Goal: Task Accomplishment & Management: Manage account settings

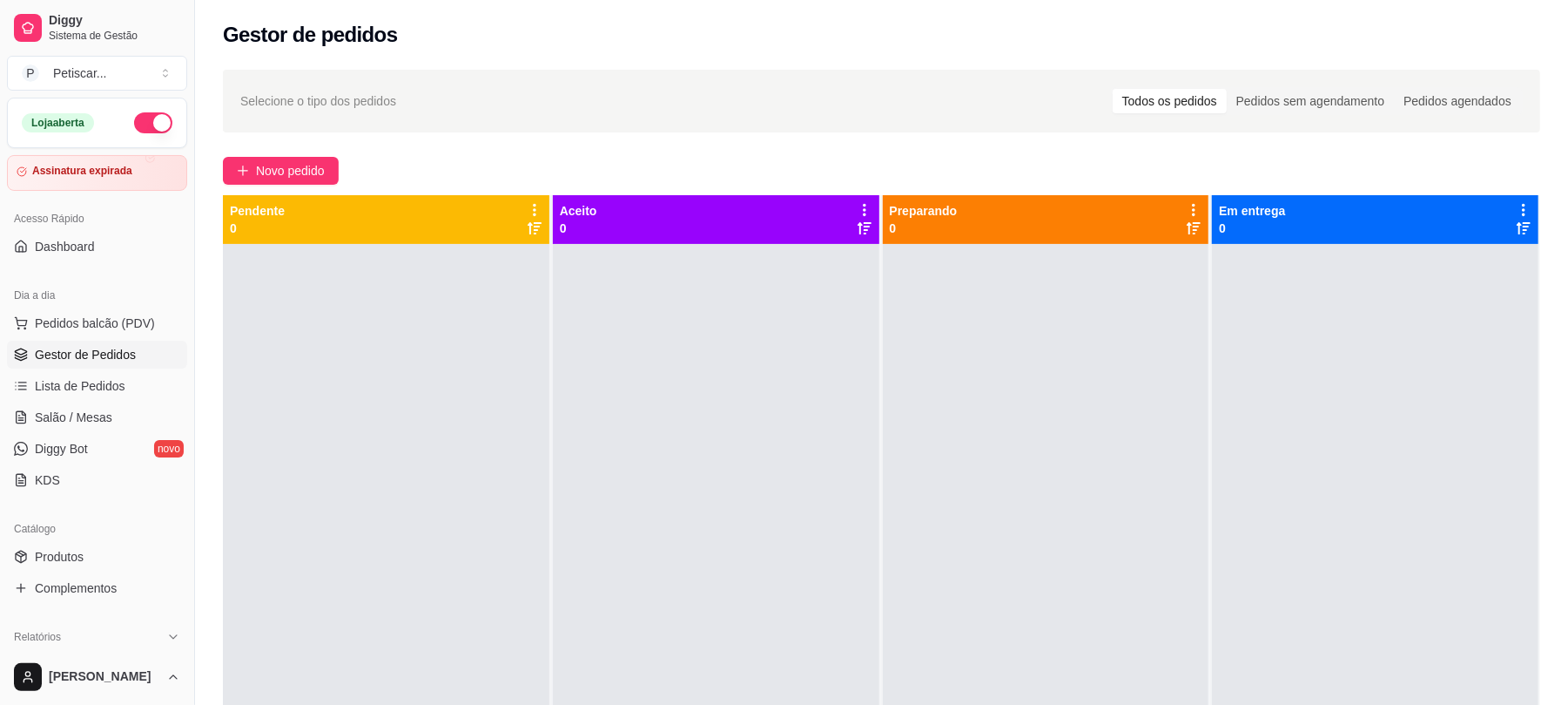
click at [332, 179] on button "Novo pedido" at bounding box center [280, 171] width 116 height 28
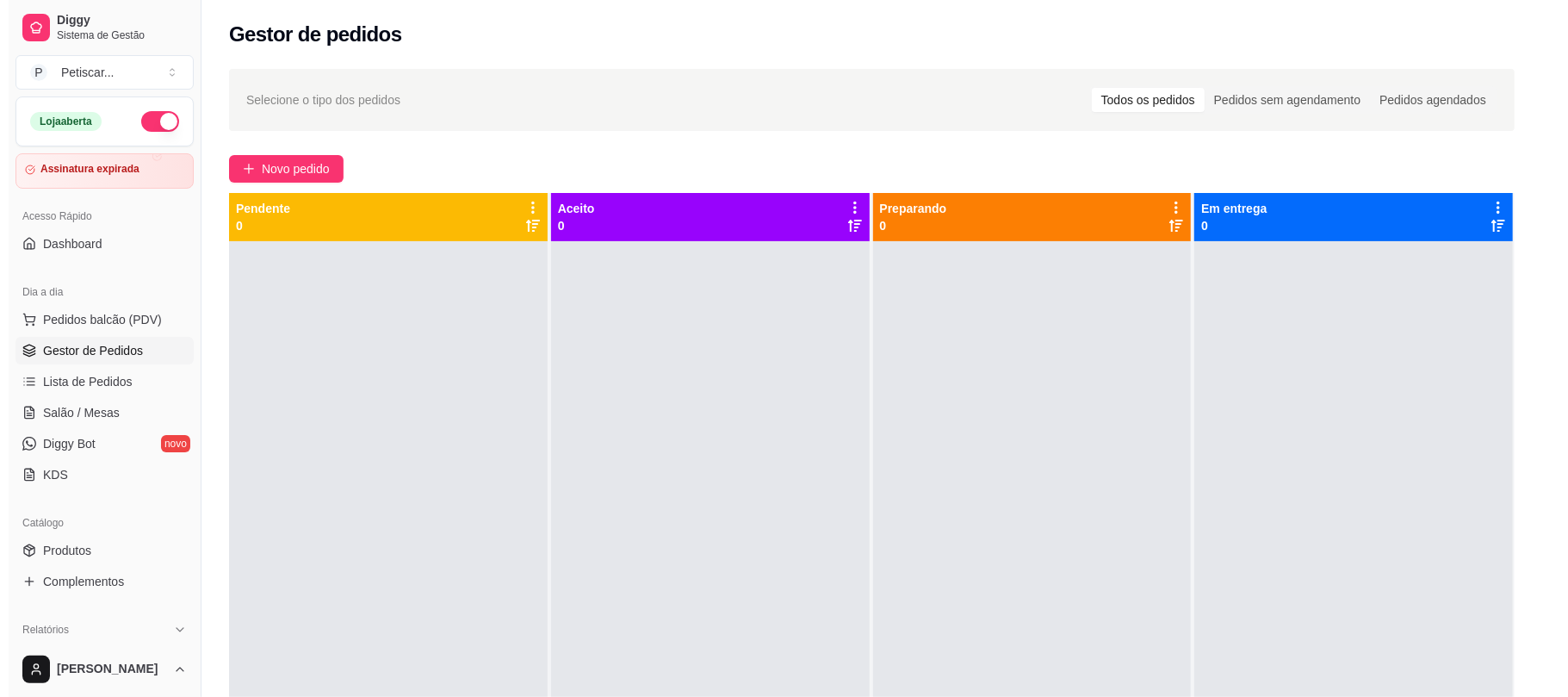
scroll to position [183, 0]
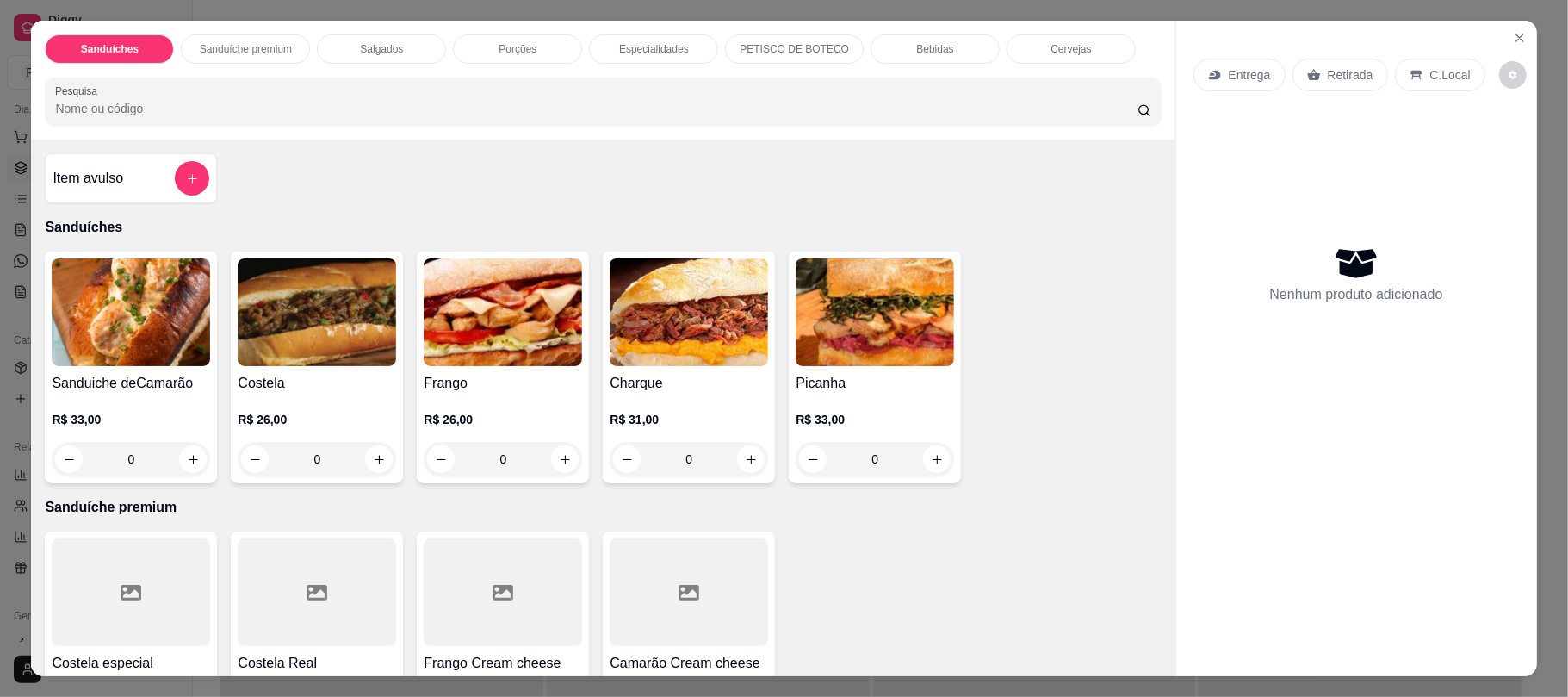
click at [463, 42] on div "Porções" at bounding box center [517, 50] width 130 height 29
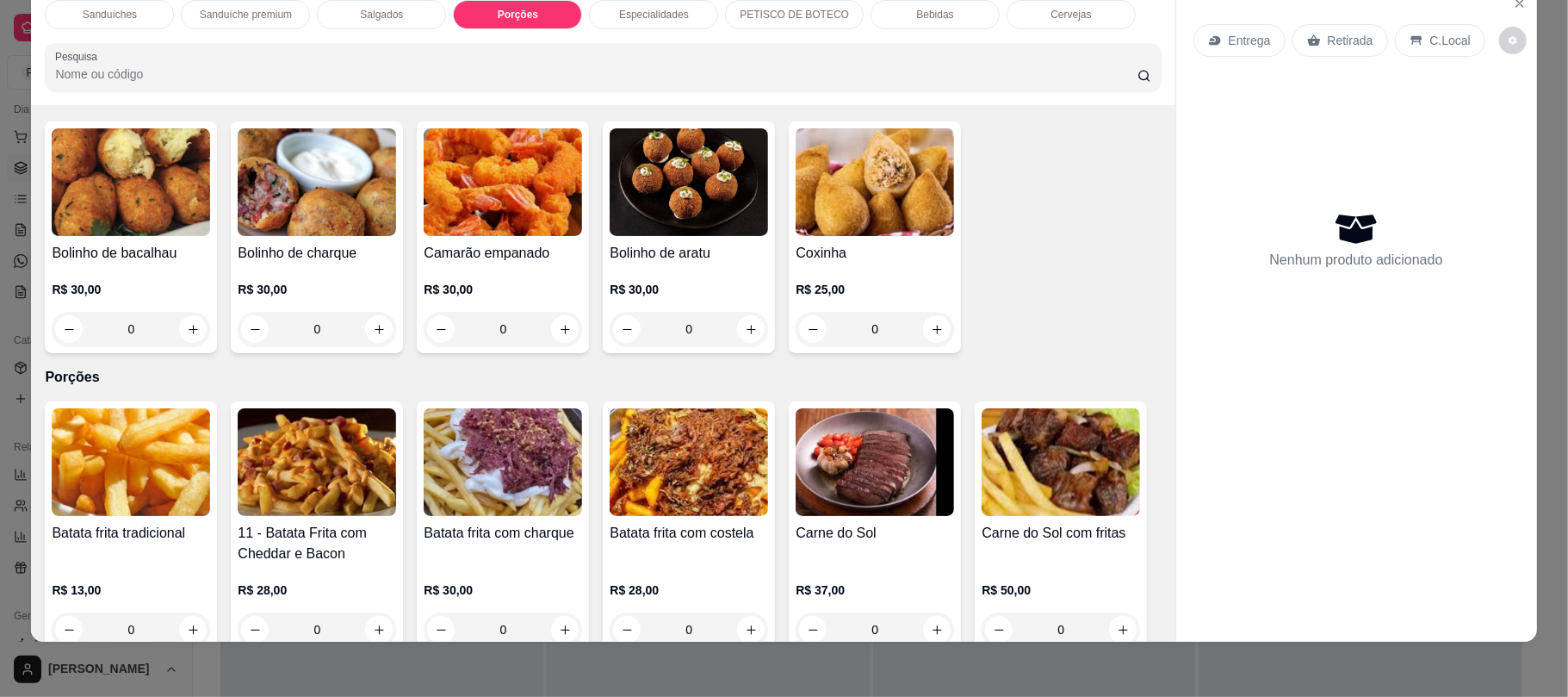
scroll to position [645, 0]
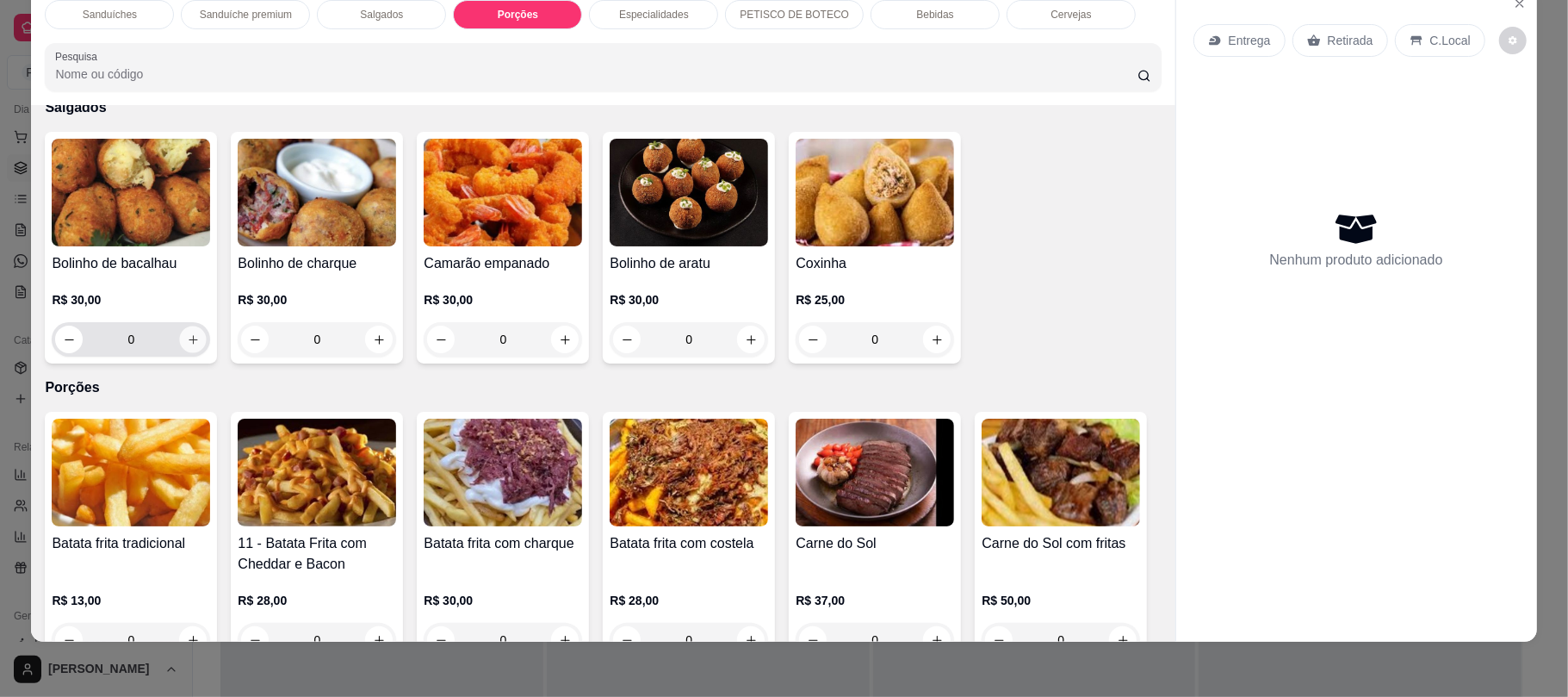
click at [186, 345] on icon "increase-product-quantity" at bounding box center [193, 340] width 13 height 13
type input "1"
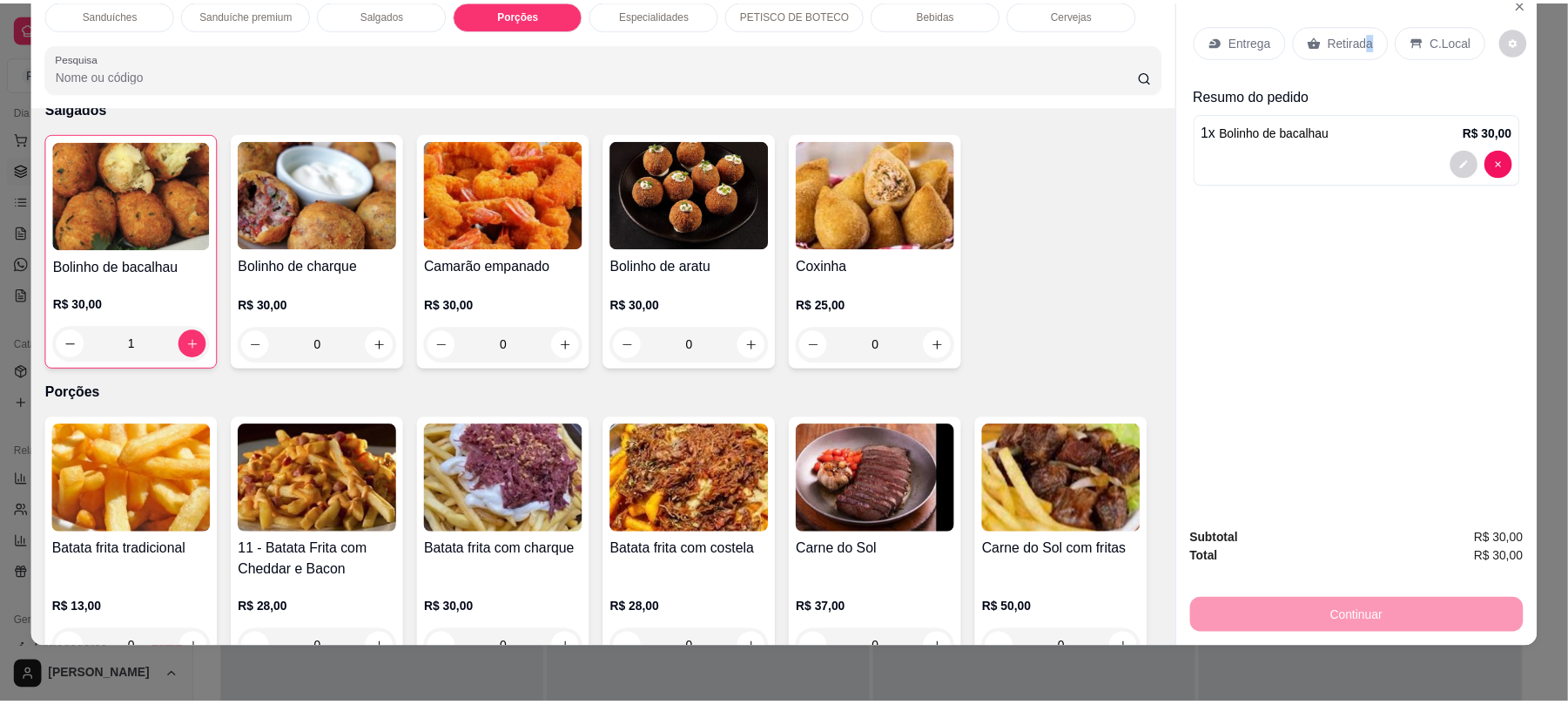
scroll to position [0, 0]
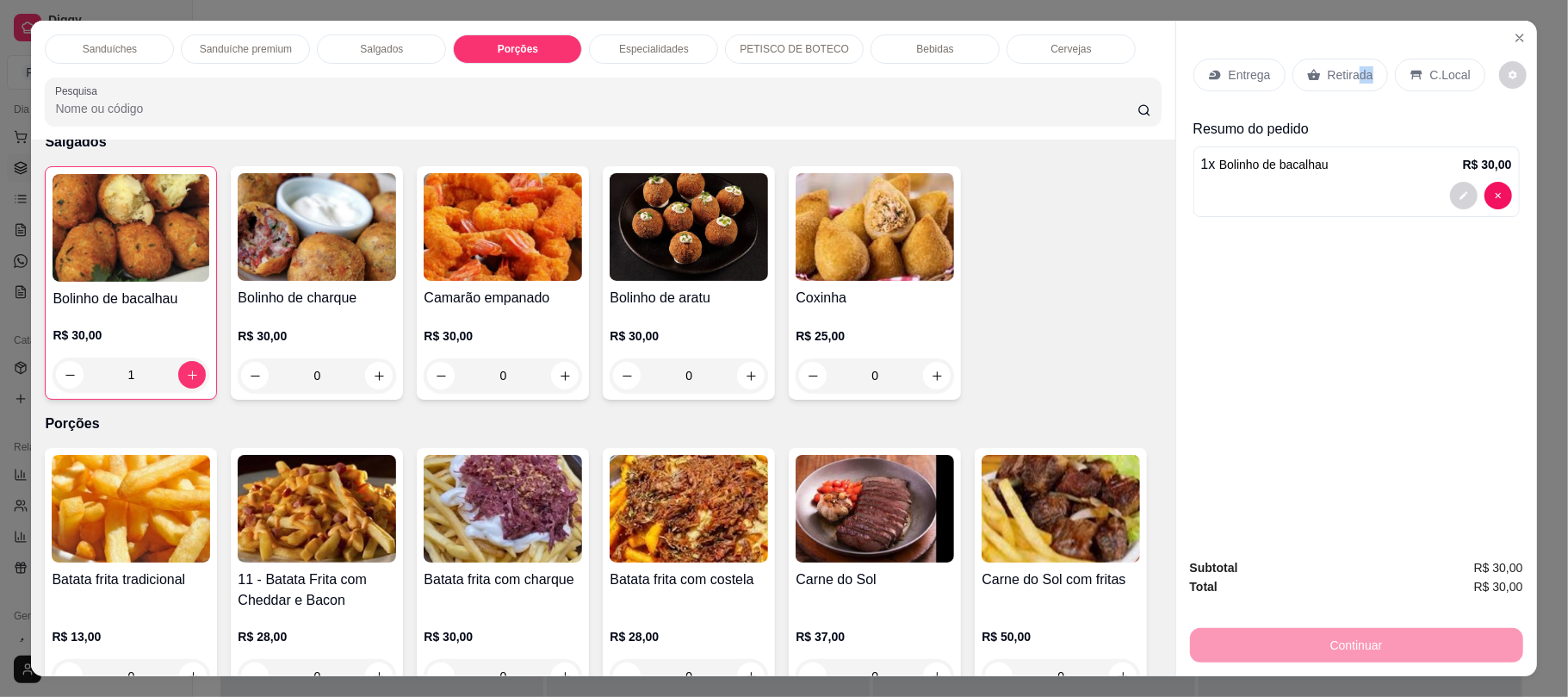
drag, startPoint x: 1360, startPoint y: 16, endPoint x: 1348, endPoint y: 19, distance: 12.4
click at [1348, 19] on div "Sanduíches Sanduíche premium Salgados Porções Especialidades PETISCO DE BOTECO …" at bounding box center [784, 348] width 1568 height 697
click at [1328, 84] on p "Retirada" at bounding box center [1351, 74] width 46 height 17
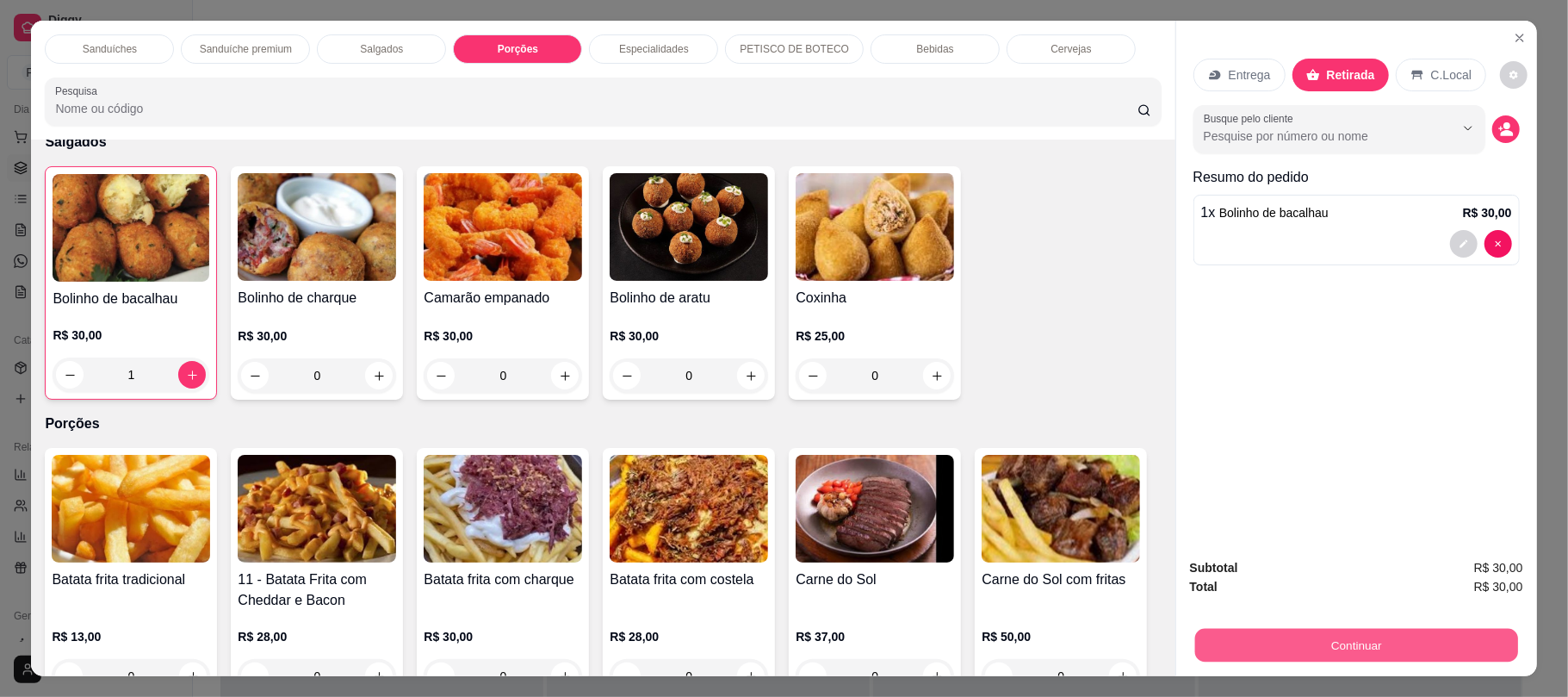
click at [1297, 648] on button "Continuar" at bounding box center [1356, 645] width 323 height 34
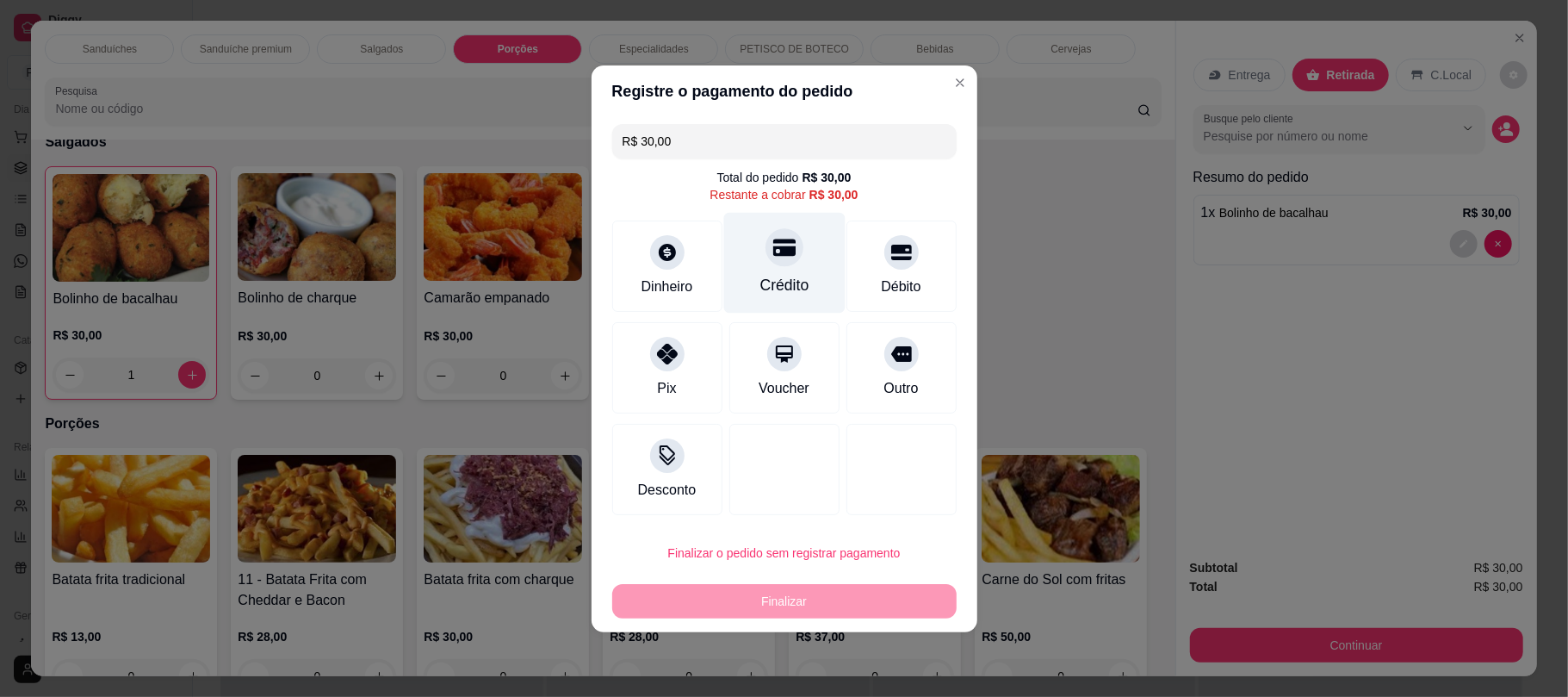
click at [790, 256] on div at bounding box center [784, 246] width 38 height 38
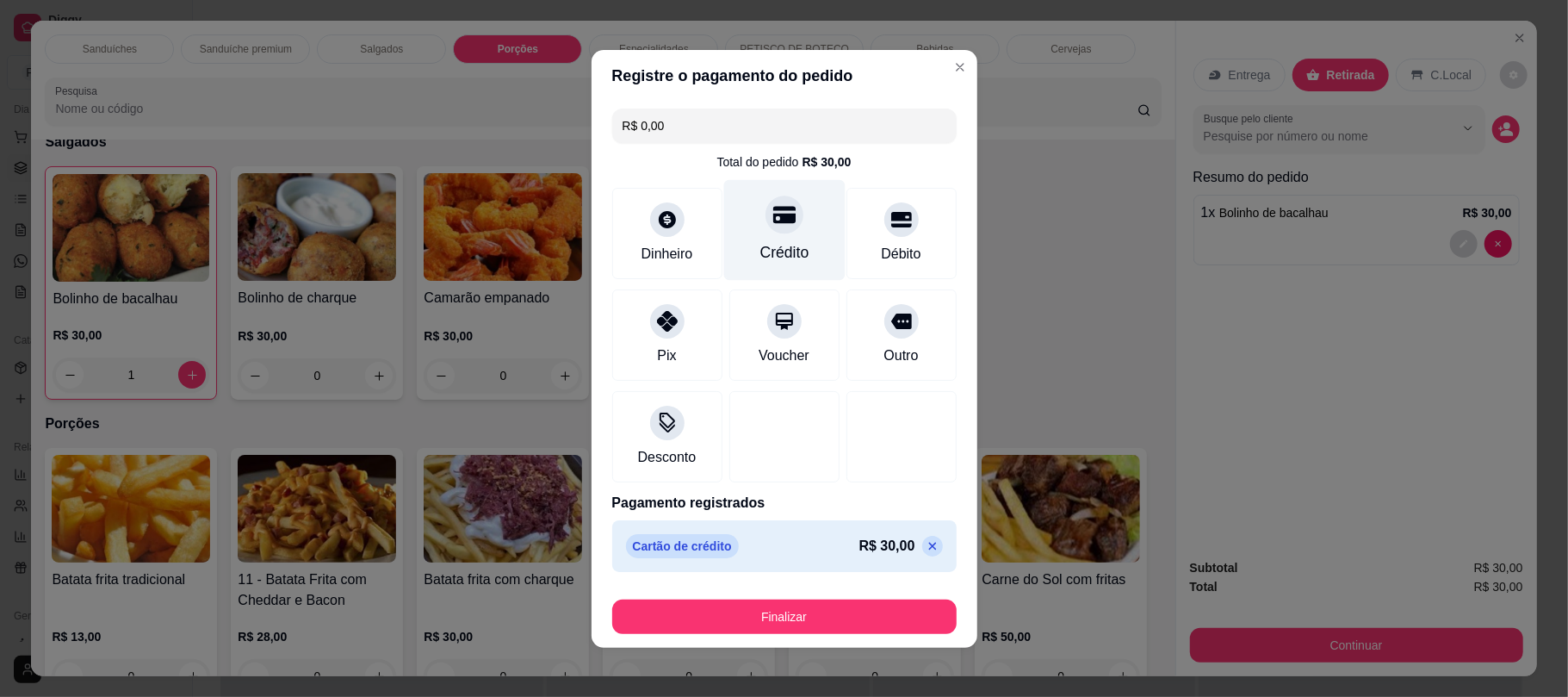
type input "R$ 0,00"
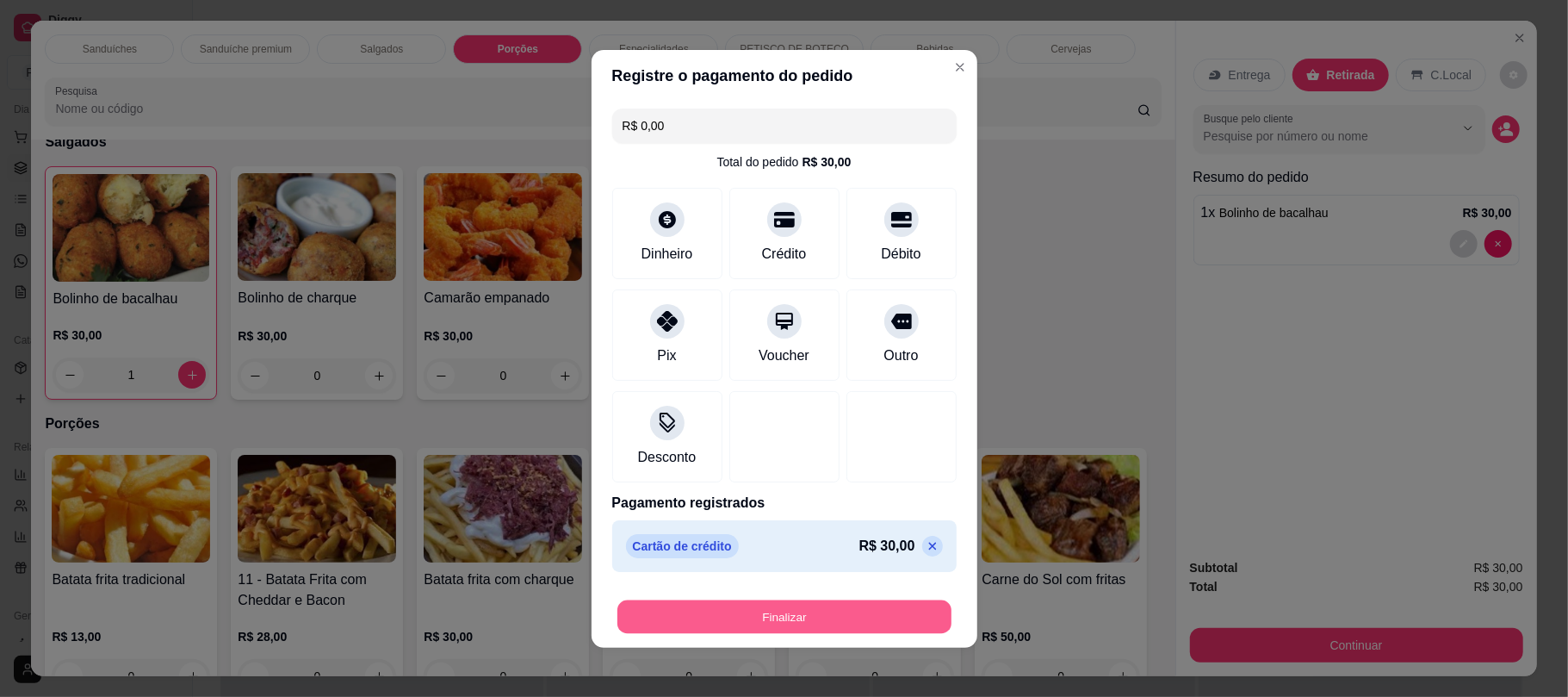
click at [791, 628] on button "Finalizar" at bounding box center [784, 616] width 334 height 34
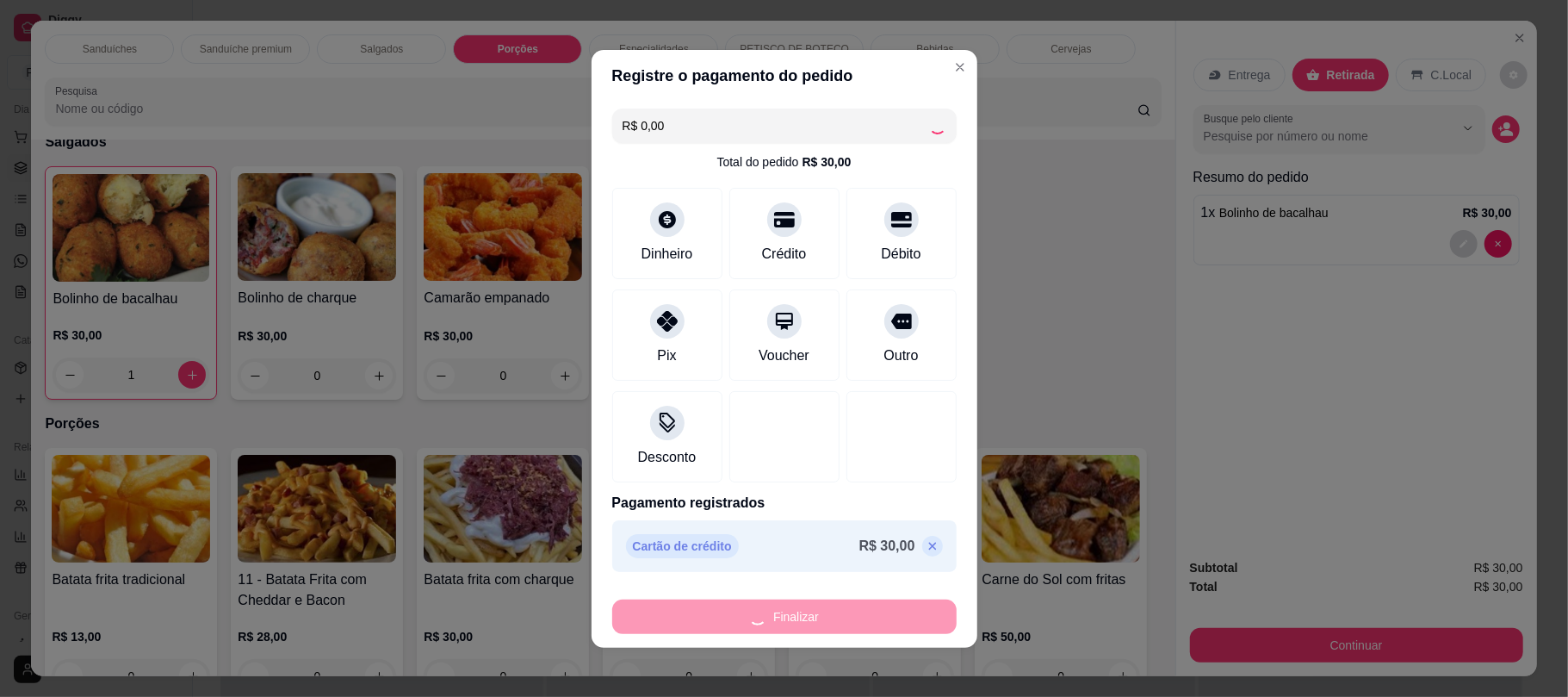
type input "0"
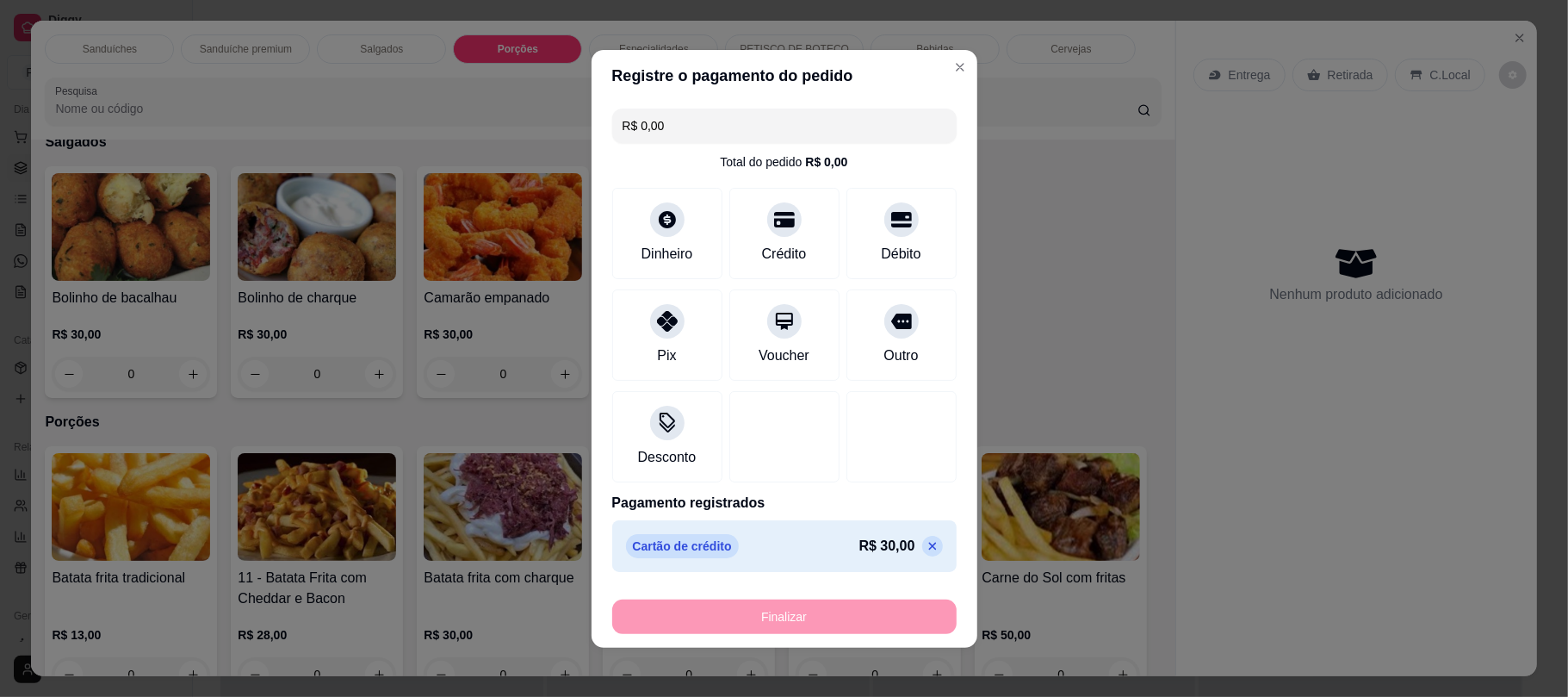
type input "-R$ 30,00"
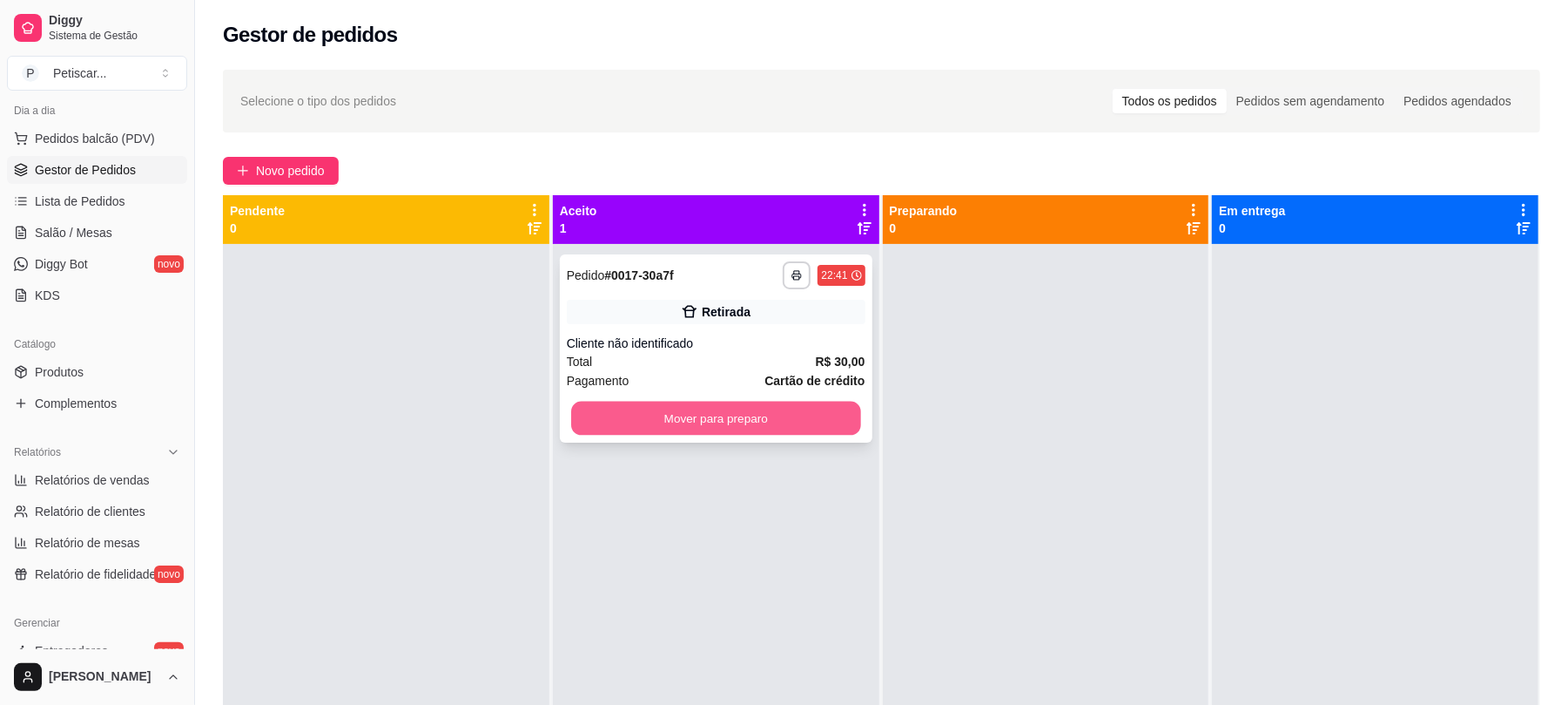
click at [688, 428] on button "Mover para preparo" at bounding box center [715, 418] width 289 height 34
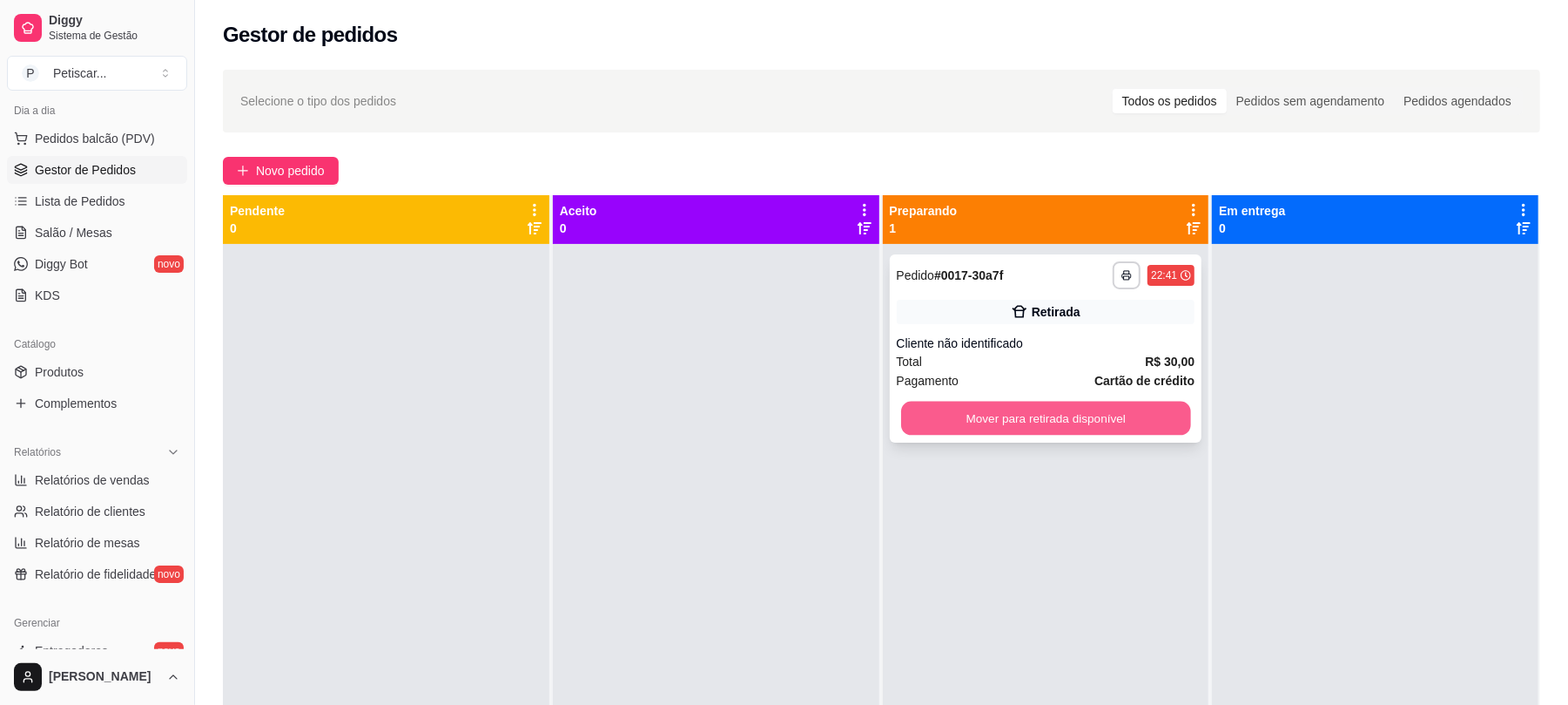
click at [949, 426] on button "Mover para retirada disponível" at bounding box center [1044, 418] width 289 height 34
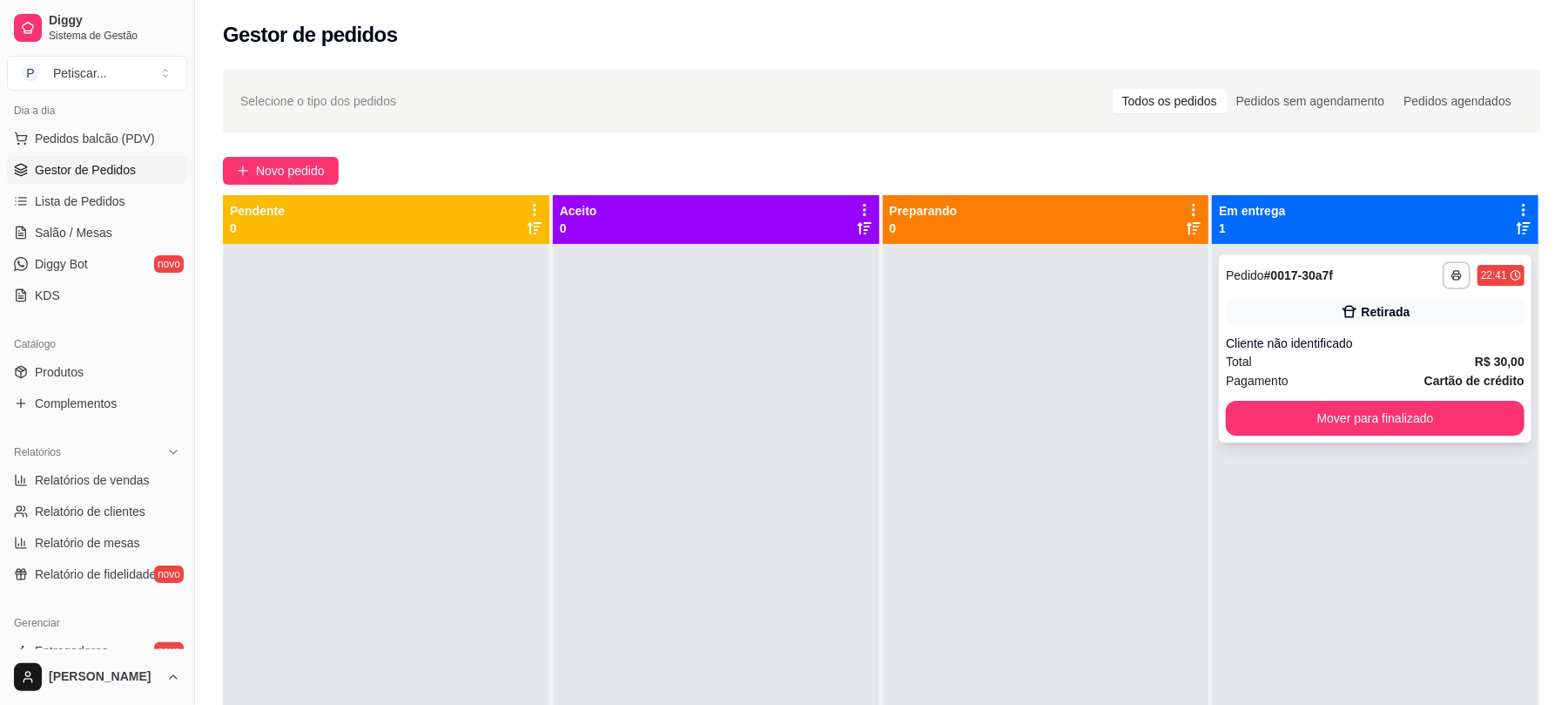
click at [1219, 346] on div "**********" at bounding box center [1375, 348] width 313 height 189
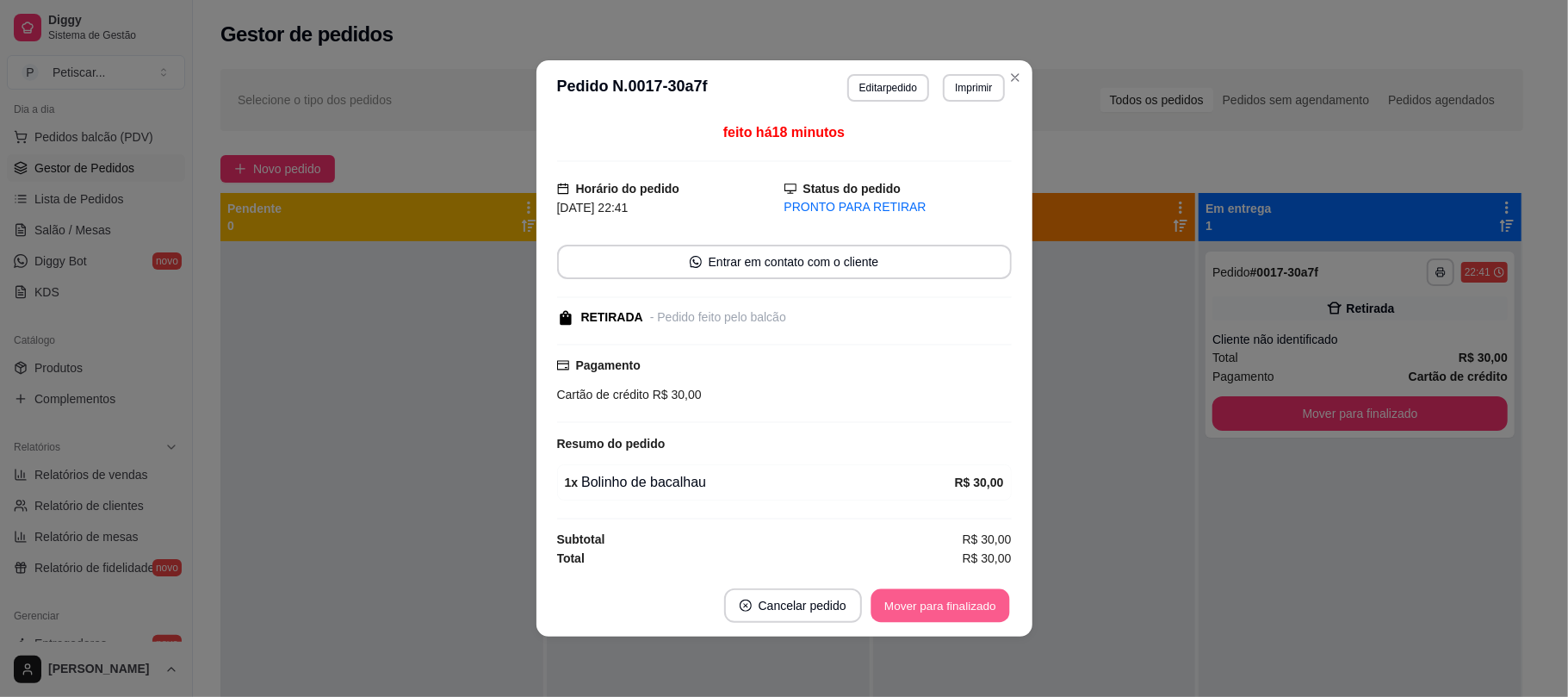
click at [1000, 606] on button "Mover para finalizado" at bounding box center [940, 605] width 139 height 34
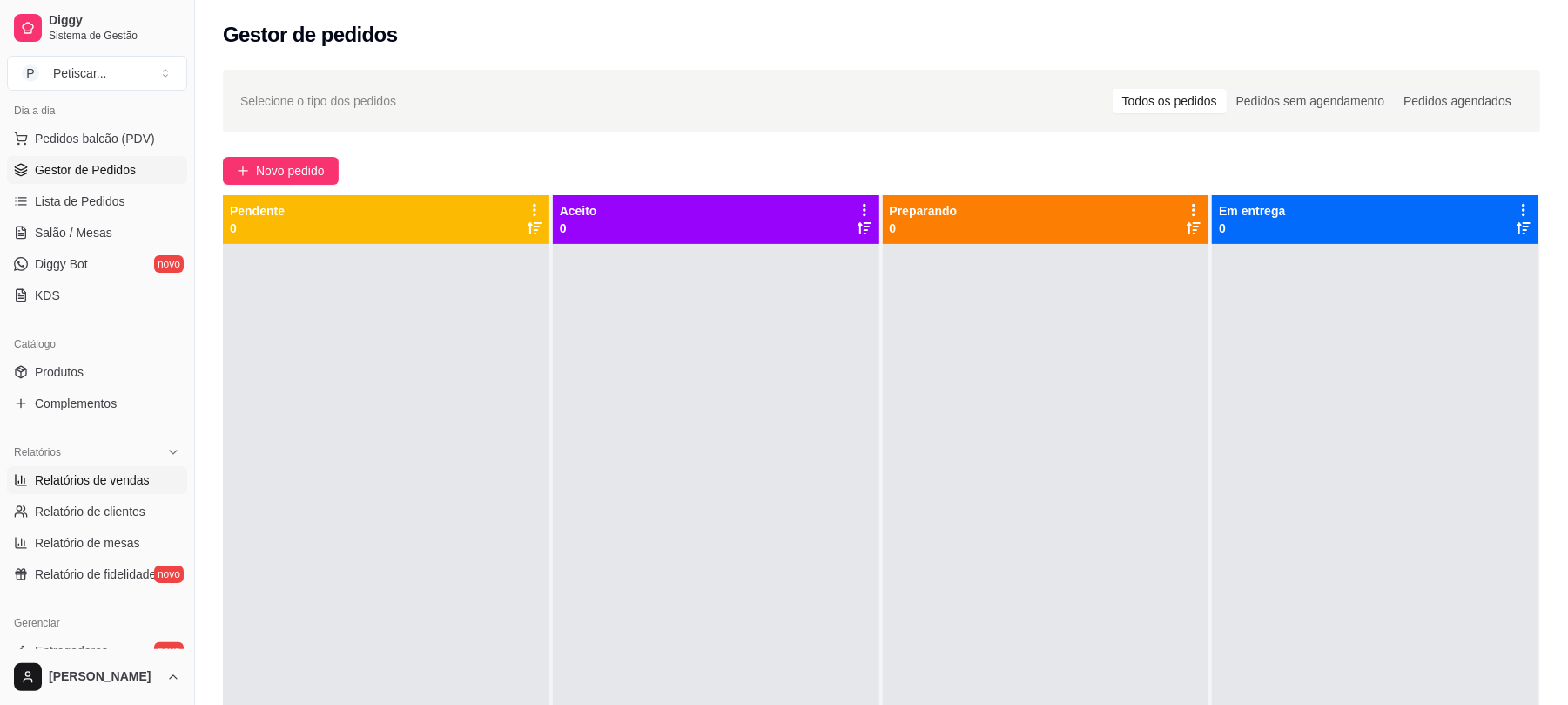
click at [149, 482] on link "Relatórios de vendas" at bounding box center [97, 480] width 180 height 28
select select "ALL"
select select "0"
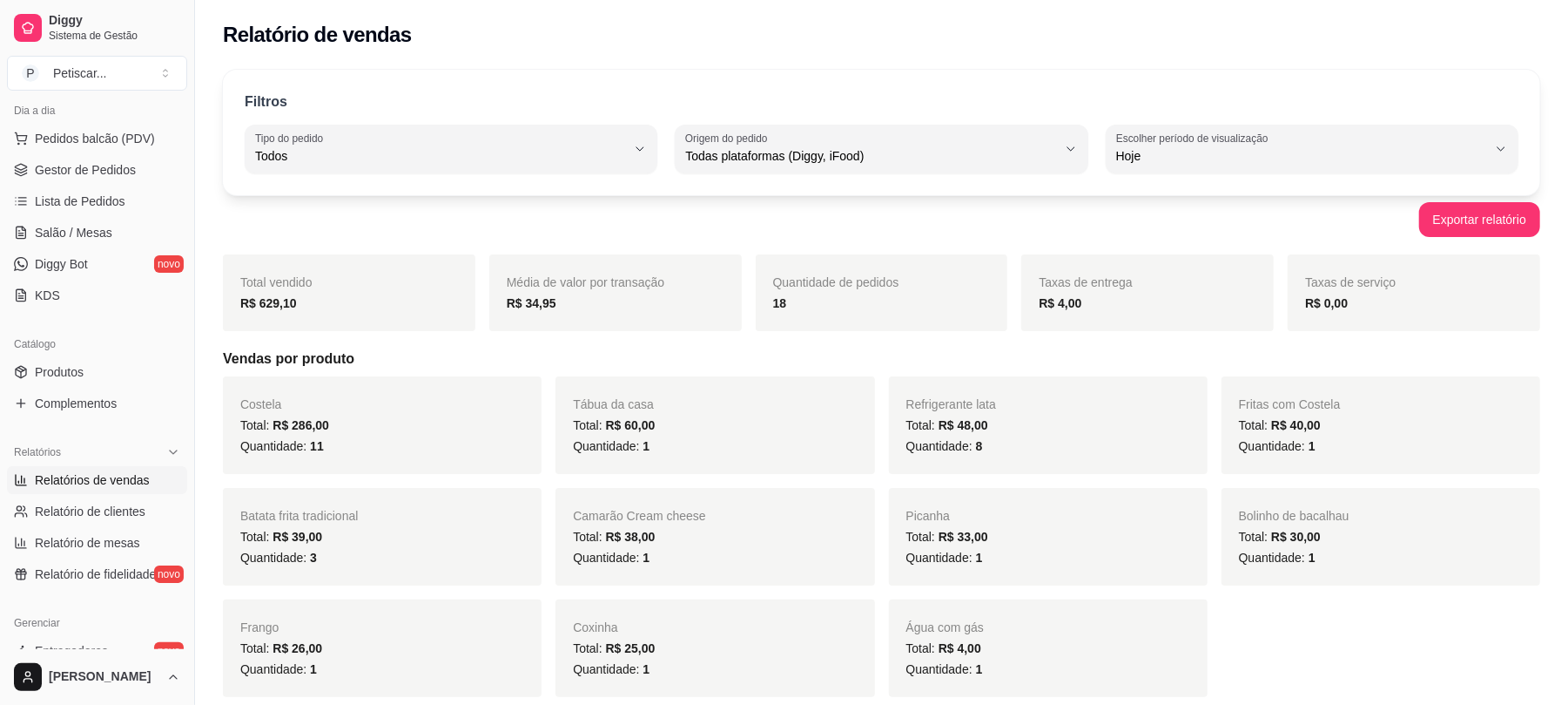
scroll to position [7, 0]
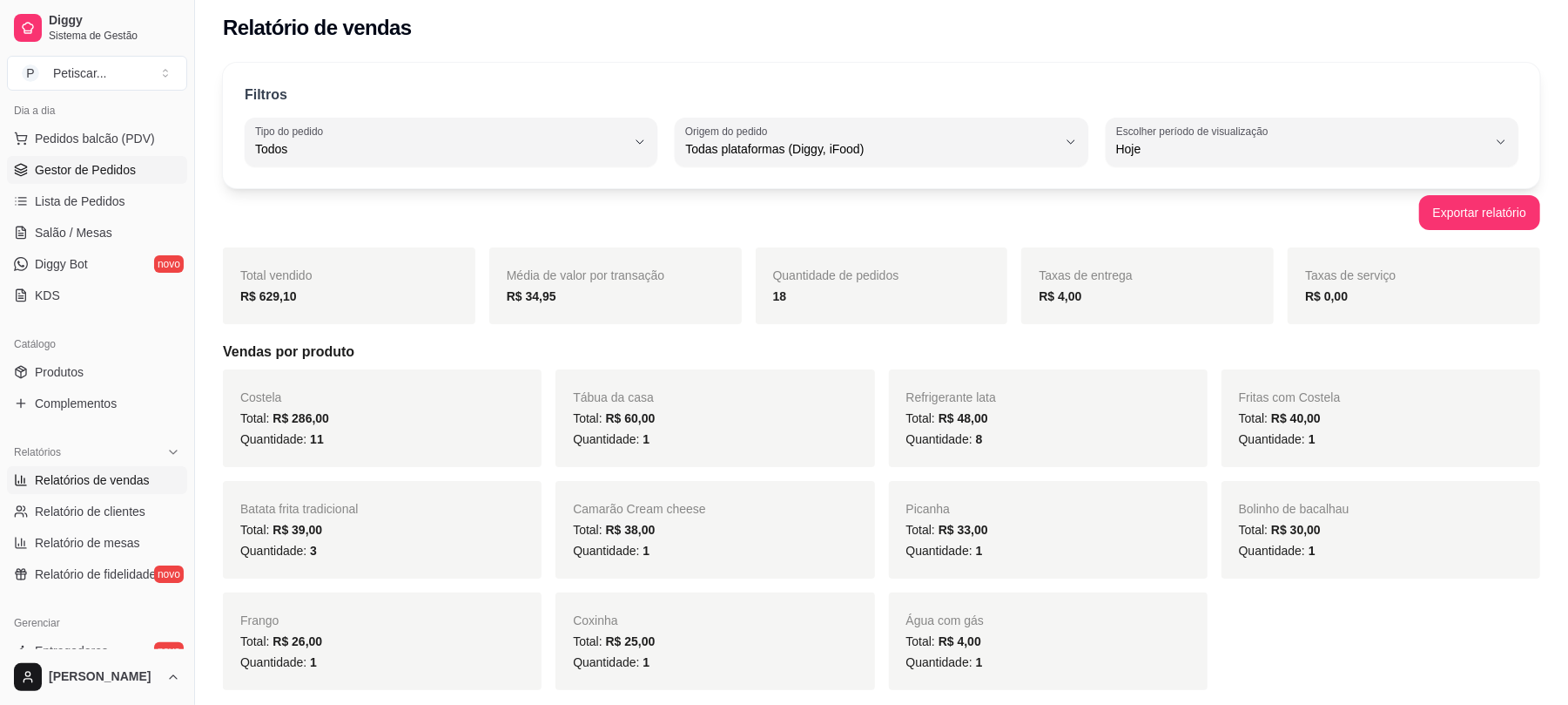
click at [109, 175] on span "Gestor de Pedidos" at bounding box center [85, 169] width 101 height 18
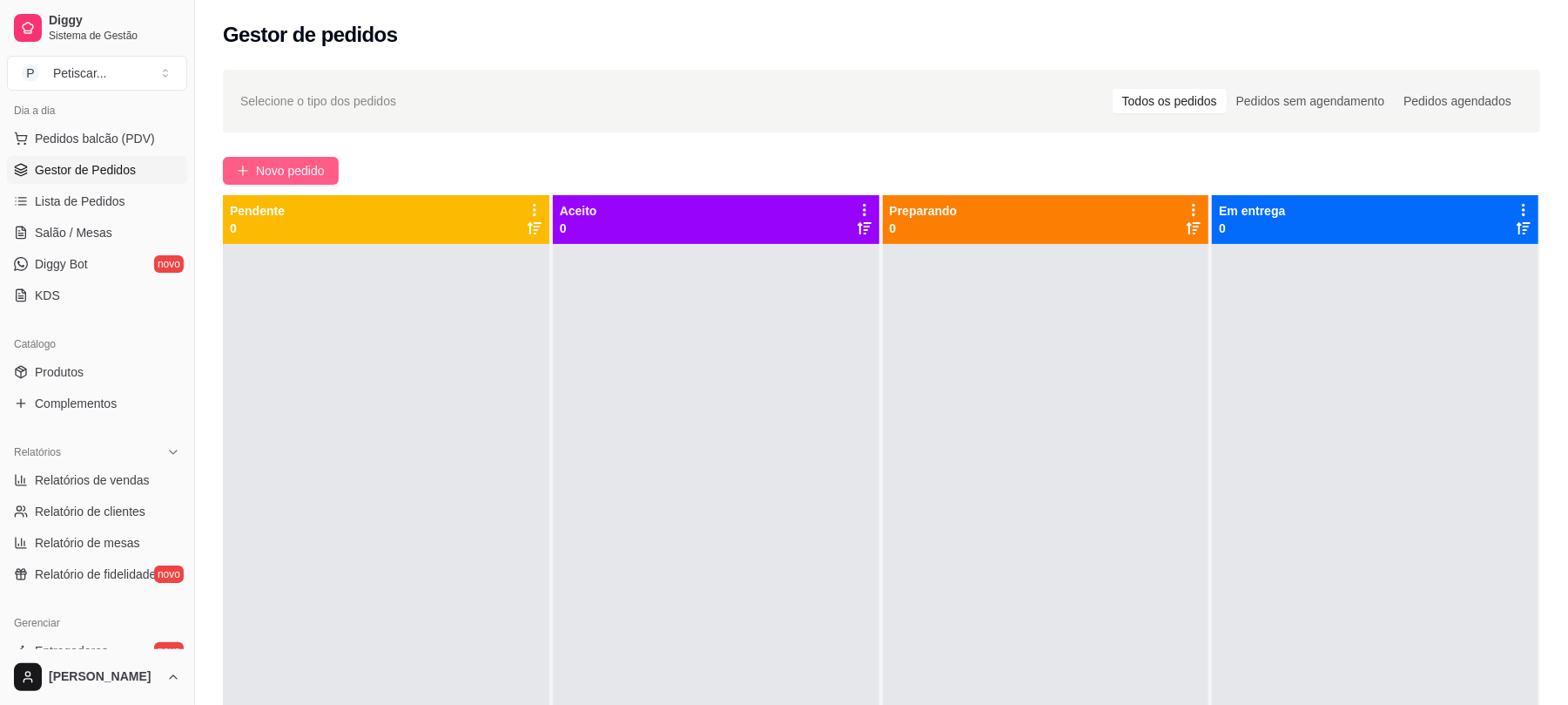
click at [247, 165] on icon "plus" at bounding box center [242, 170] width 12 height 12
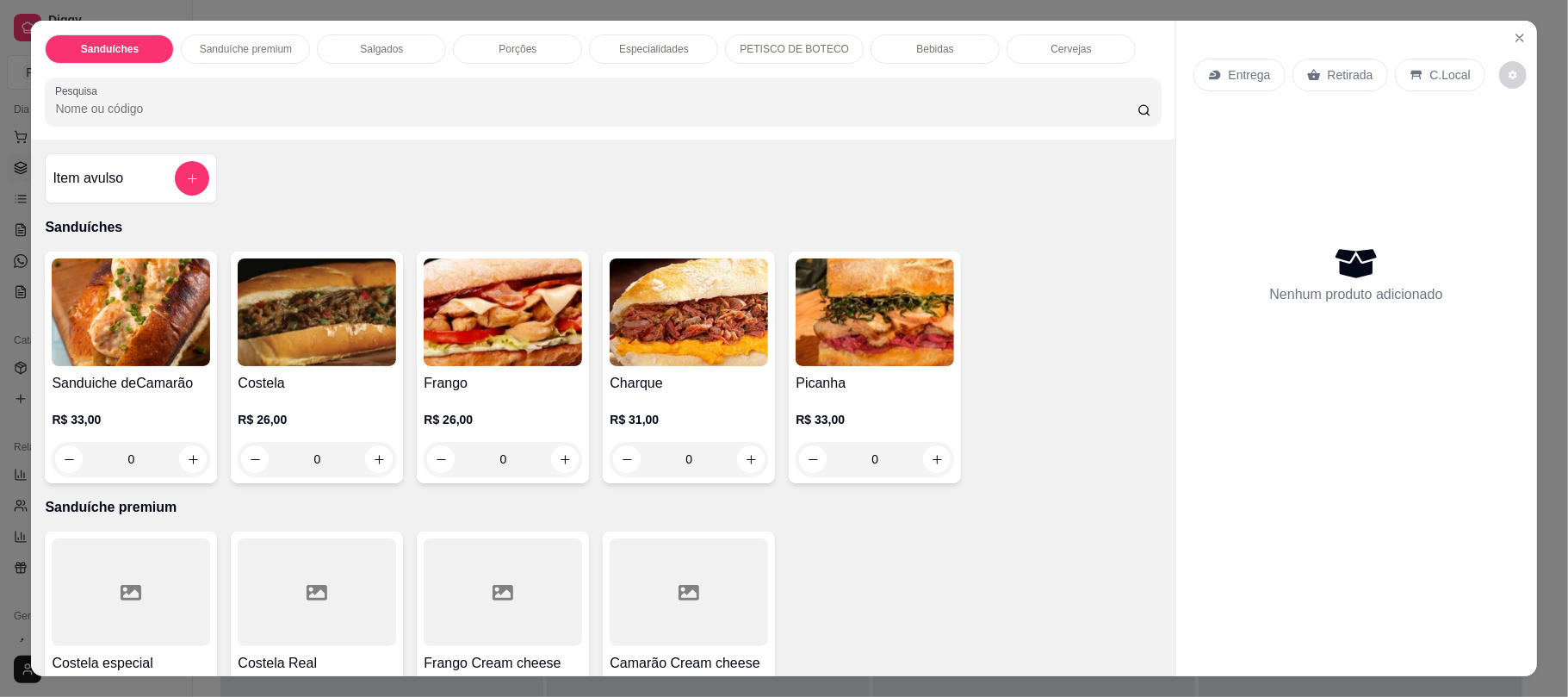
click at [944, 52] on div "Bebidas" at bounding box center [935, 50] width 130 height 29
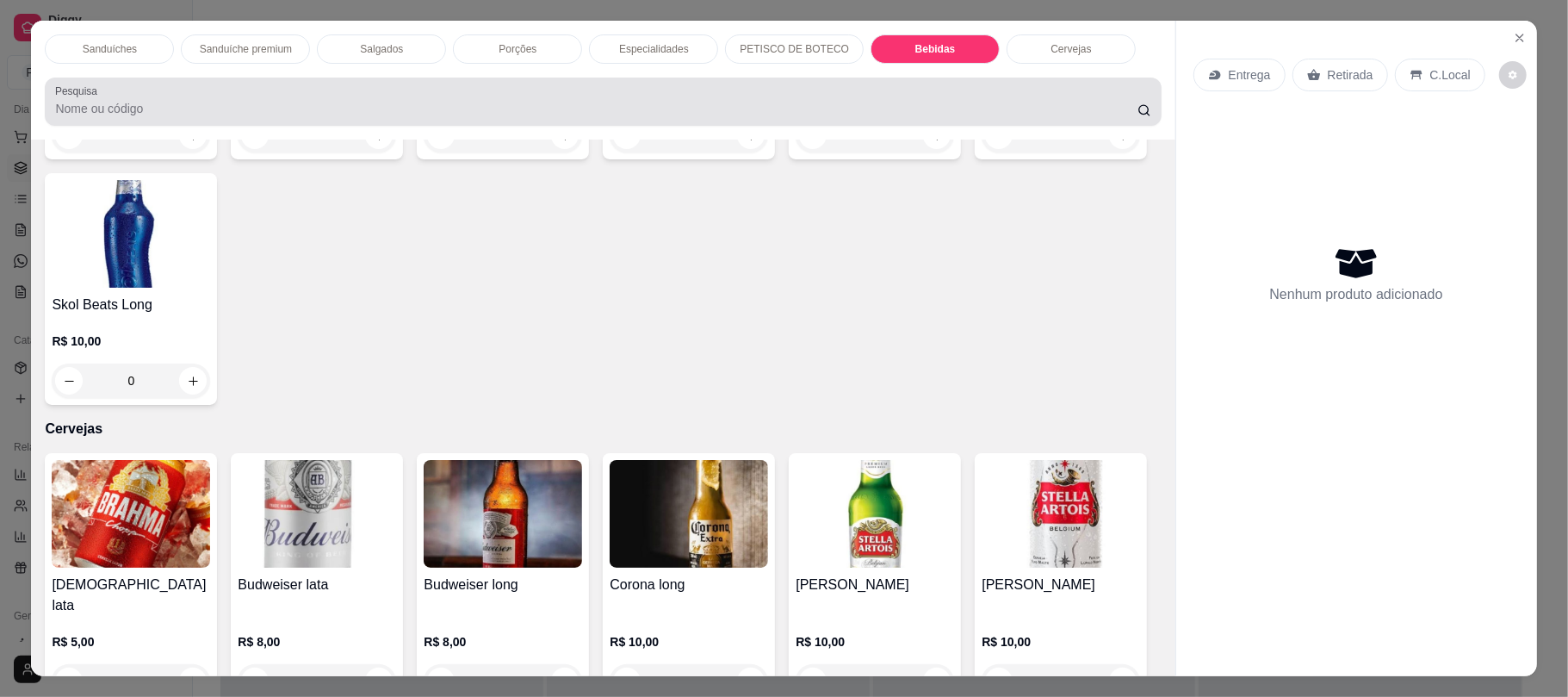
scroll to position [35, 0]
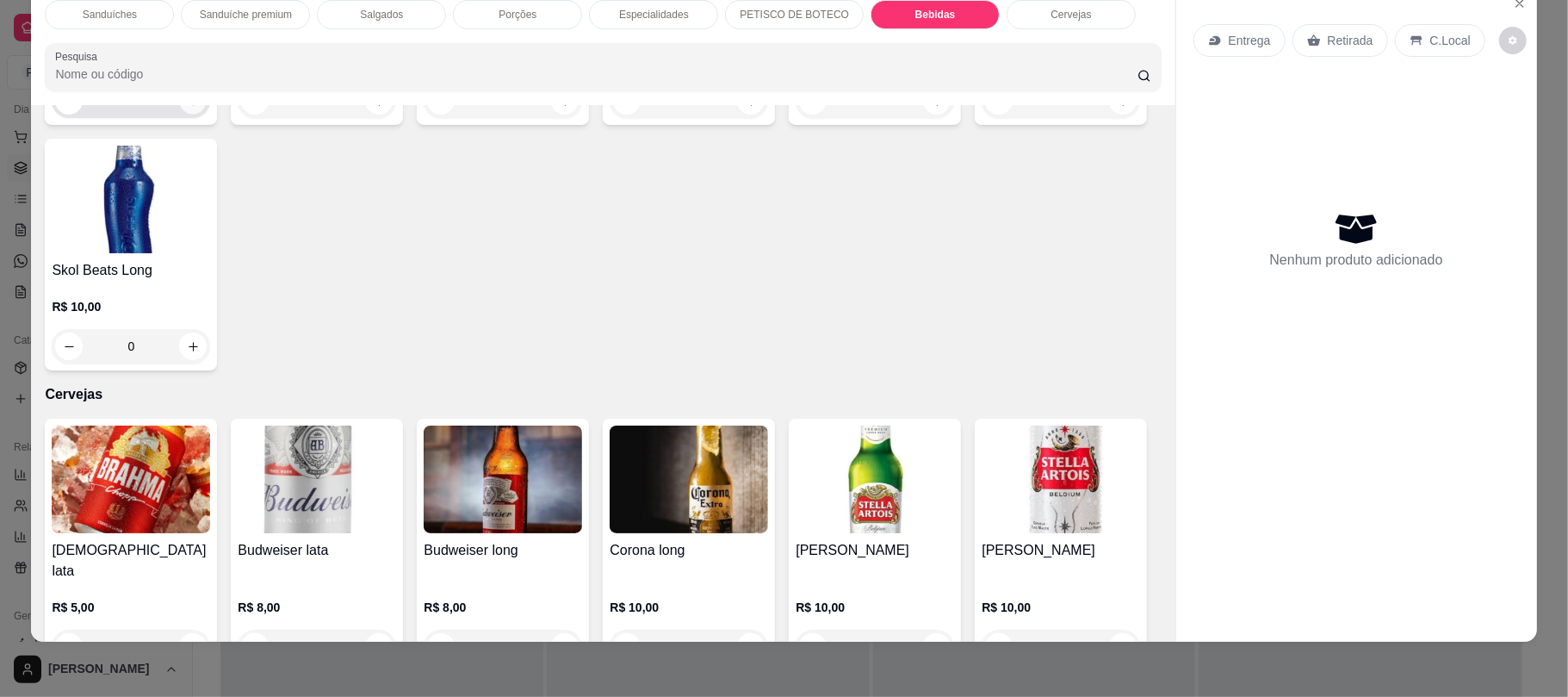
click at [180, 115] on button "increase-product-quantity" at bounding box center [193, 101] width 27 height 27
type input "1"
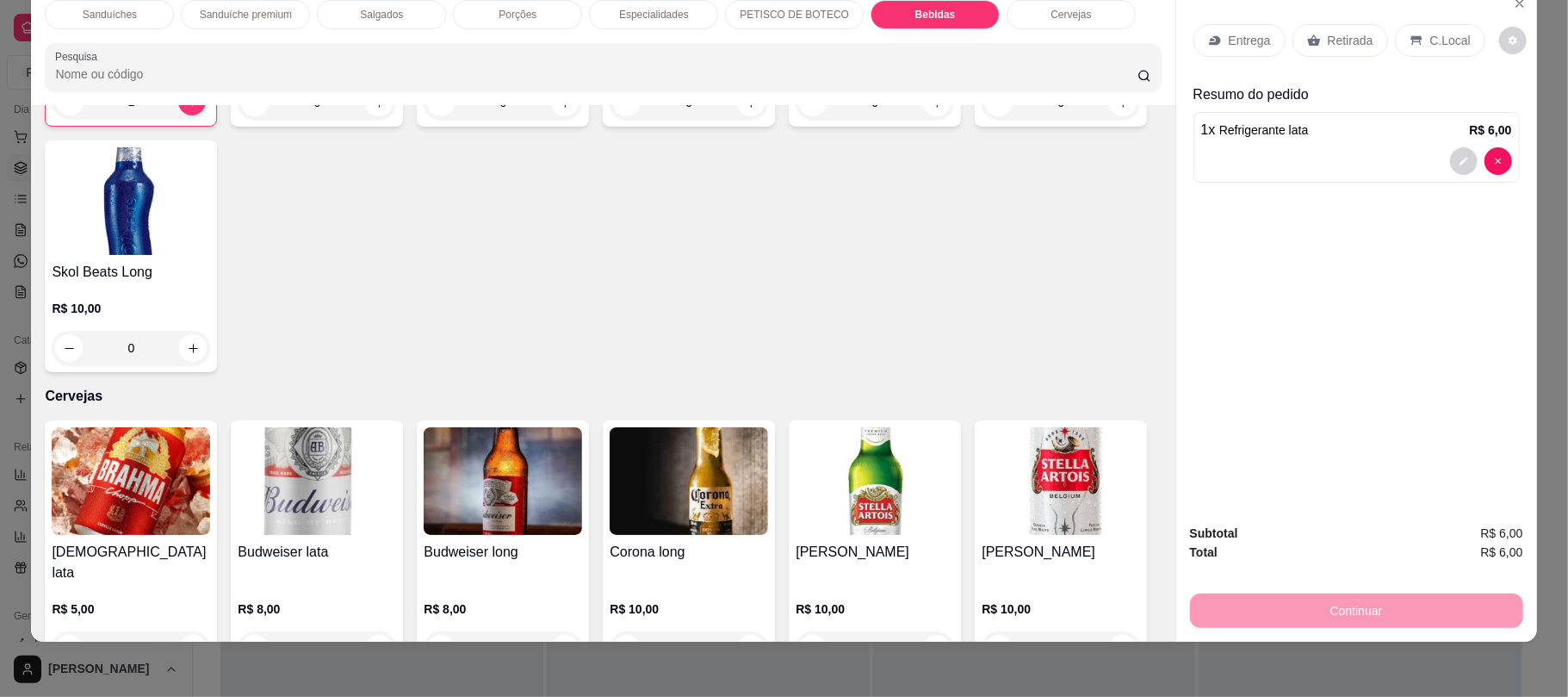
click at [1304, 55] on div "Retirada" at bounding box center [1340, 40] width 96 height 33
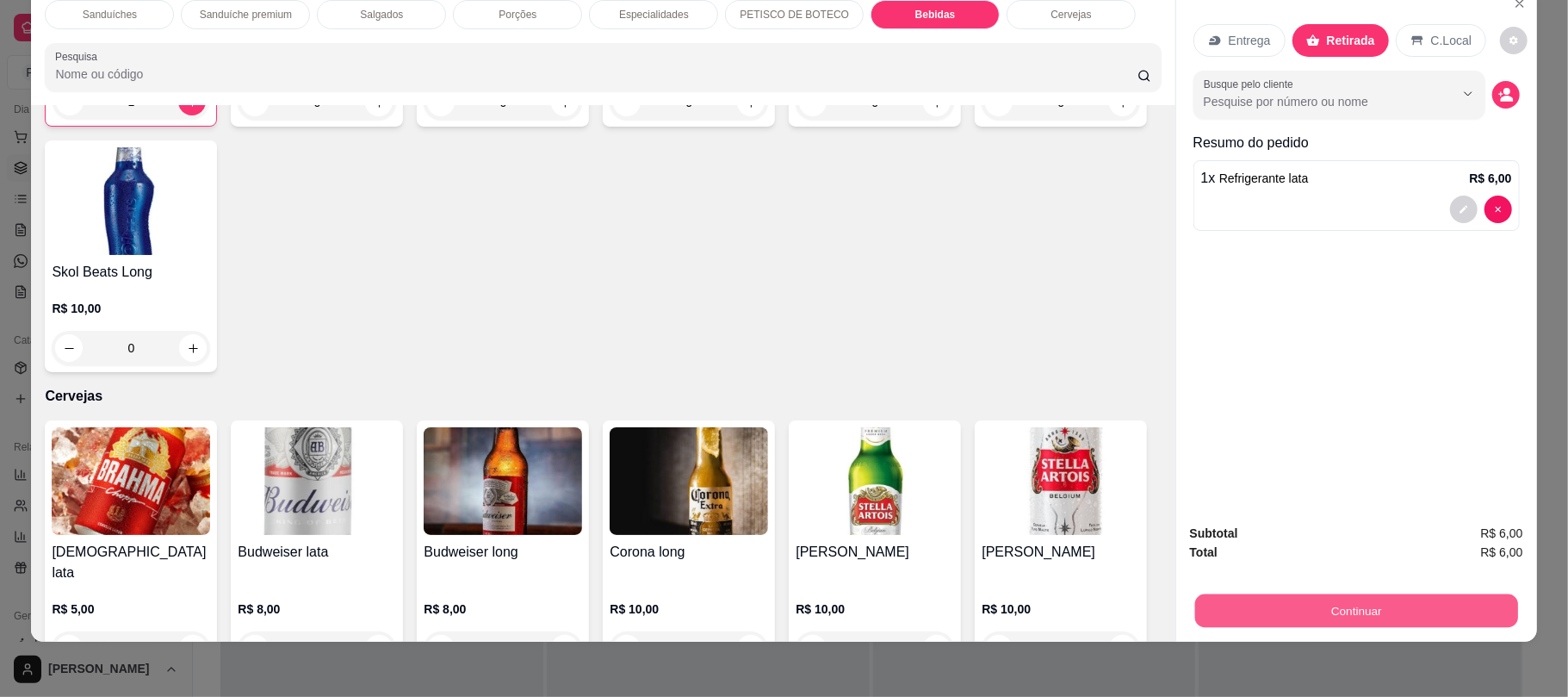
click at [1307, 597] on button "Continuar" at bounding box center [1356, 610] width 323 height 34
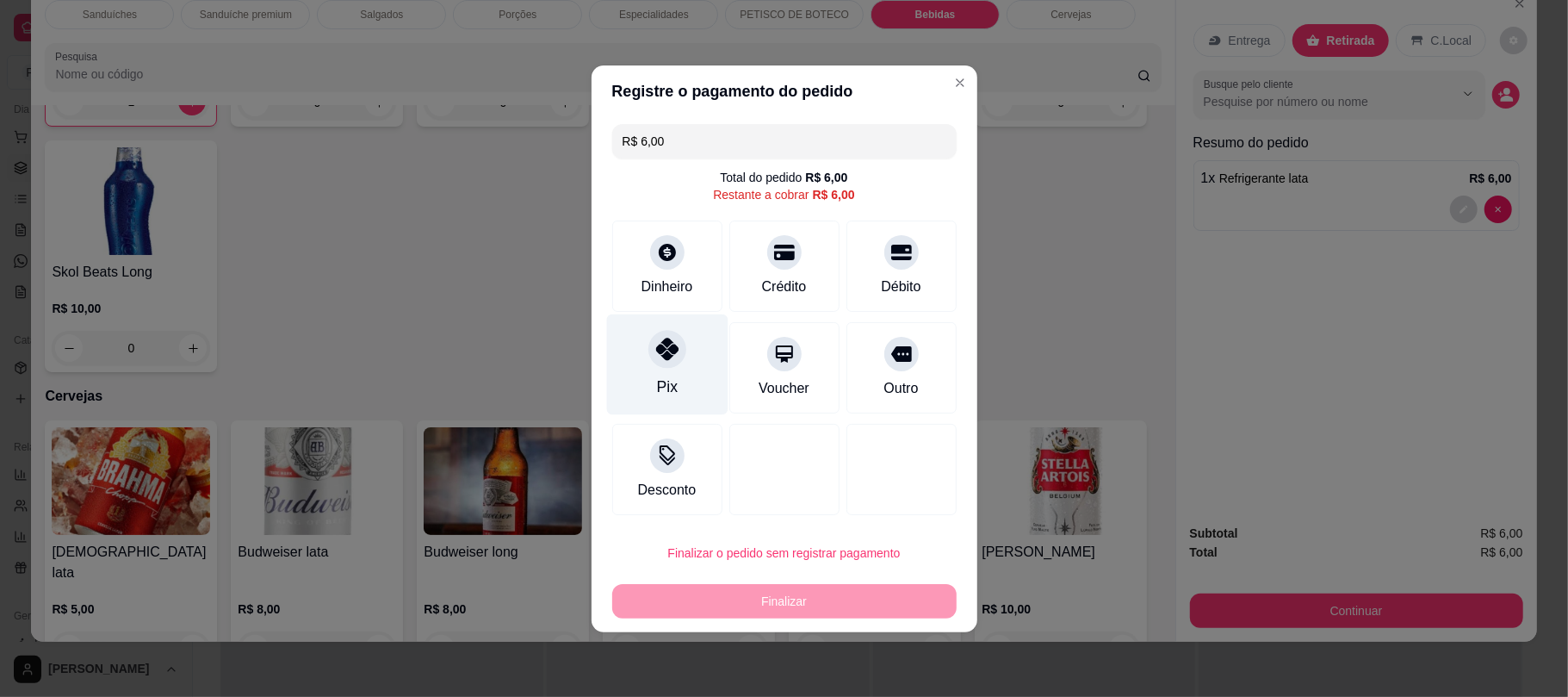
click at [687, 373] on div "Pix" at bounding box center [667, 364] width 121 height 101
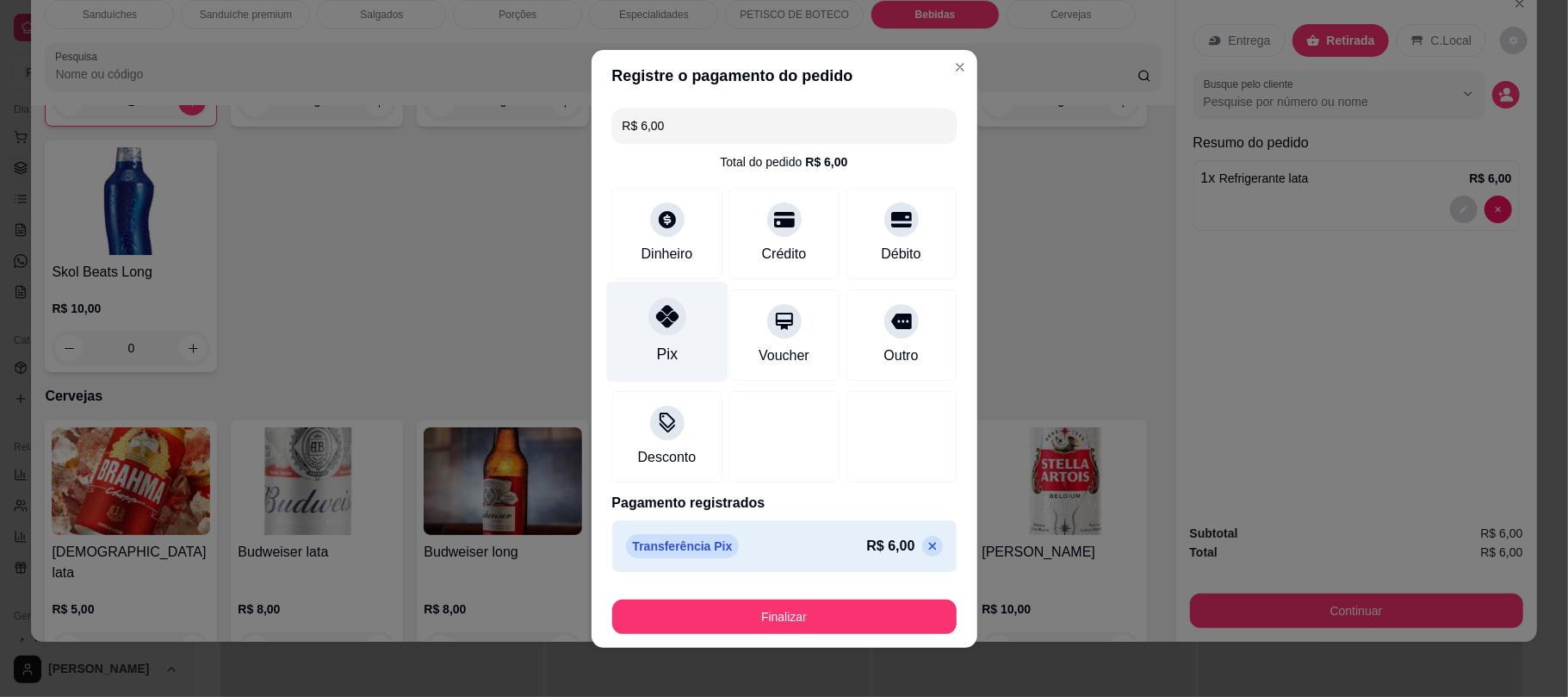
type input "R$ 0,00"
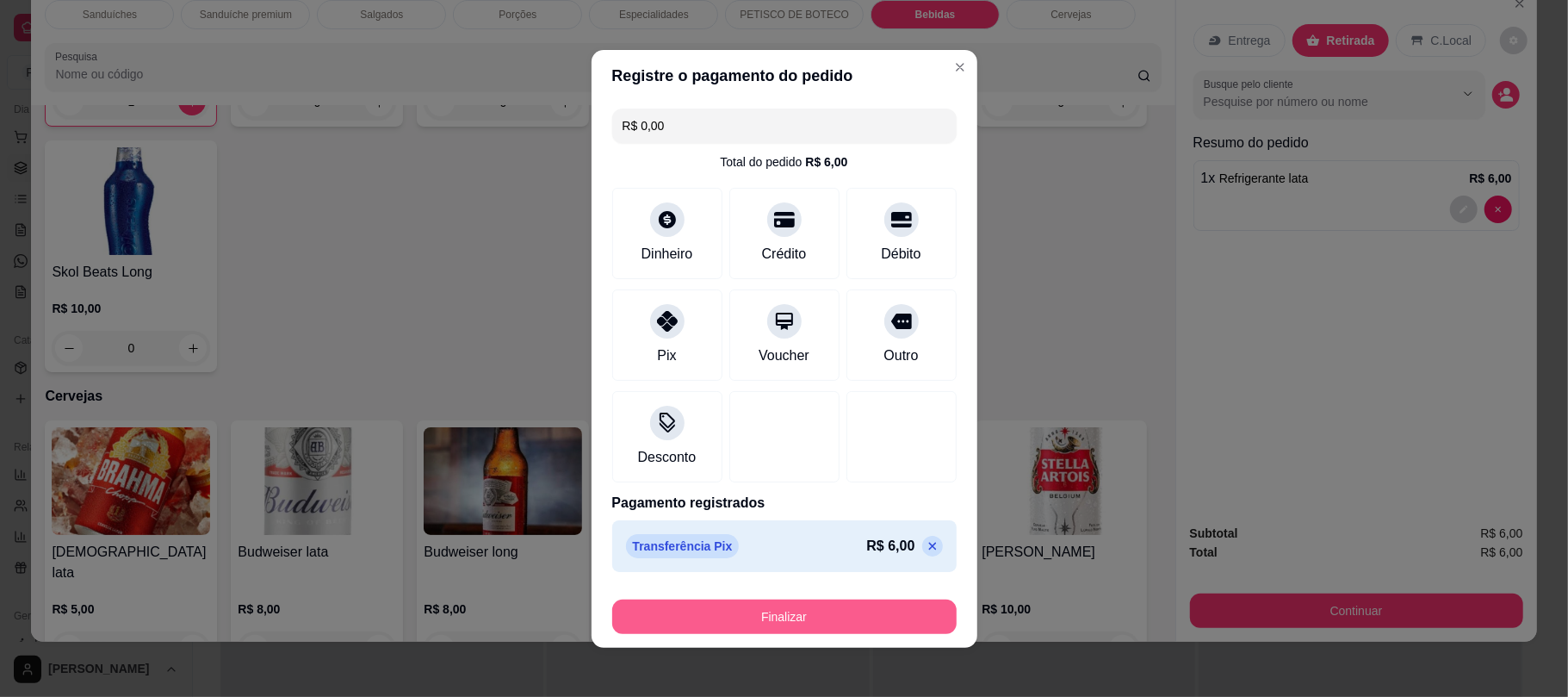
drag, startPoint x: 773, startPoint y: 596, endPoint x: 780, endPoint y: 607, distance: 13.0
click at [780, 607] on div "Finalizar" at bounding box center [784, 613] width 344 height 41
click at [780, 607] on button "Finalizar" at bounding box center [784, 616] width 334 height 34
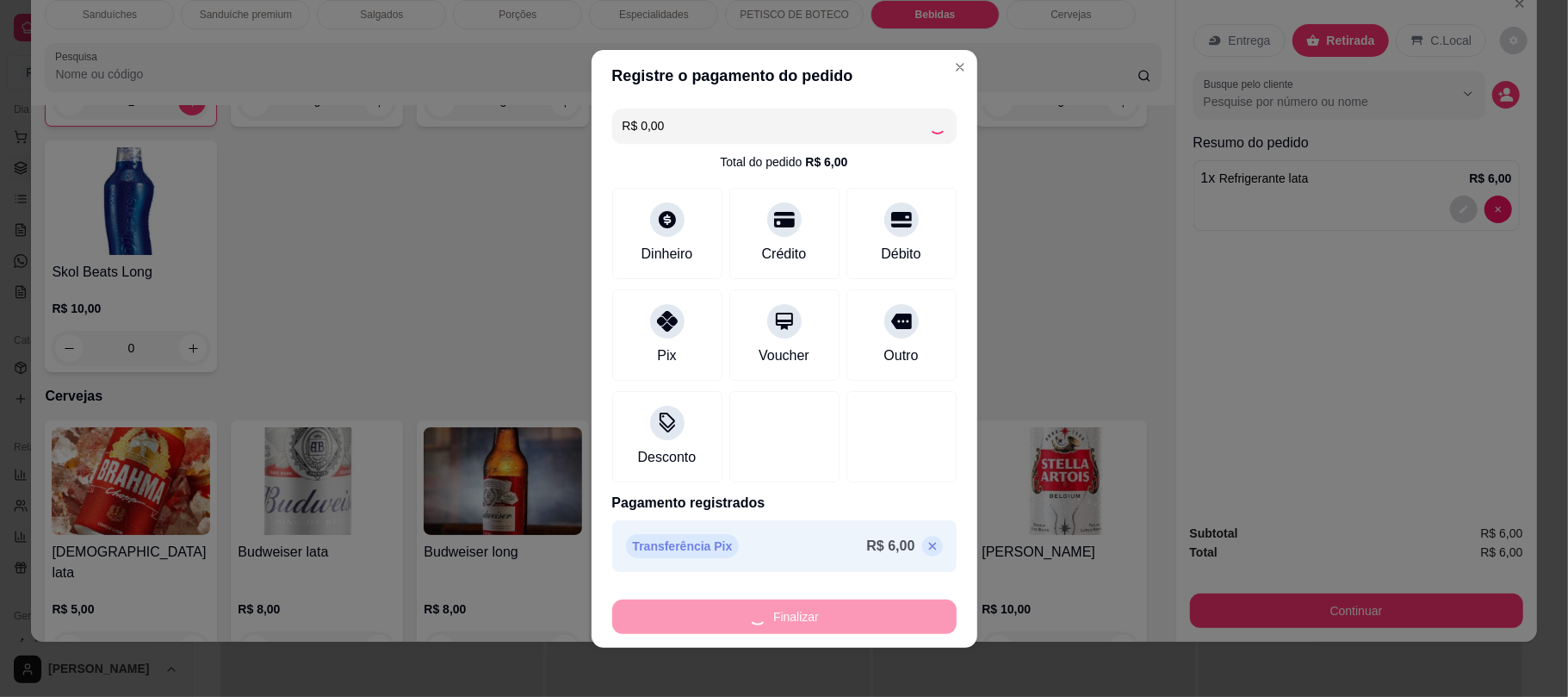
type input "0"
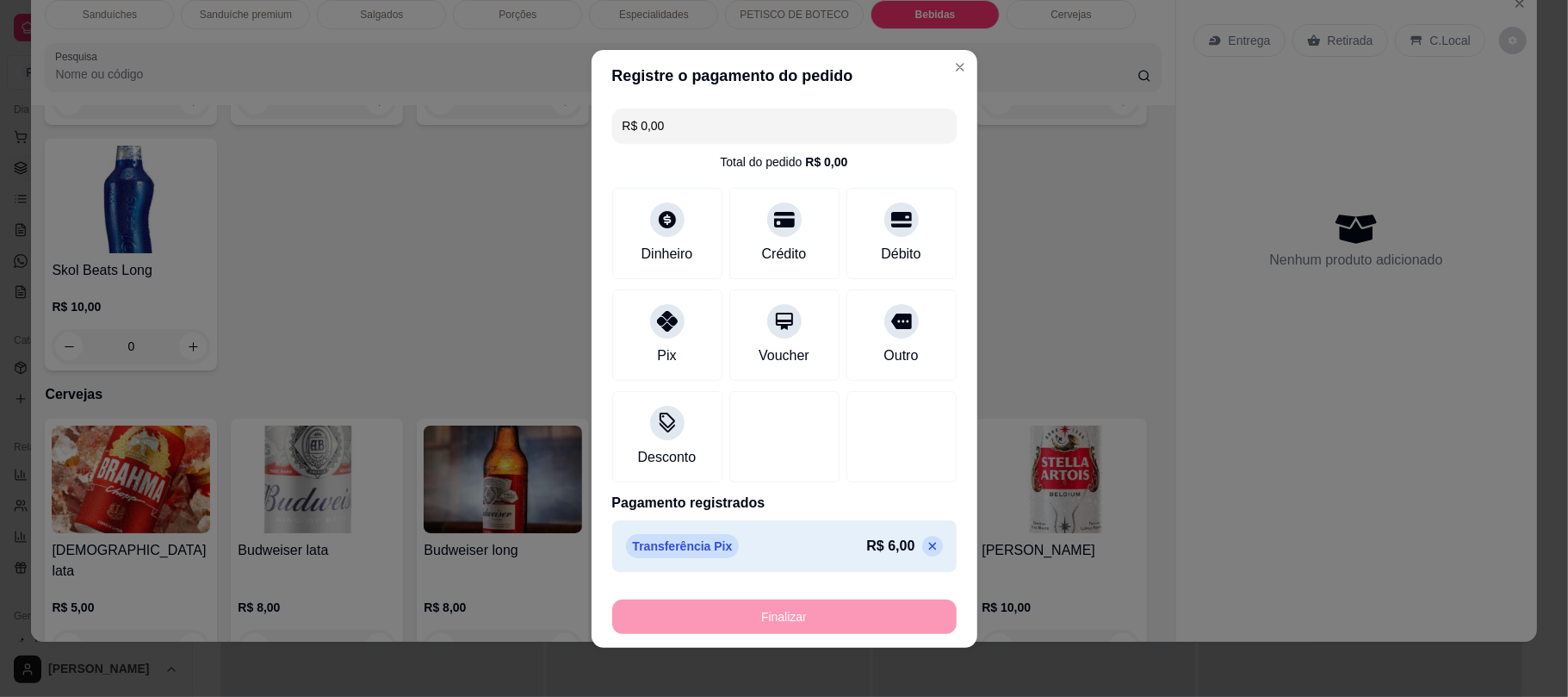
type input "-R$ 6,00"
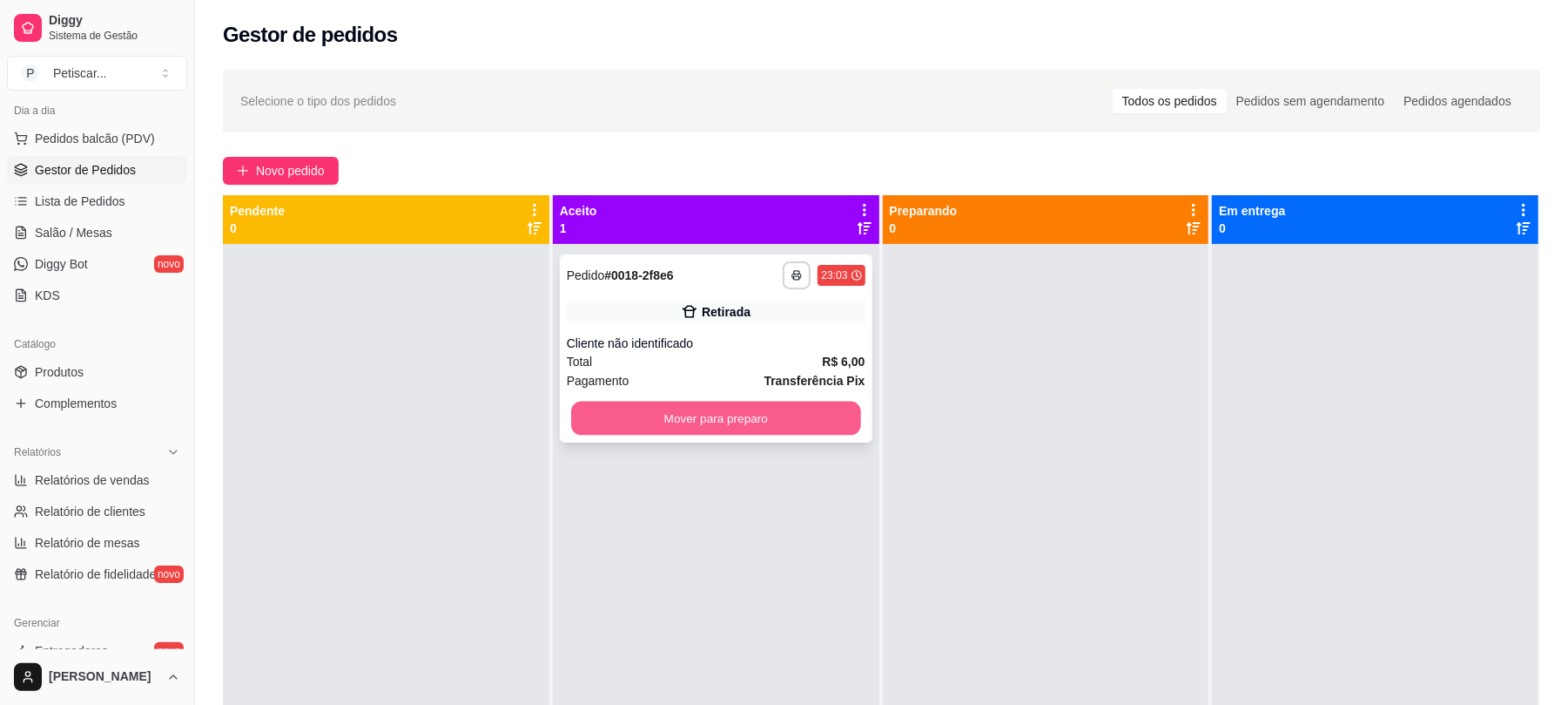
click at [752, 416] on button "Mover para preparo" at bounding box center [715, 418] width 289 height 34
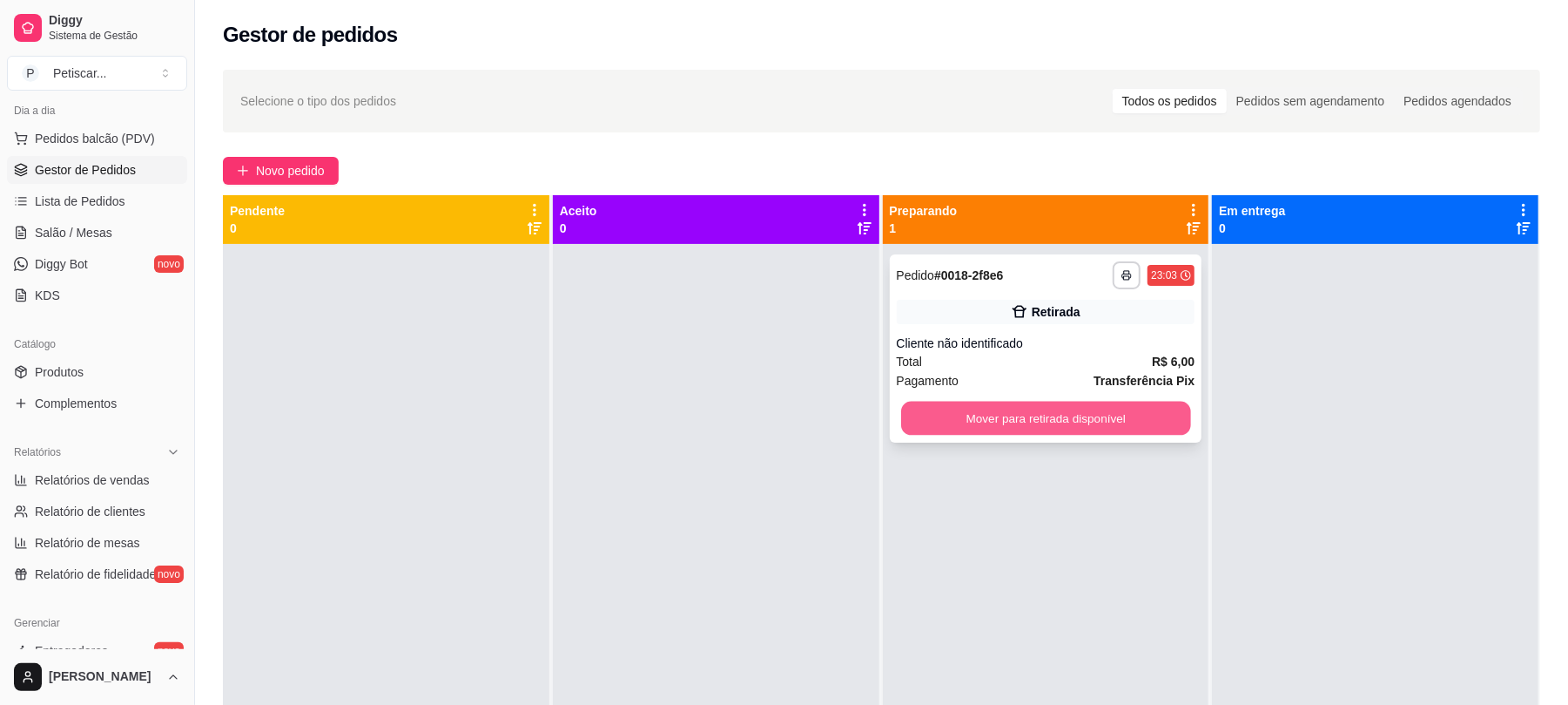
click at [966, 432] on button "Mover para retirada disponível" at bounding box center [1044, 418] width 289 height 34
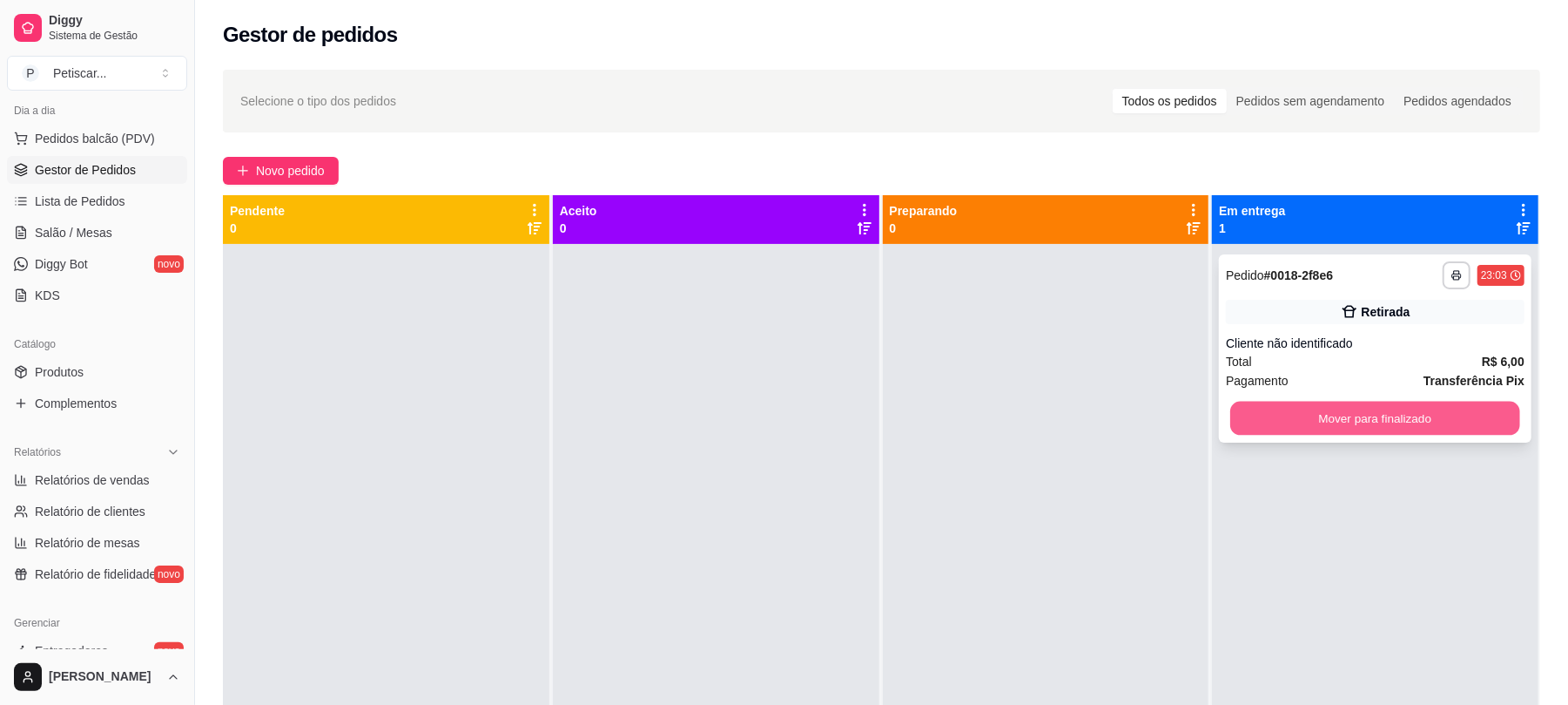
click at [1272, 415] on button "Mover para finalizado" at bounding box center [1374, 418] width 289 height 34
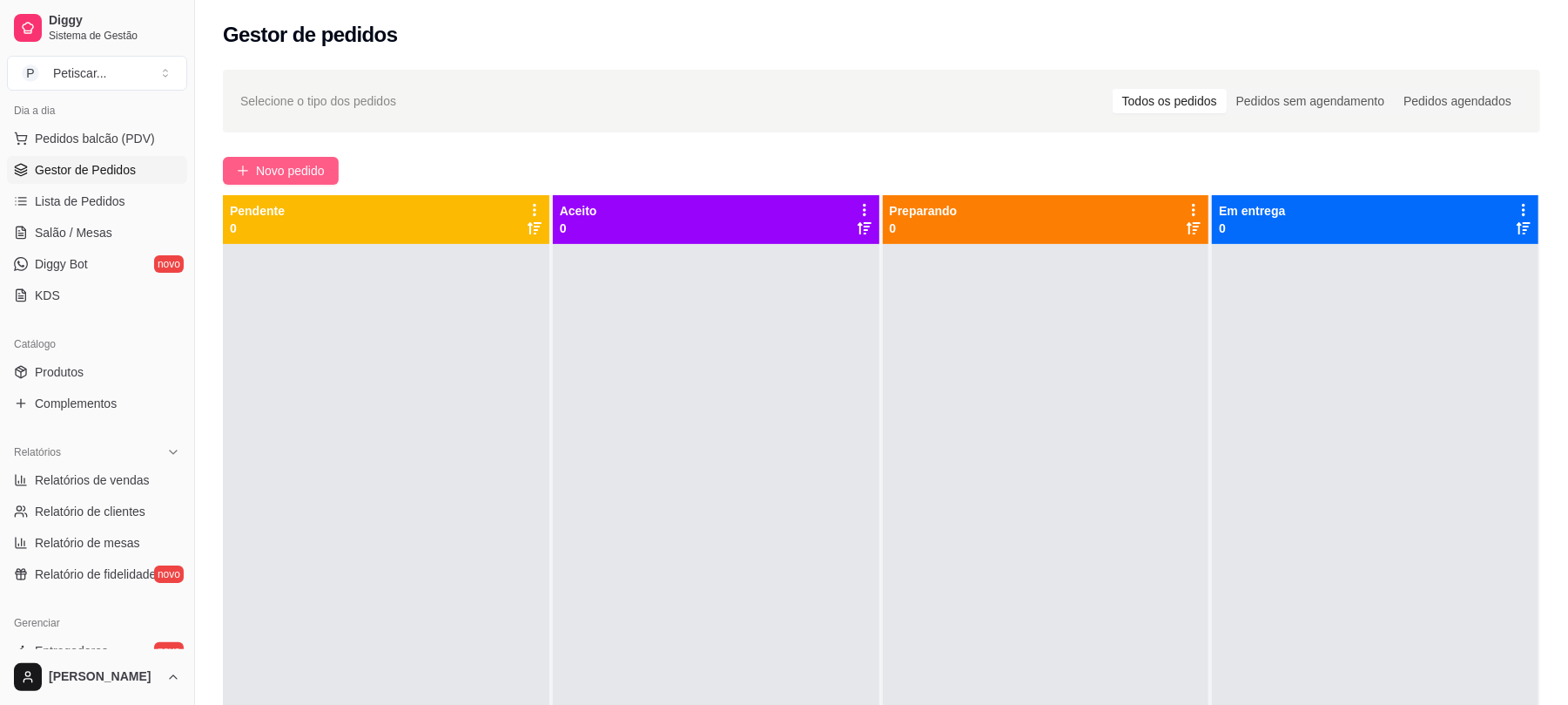
click at [307, 175] on span "Novo pedido" at bounding box center [291, 170] width 69 height 20
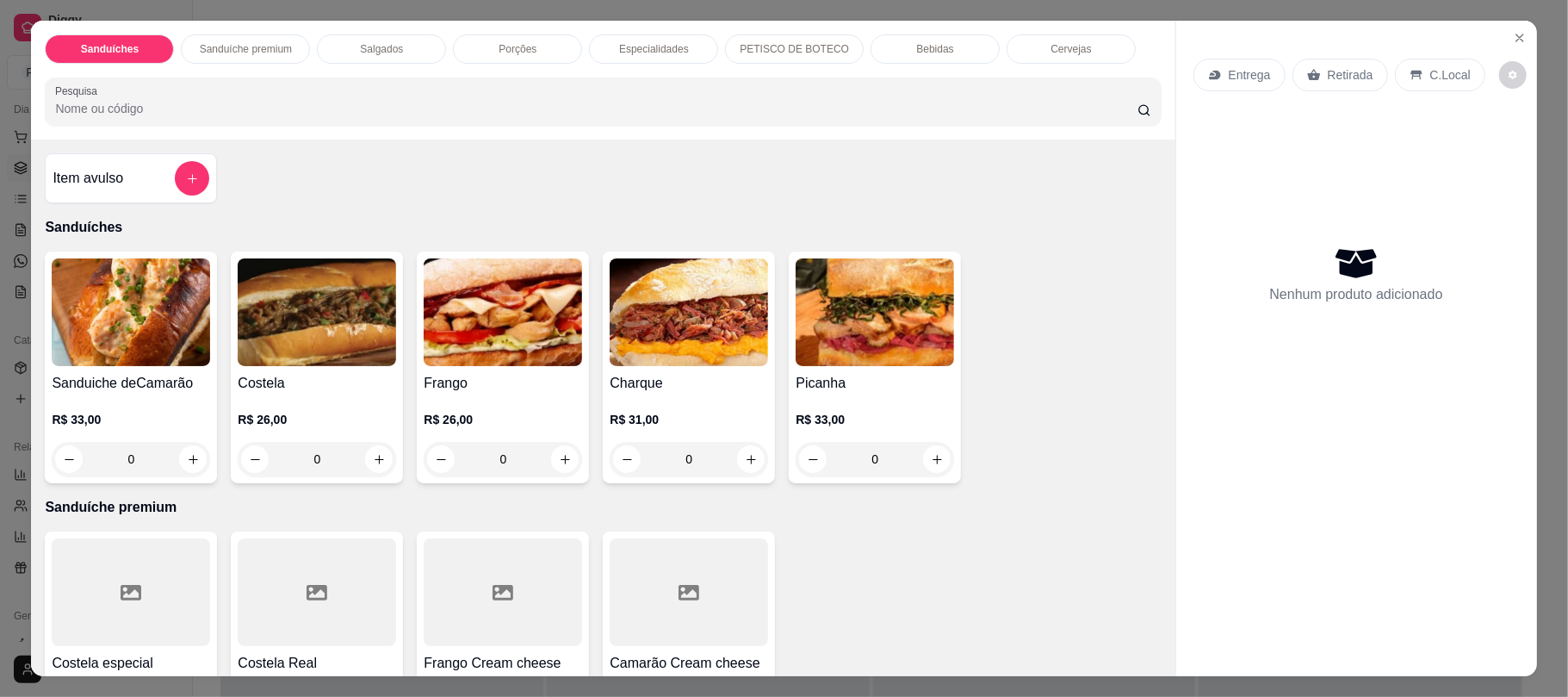
click at [368, 462] on div "0" at bounding box center [317, 459] width 159 height 35
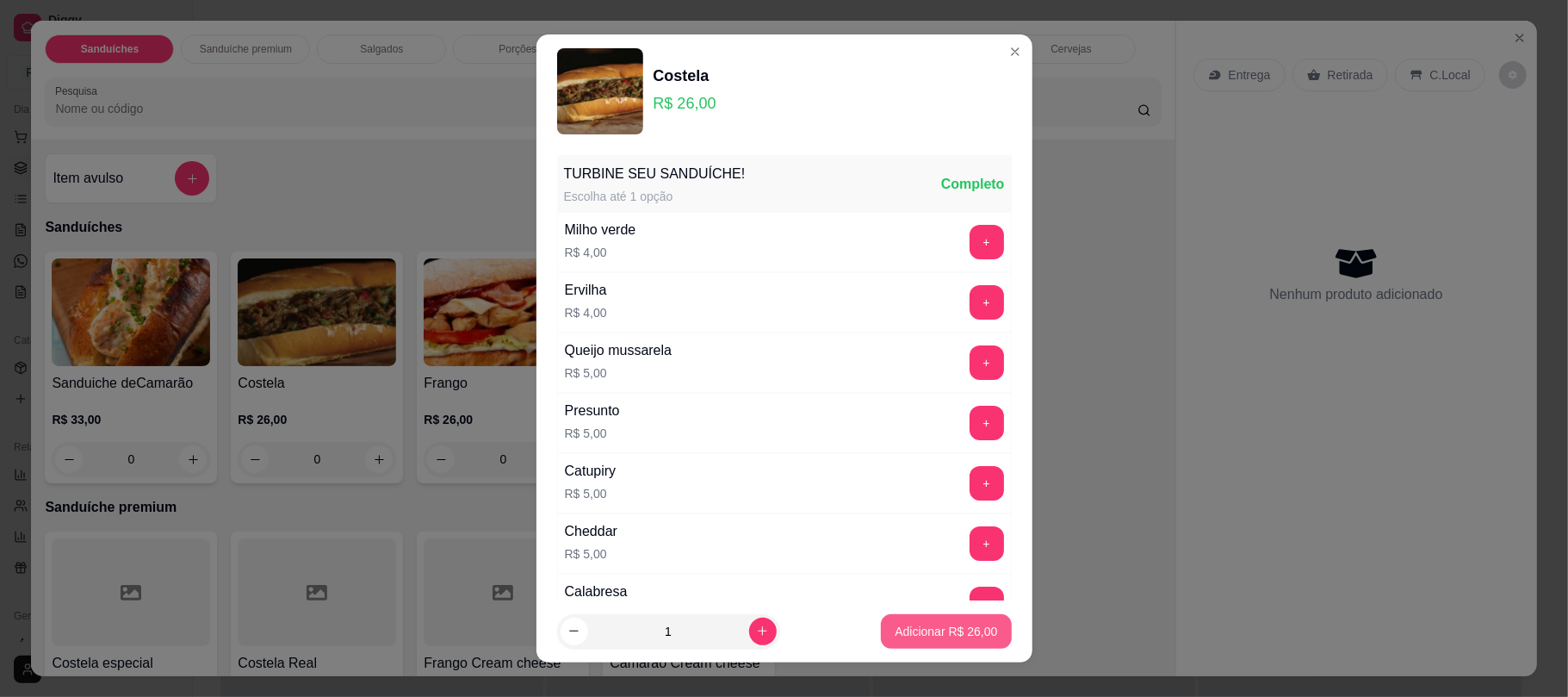
click at [897, 632] on p "Adicionar R$ 26,00" at bounding box center [946, 631] width 103 height 17
type input "1"
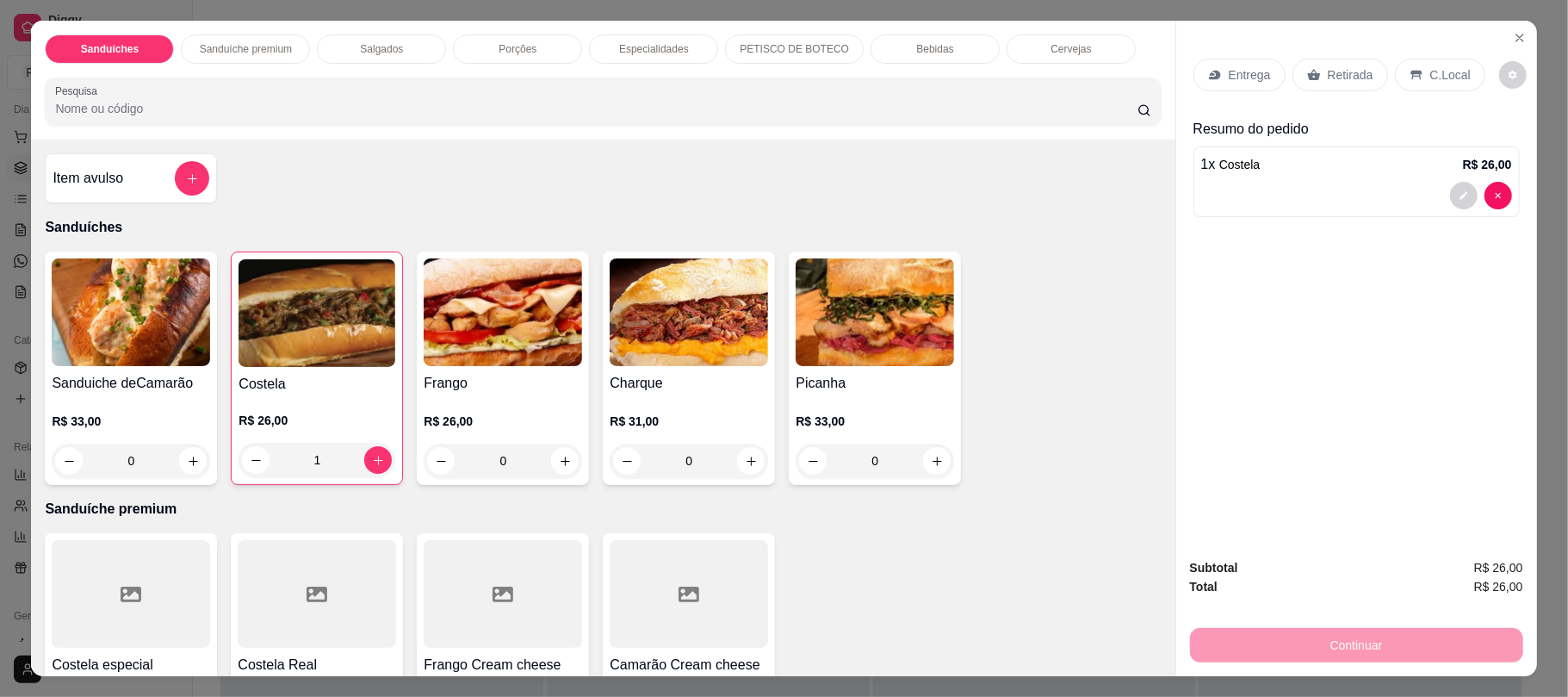
click at [558, 463] on div "0" at bounding box center [502, 461] width 159 height 35
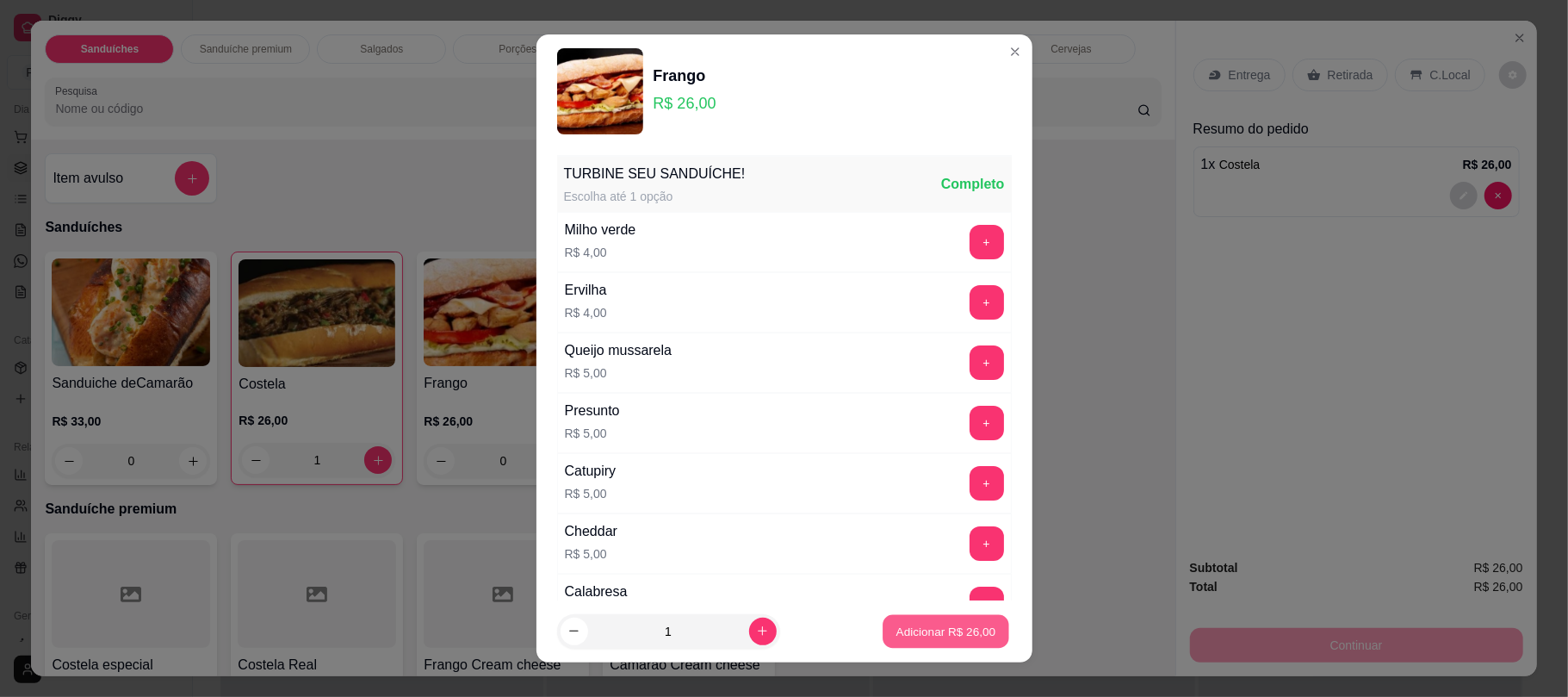
click at [899, 639] on p "Adicionar R$ 26,00" at bounding box center [946, 631] width 100 height 17
type input "1"
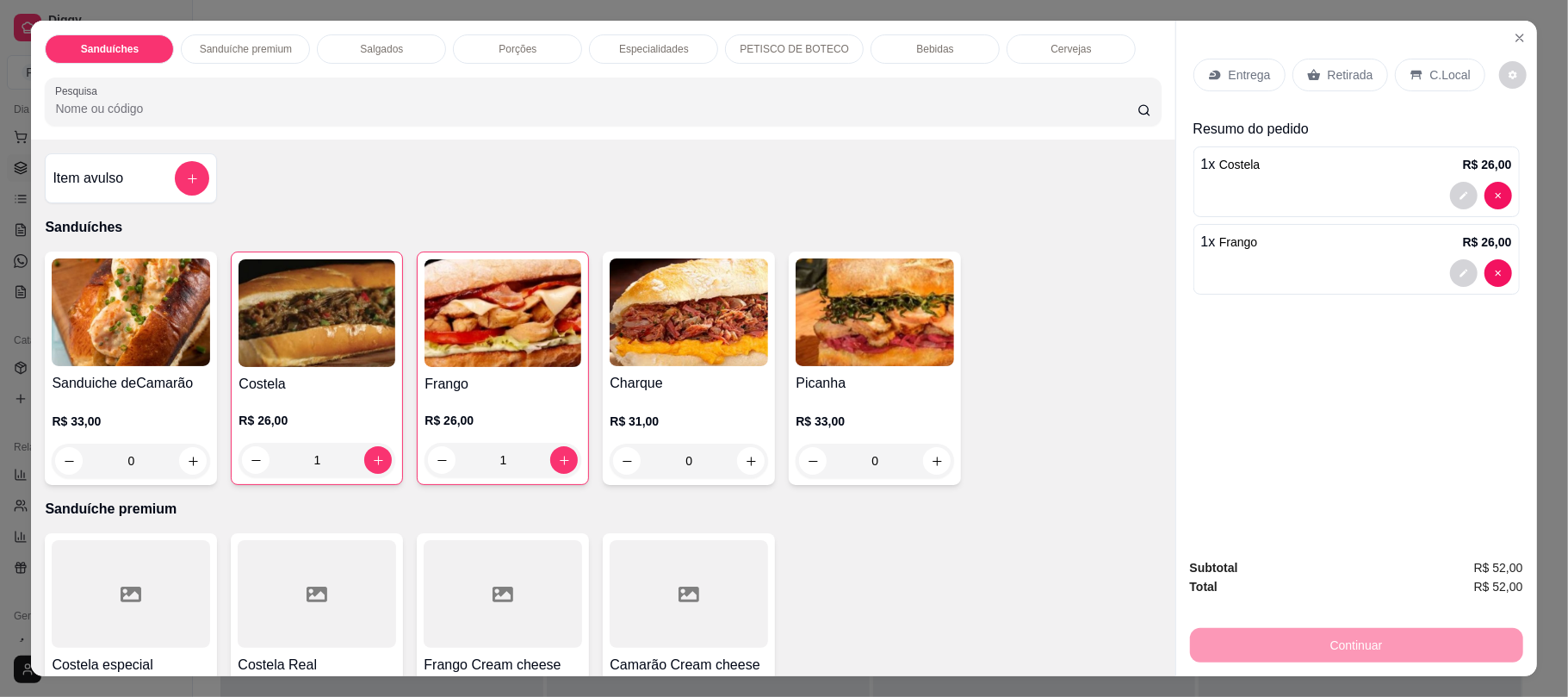
click at [1309, 76] on icon at bounding box center [1314, 75] width 13 height 11
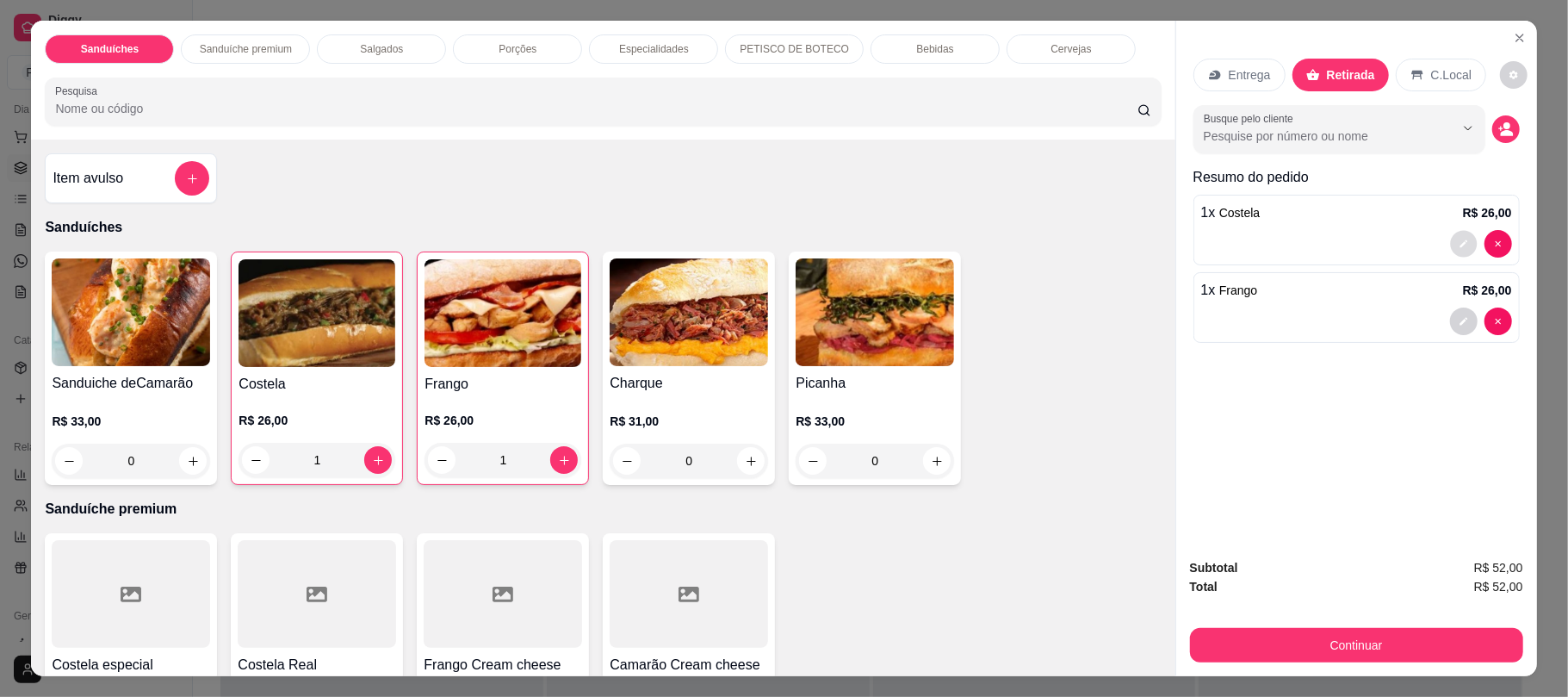
click at [1460, 244] on icon "decrease-product-quantity" at bounding box center [1463, 244] width 7 height 7
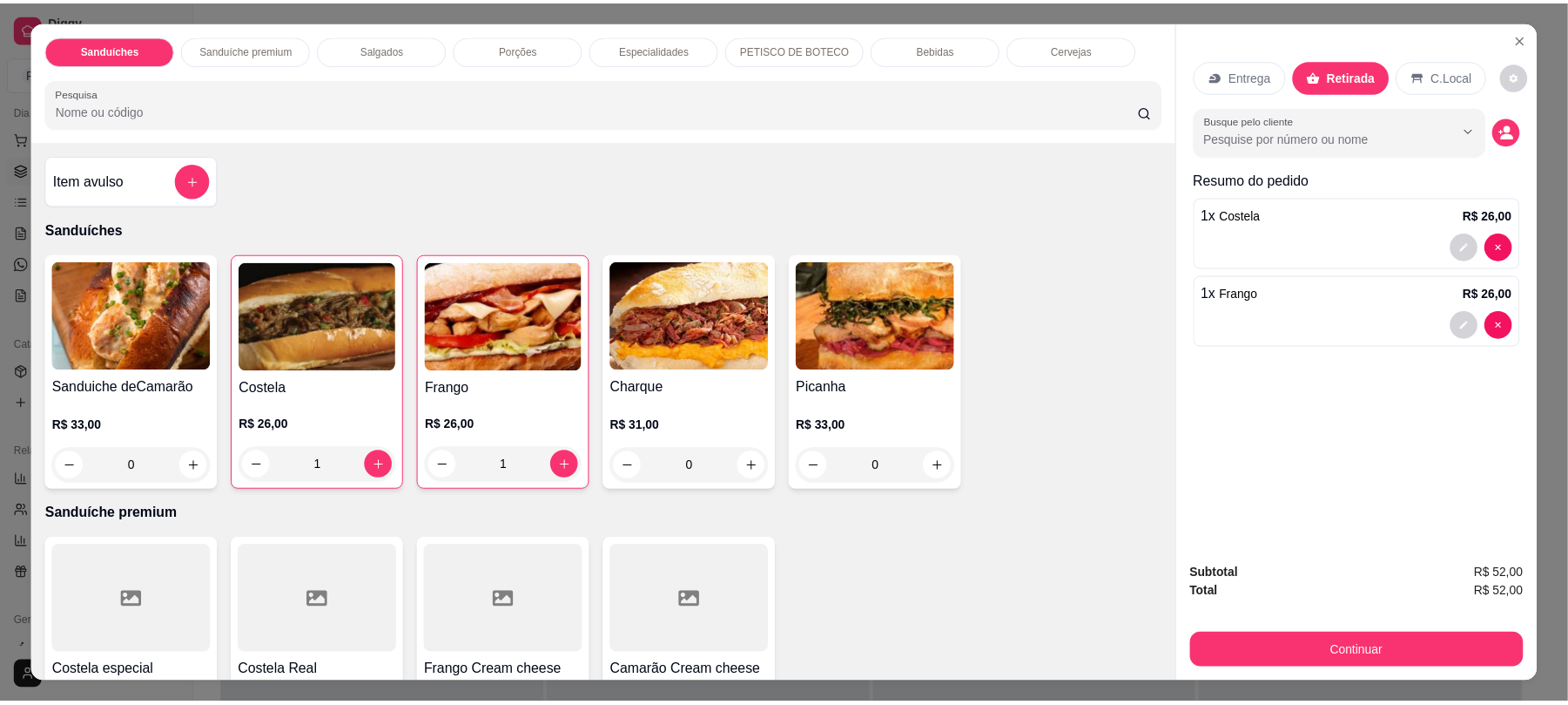
scroll to position [230, 0]
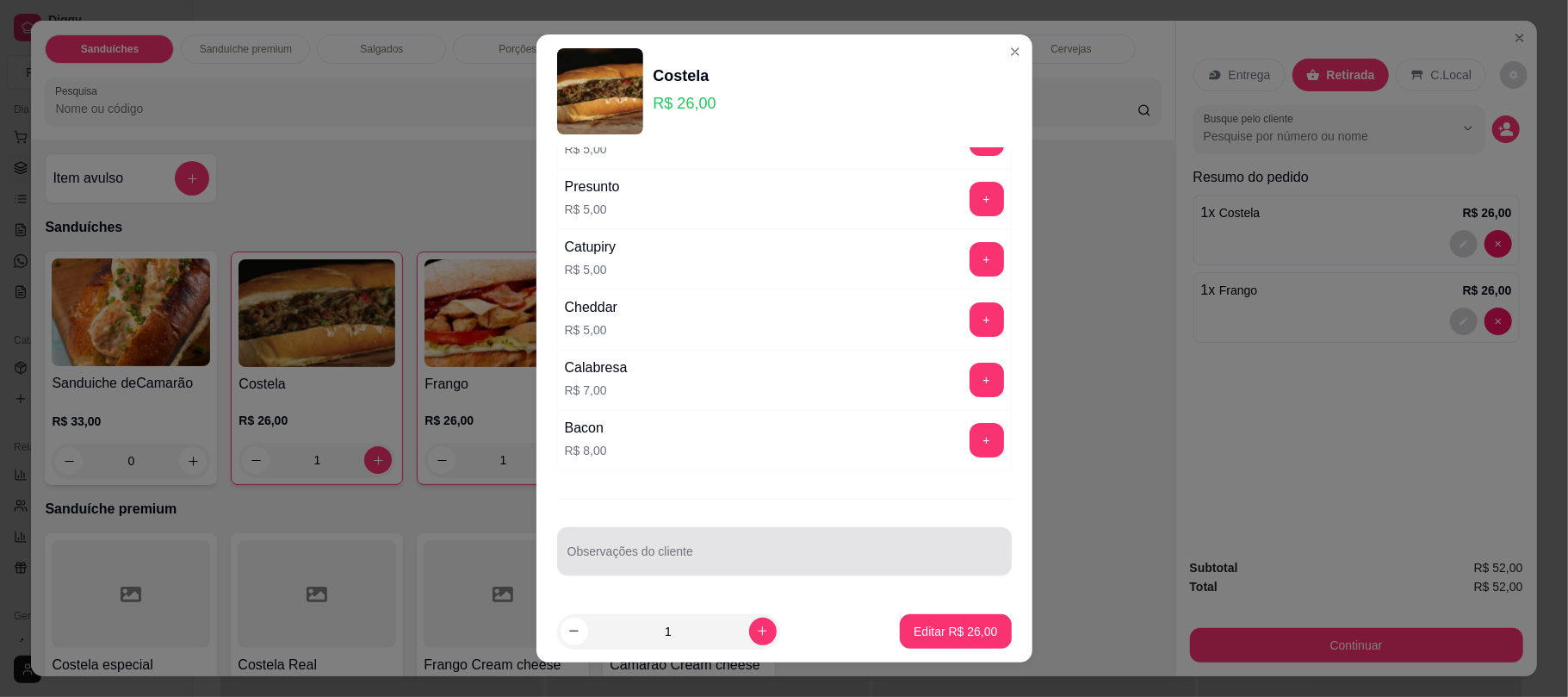
click at [776, 559] on input "Observações do cliente" at bounding box center [784, 557] width 434 height 17
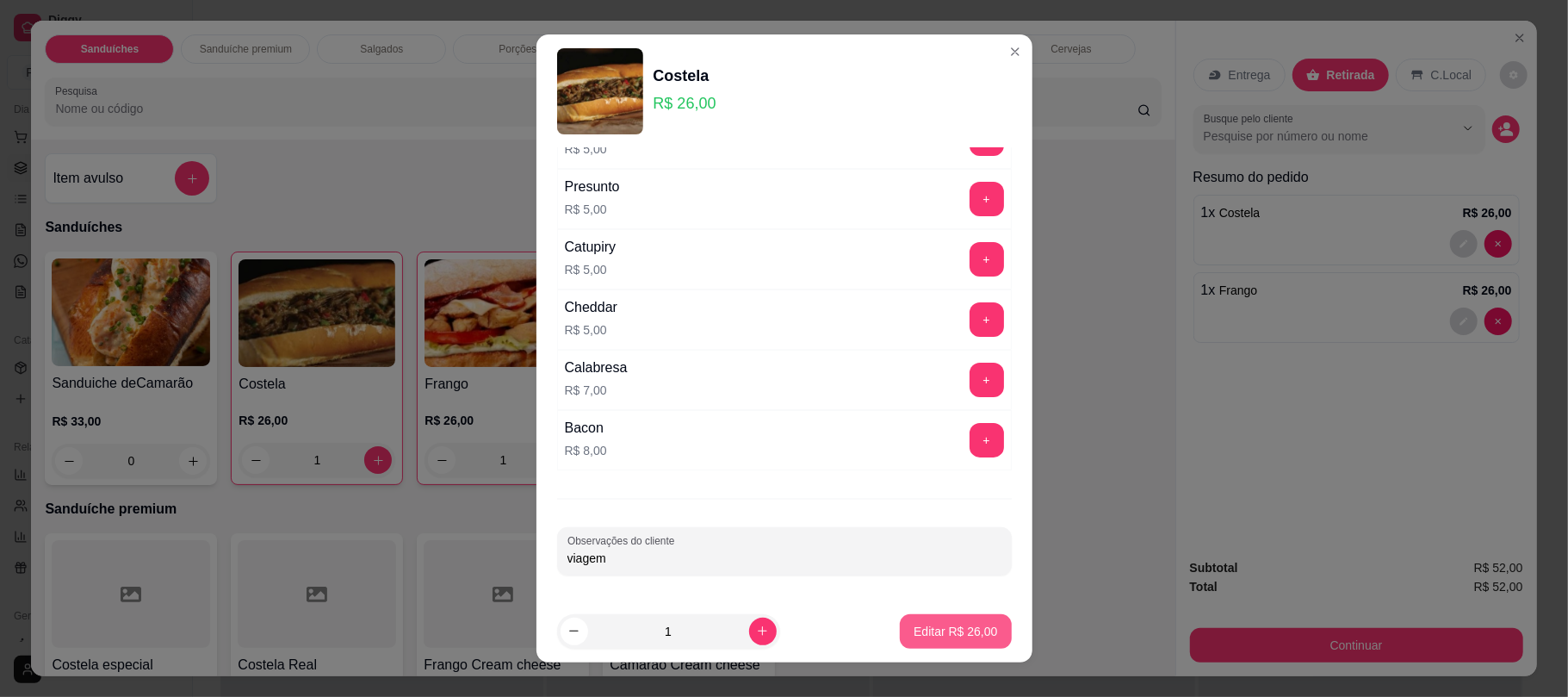
type input "viagem"
click at [959, 632] on p "Editar R$ 26,00" at bounding box center [956, 631] width 81 height 17
type input "0"
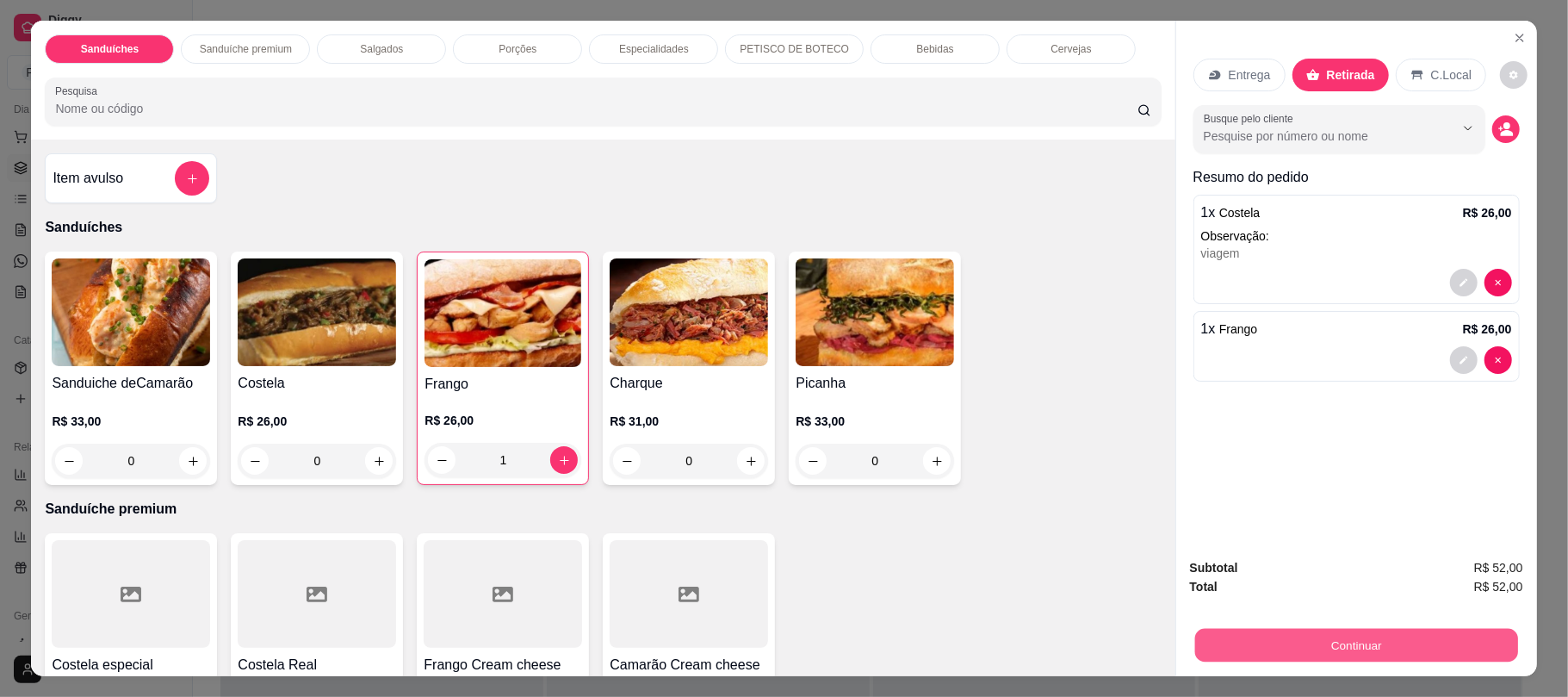
click at [1230, 631] on button "Continuar" at bounding box center [1356, 645] width 323 height 34
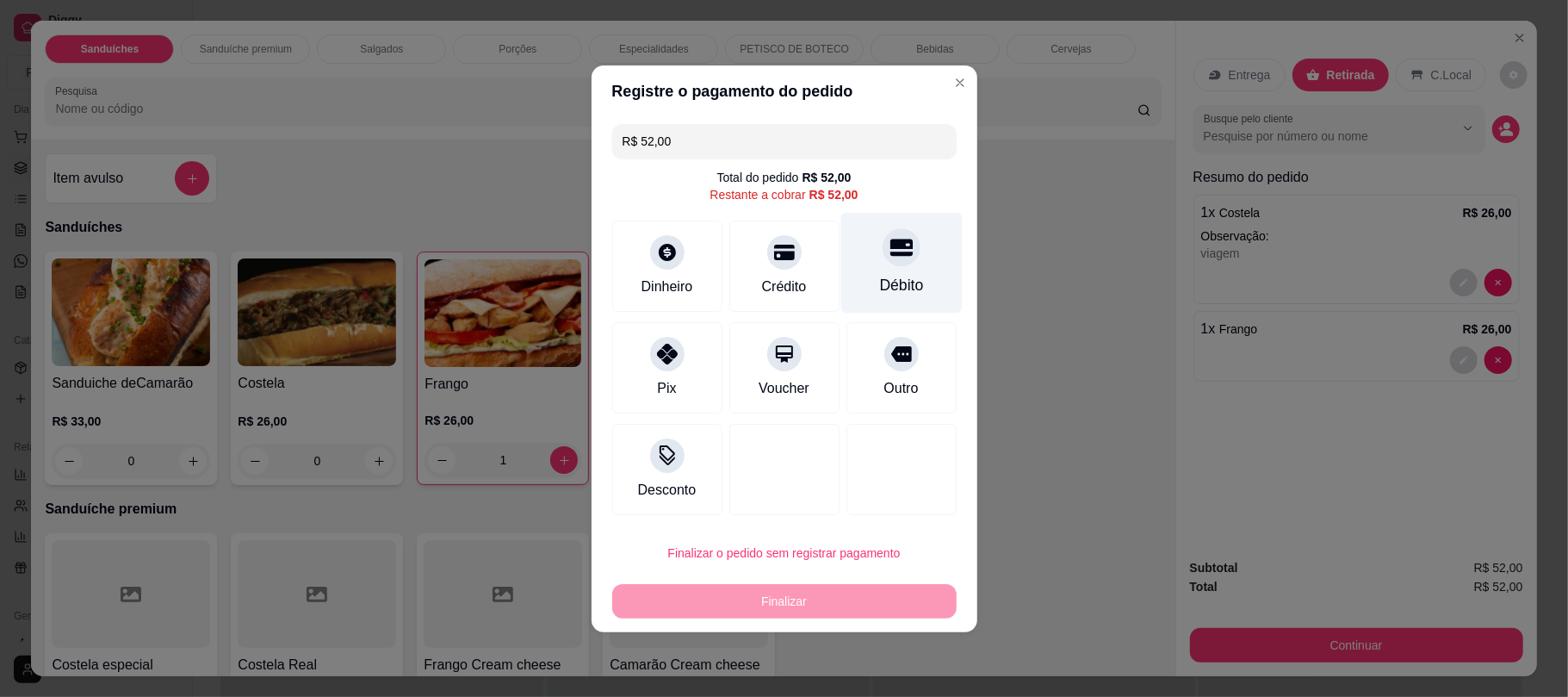
click at [887, 283] on div "Débito" at bounding box center [901, 285] width 44 height 22
type input "R$ 0,00"
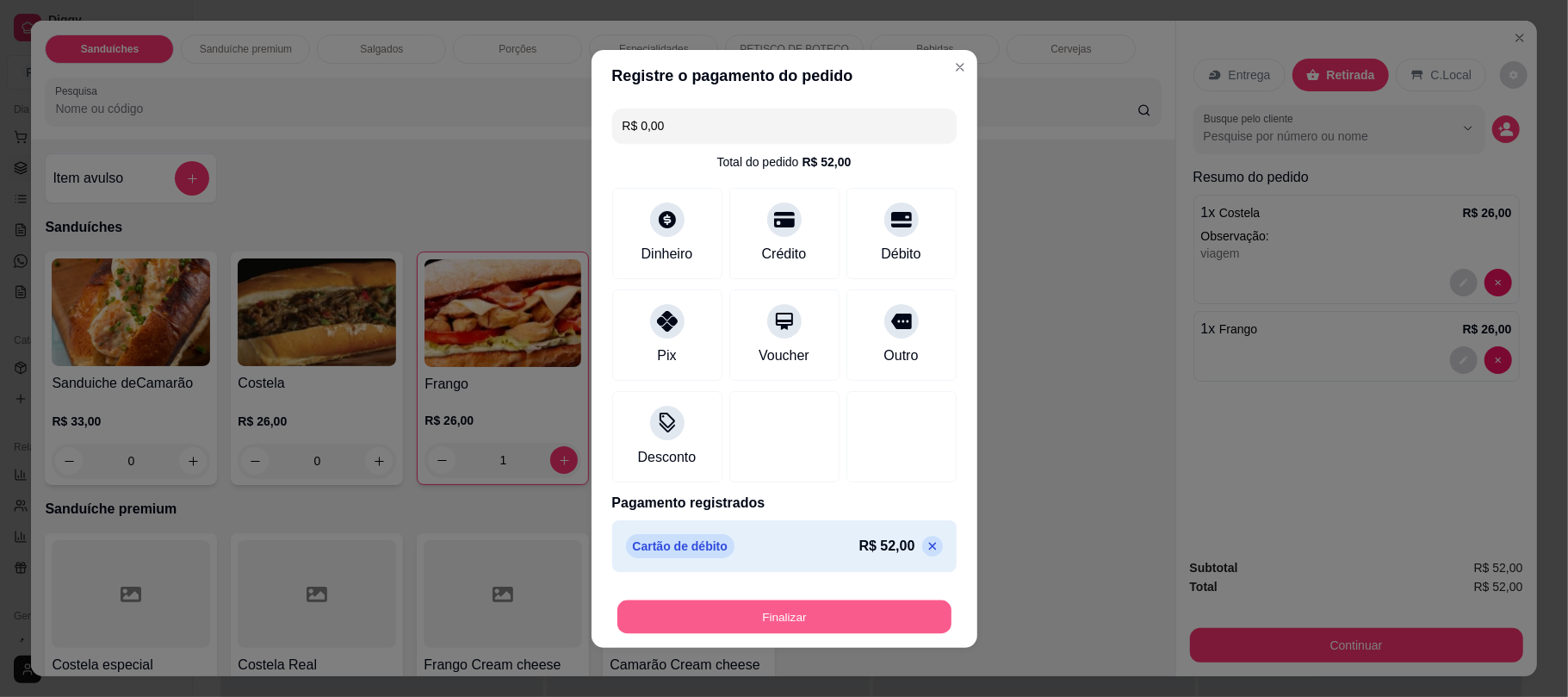
click at [889, 610] on button "Finalizar" at bounding box center [784, 616] width 334 height 34
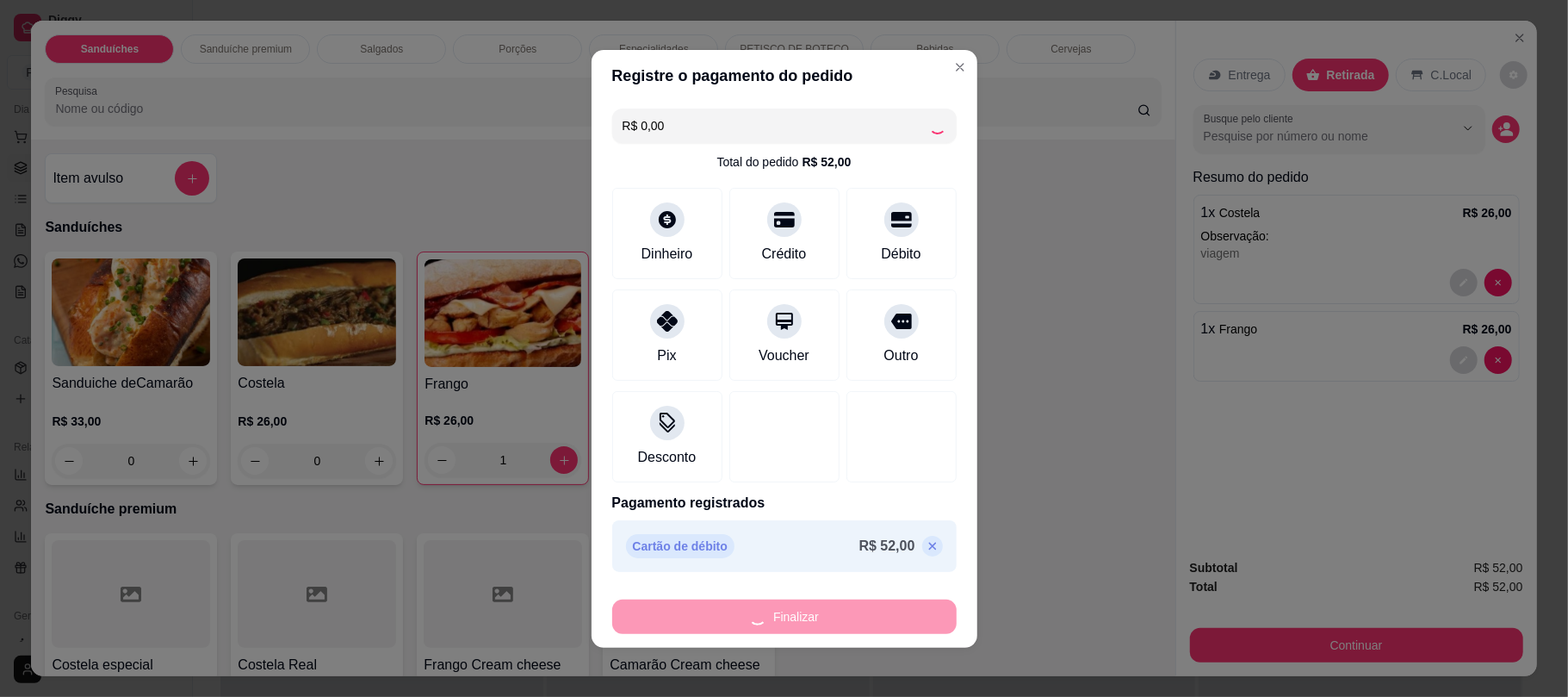
type input "0"
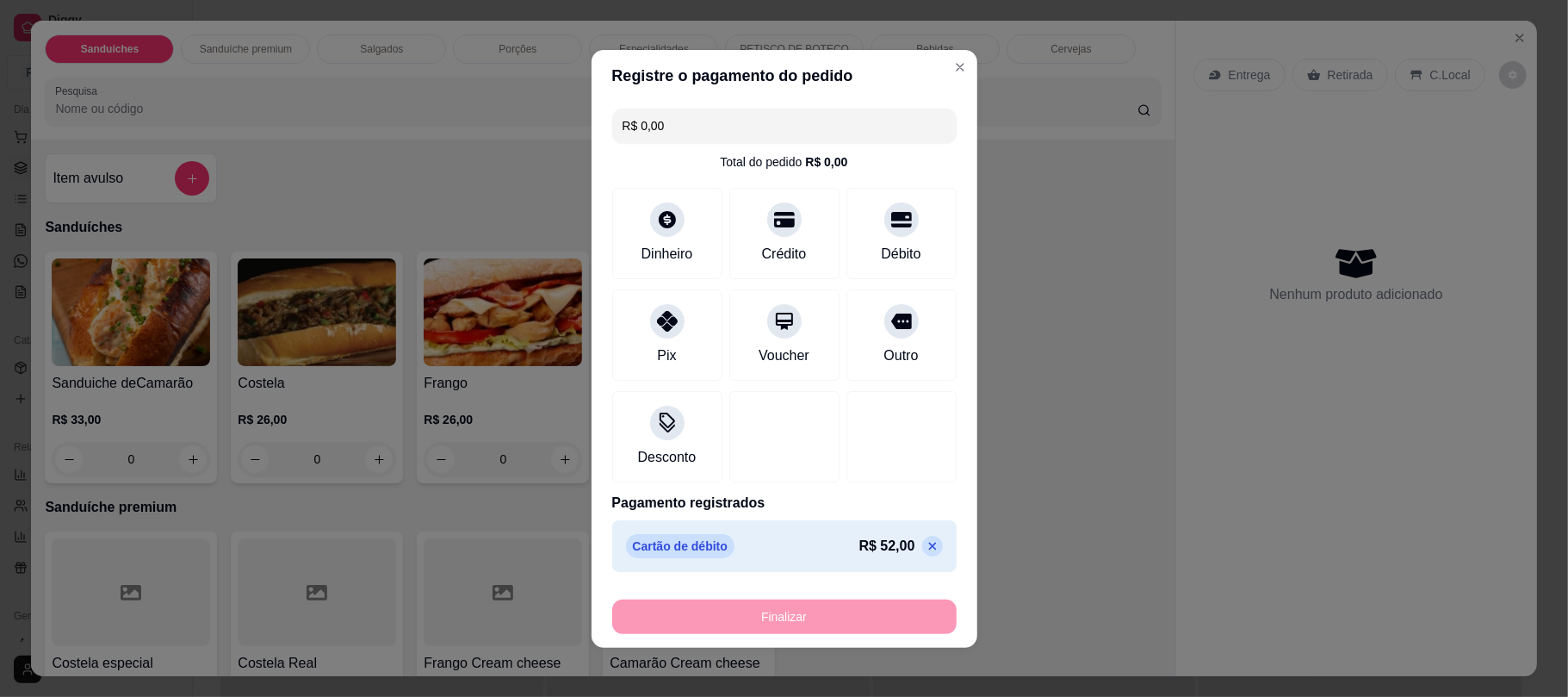
type input "-R$ 52,00"
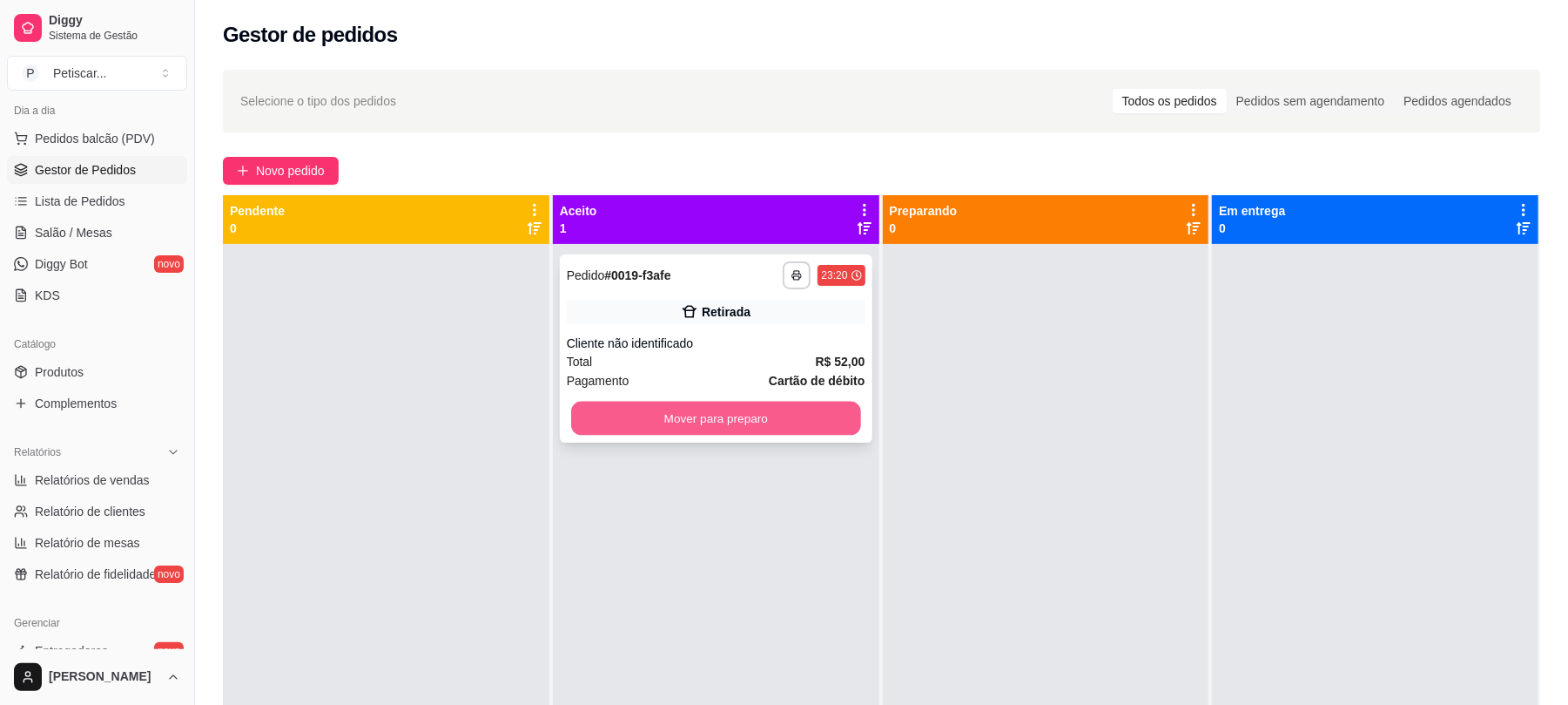
click at [827, 408] on button "Mover para preparo" at bounding box center [715, 418] width 289 height 34
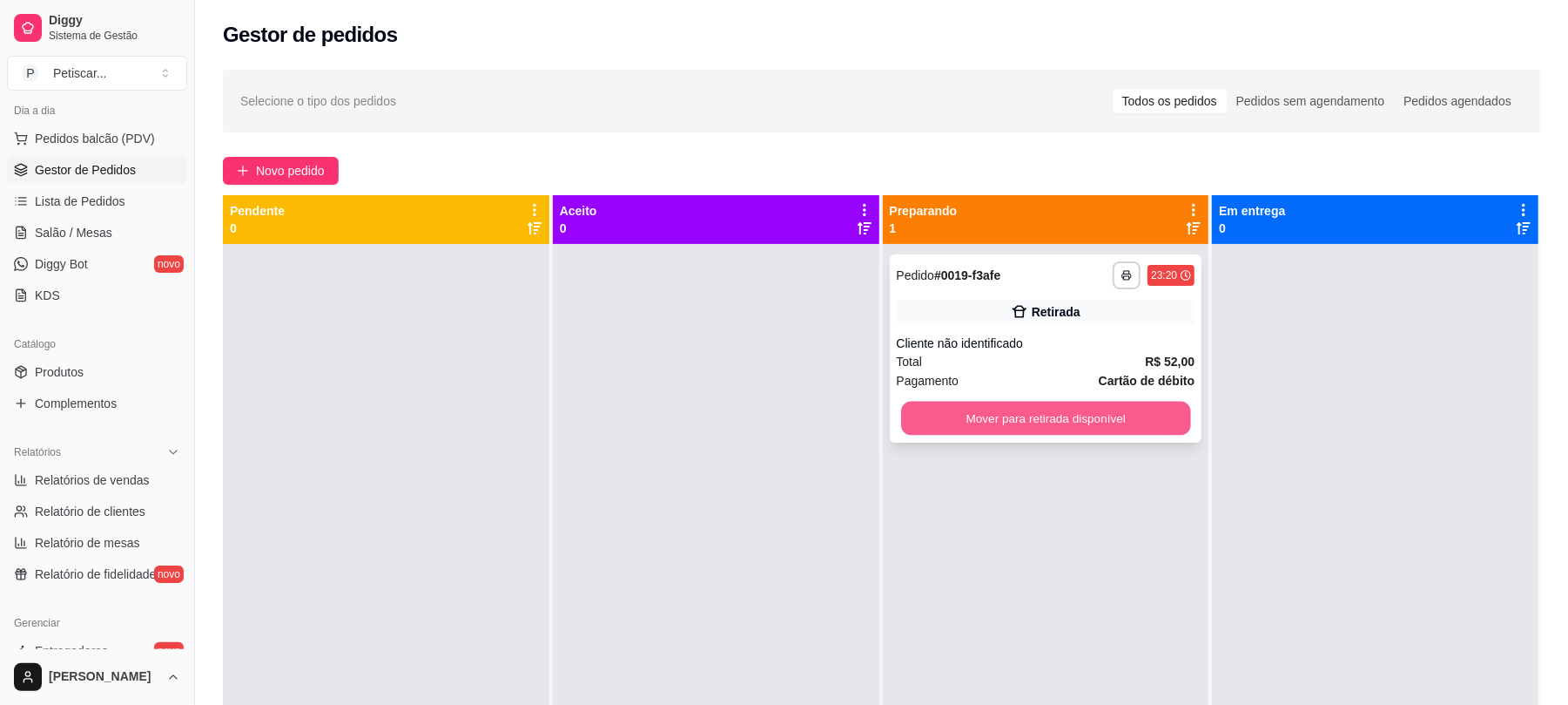
click at [927, 411] on button "Mover para retirada disponível" at bounding box center [1044, 418] width 289 height 34
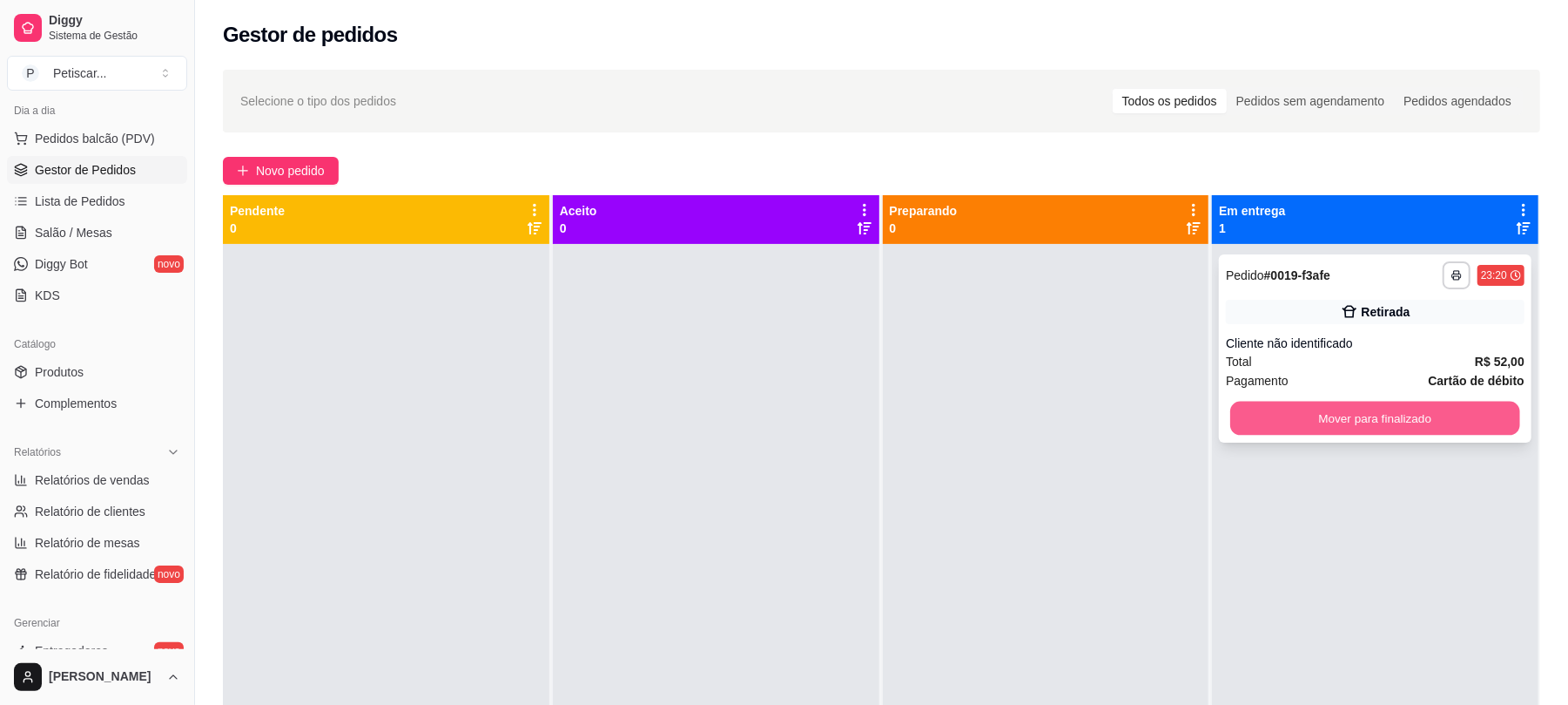
click at [1259, 424] on button "Mover para finalizado" at bounding box center [1374, 418] width 289 height 34
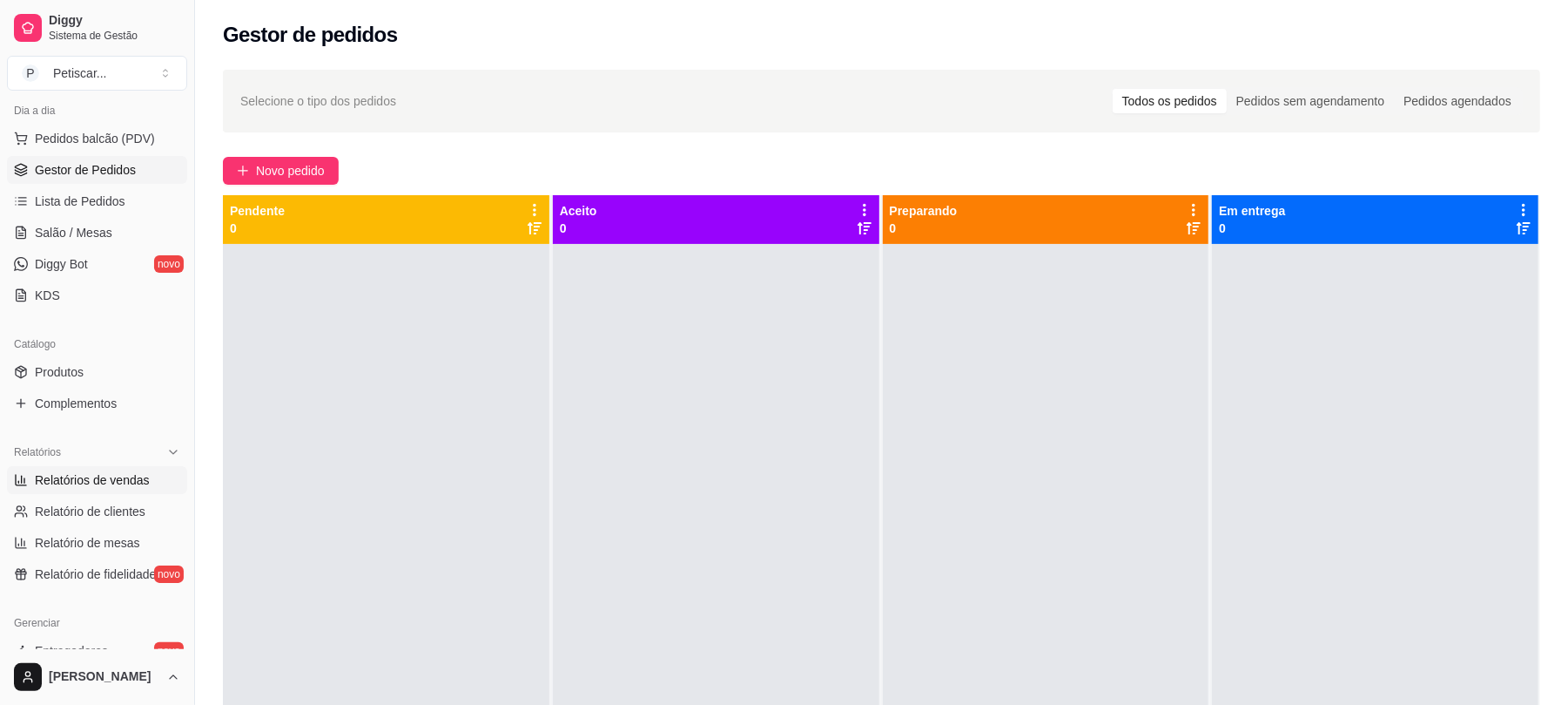
click at [95, 492] on link "Relatórios de vendas" at bounding box center [97, 480] width 180 height 28
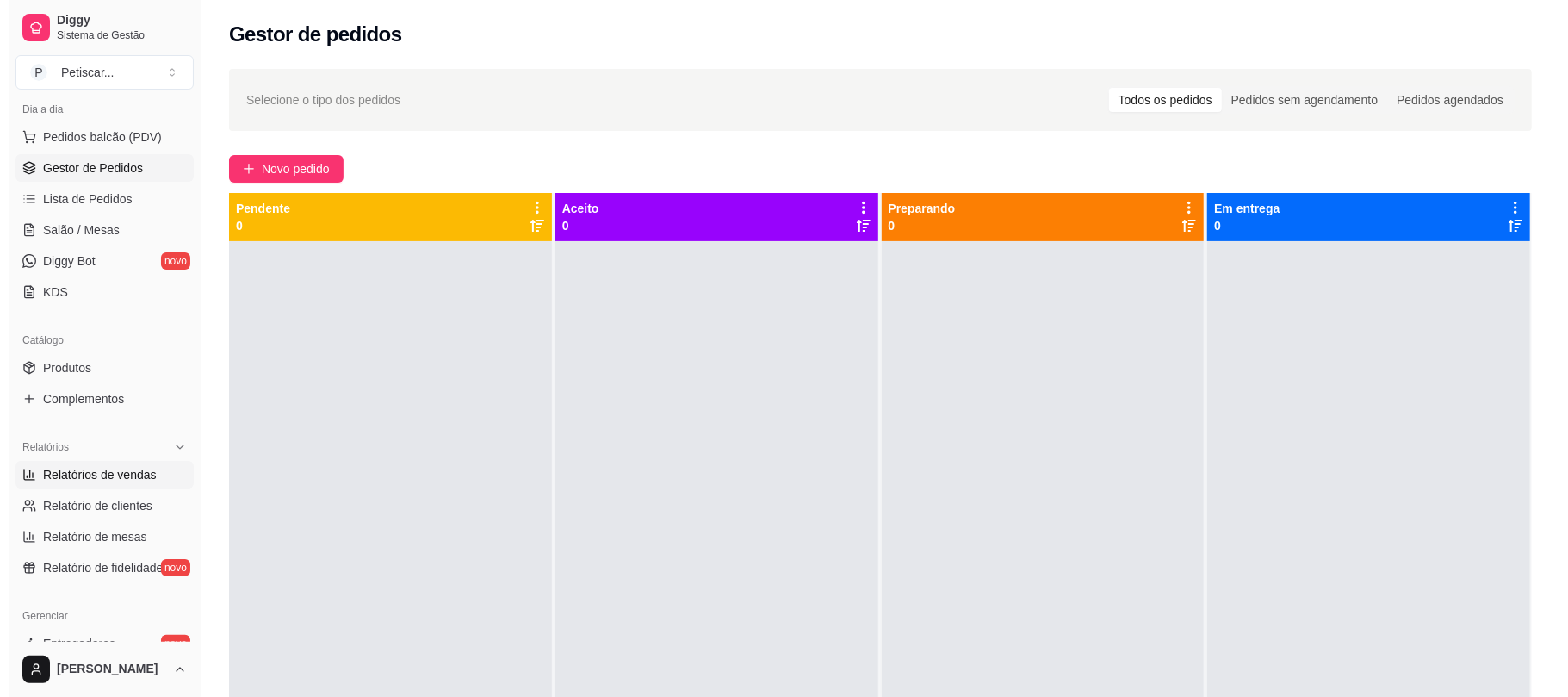
select select "ALL"
select select "0"
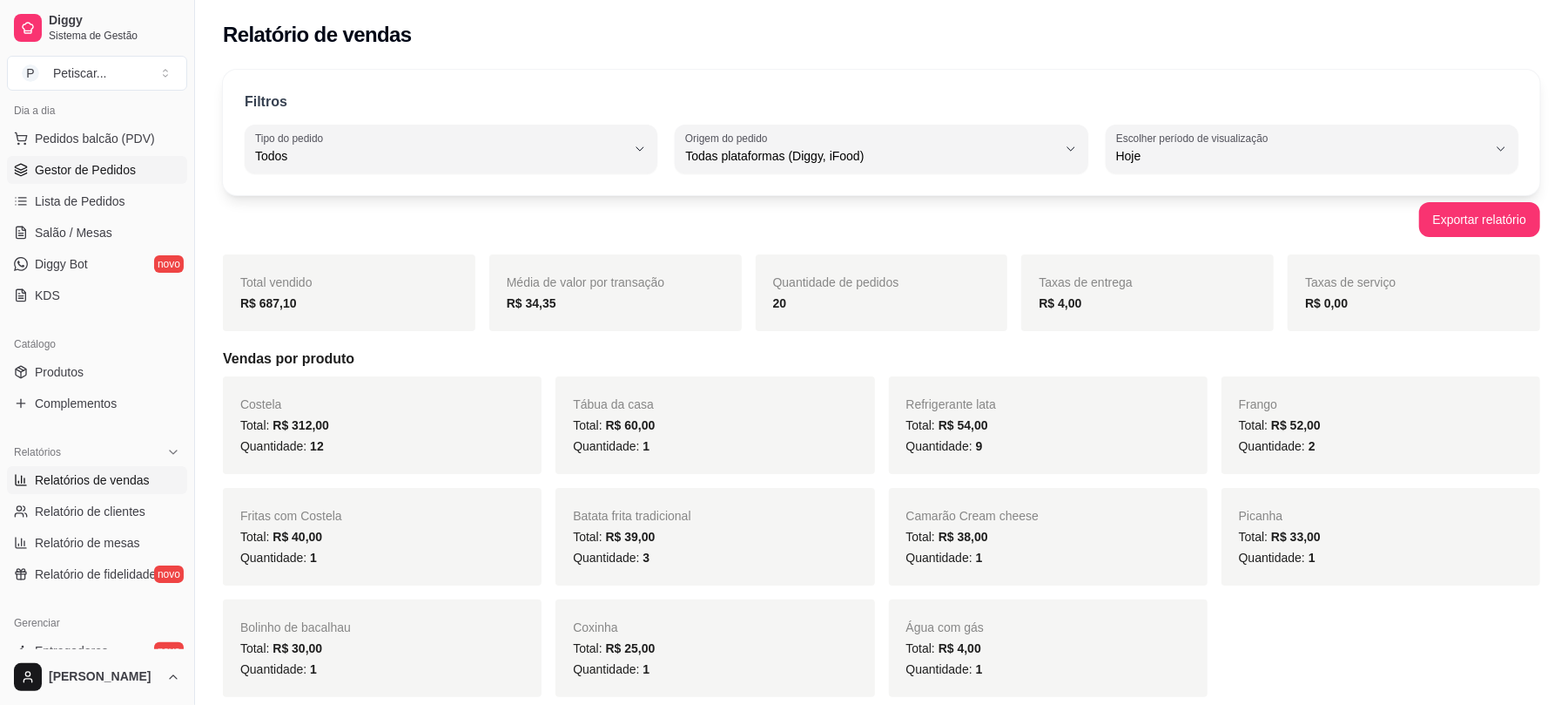
click at [56, 175] on span "Gestor de Pedidos" at bounding box center [85, 169] width 101 height 18
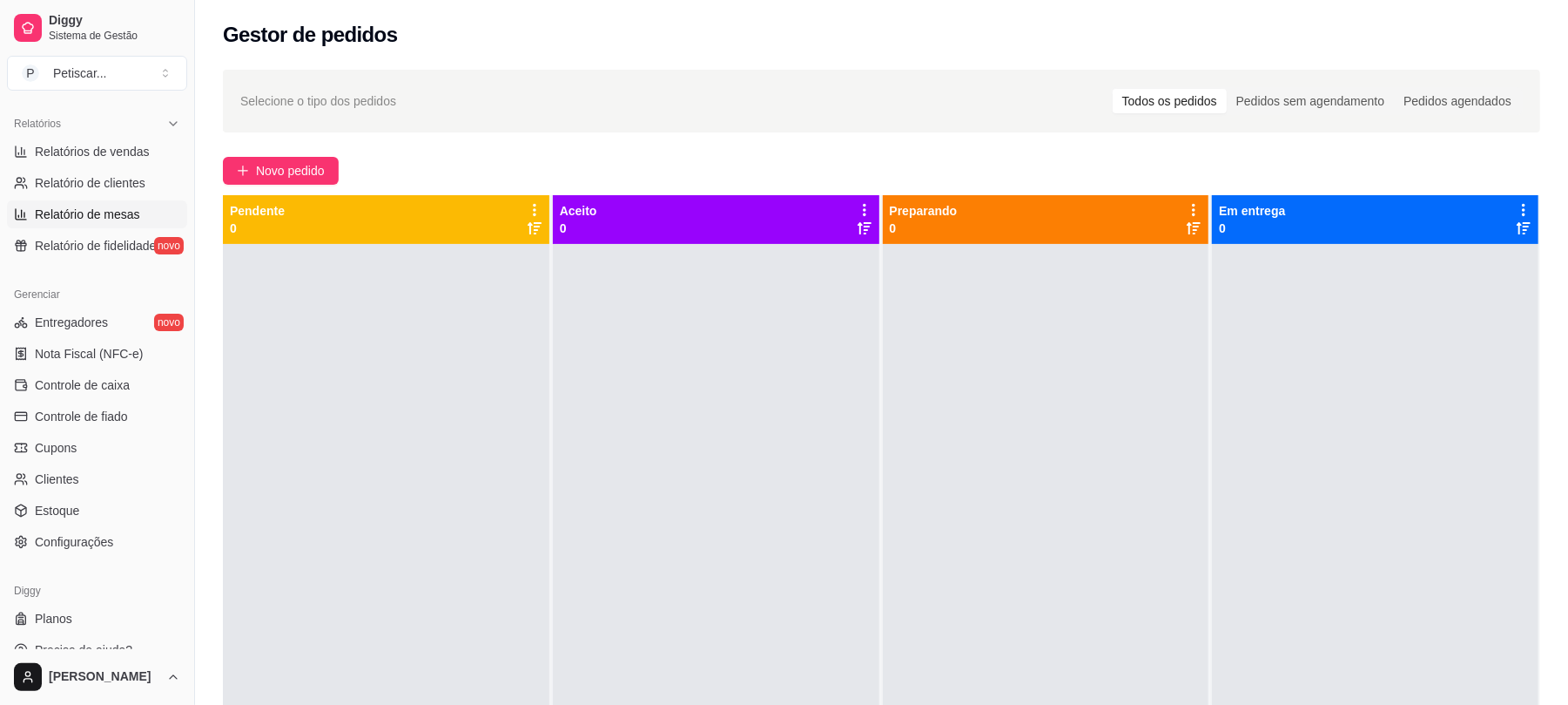
scroll to position [514, 0]
click at [109, 378] on span "Controle de caixa" at bounding box center [83, 384] width 95 height 18
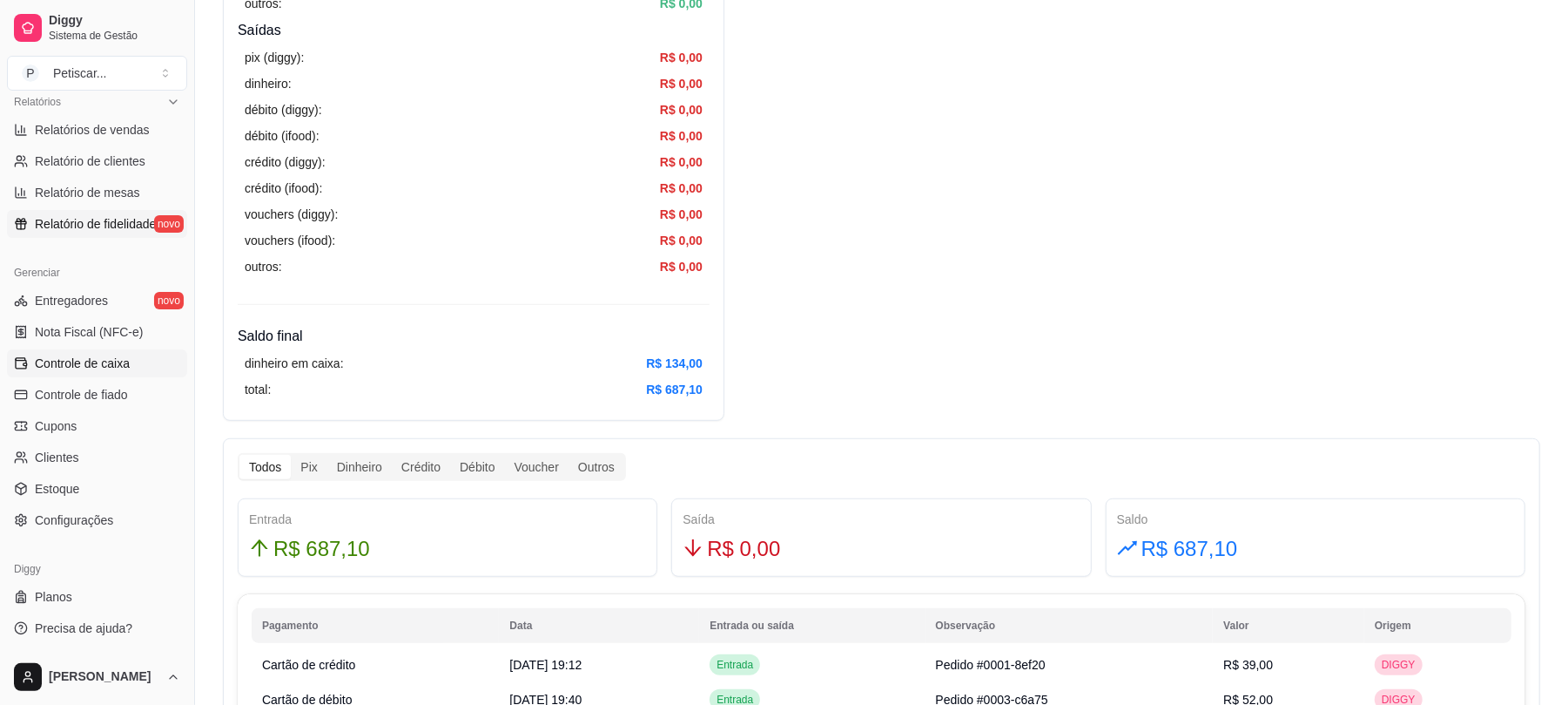
scroll to position [601, 0]
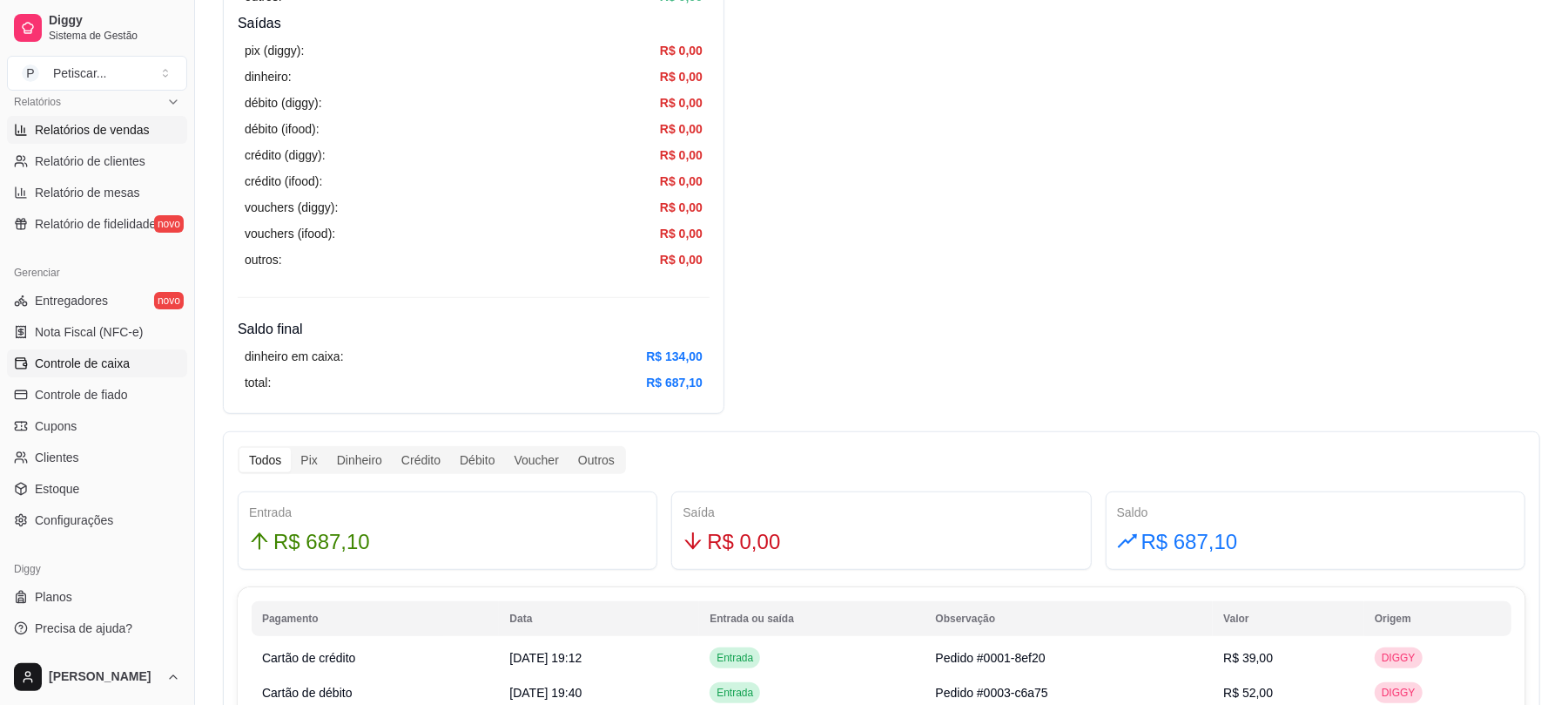
click at [82, 137] on span "Relatórios de vendas" at bounding box center [93, 129] width 115 height 18
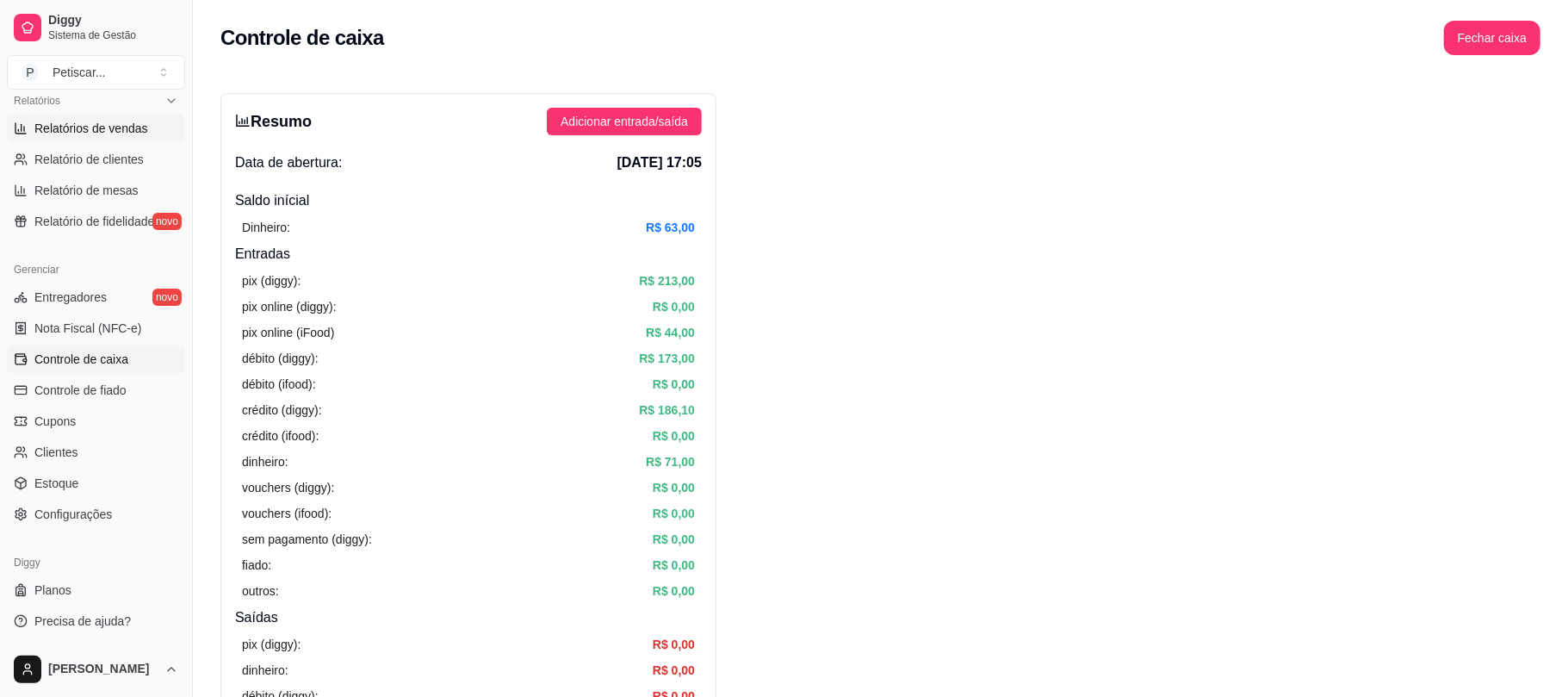
select select "ALL"
select select "0"
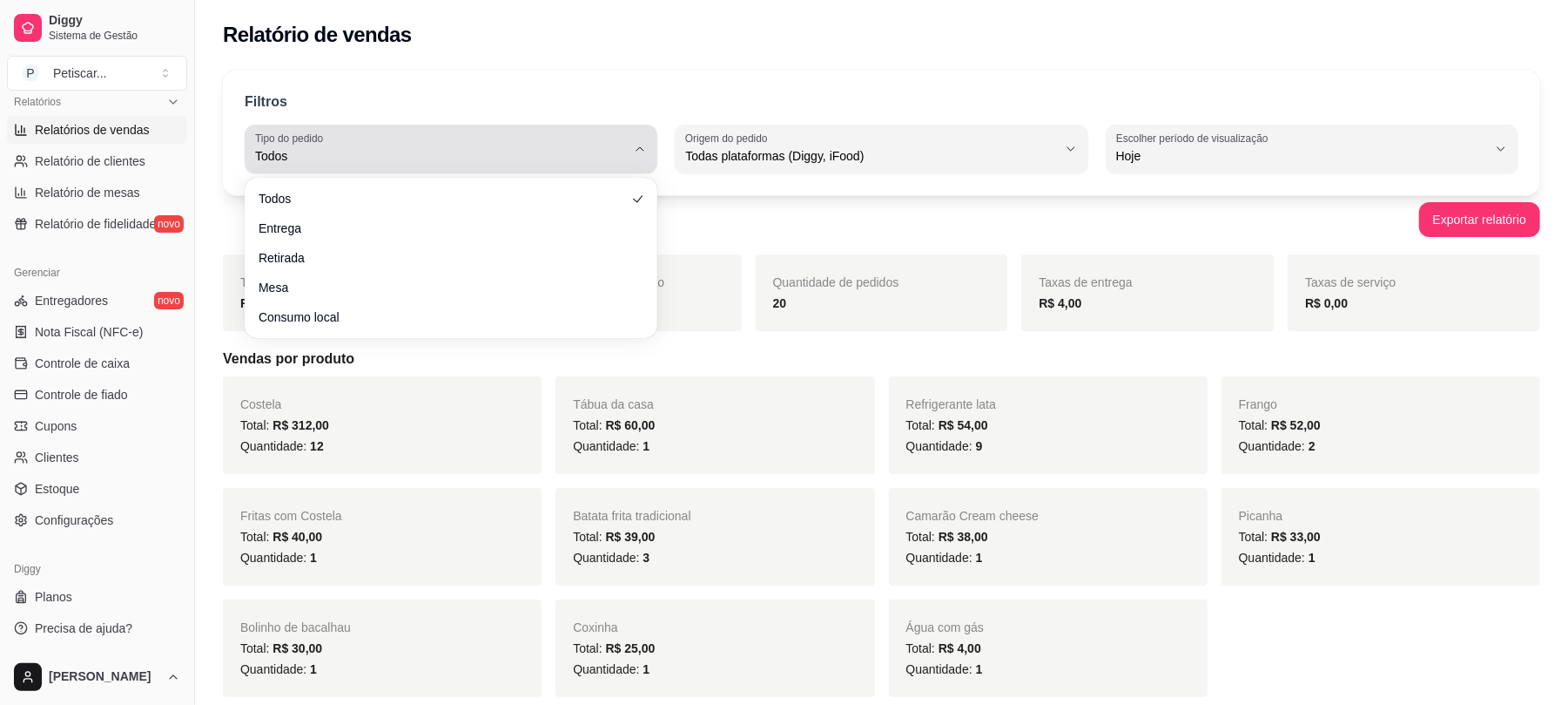
click at [590, 148] on span "Todos" at bounding box center [440, 155] width 370 height 18
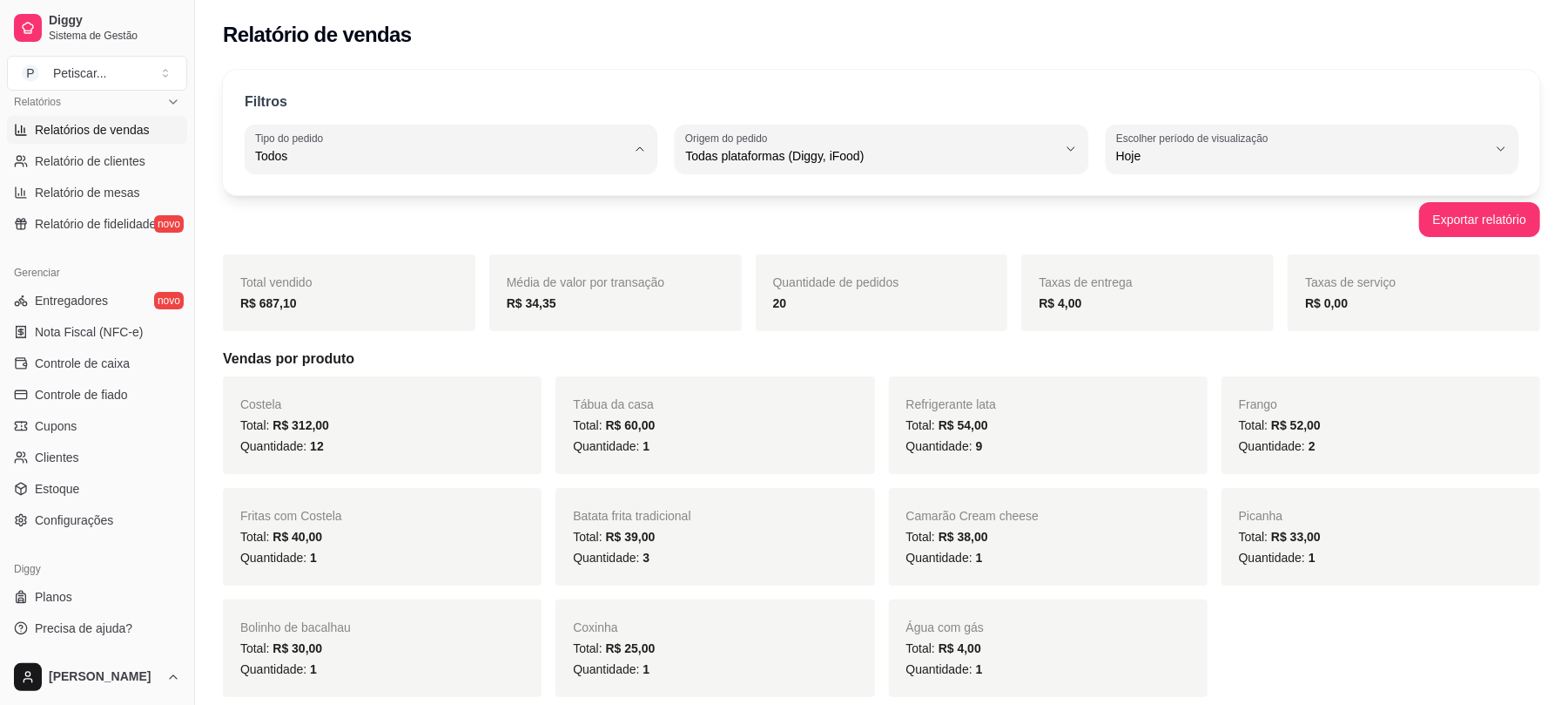
click at [440, 240] on li "Entrega" at bounding box center [450, 226] width 383 height 27
type input "DELIVERY"
select select "DELIVERY"
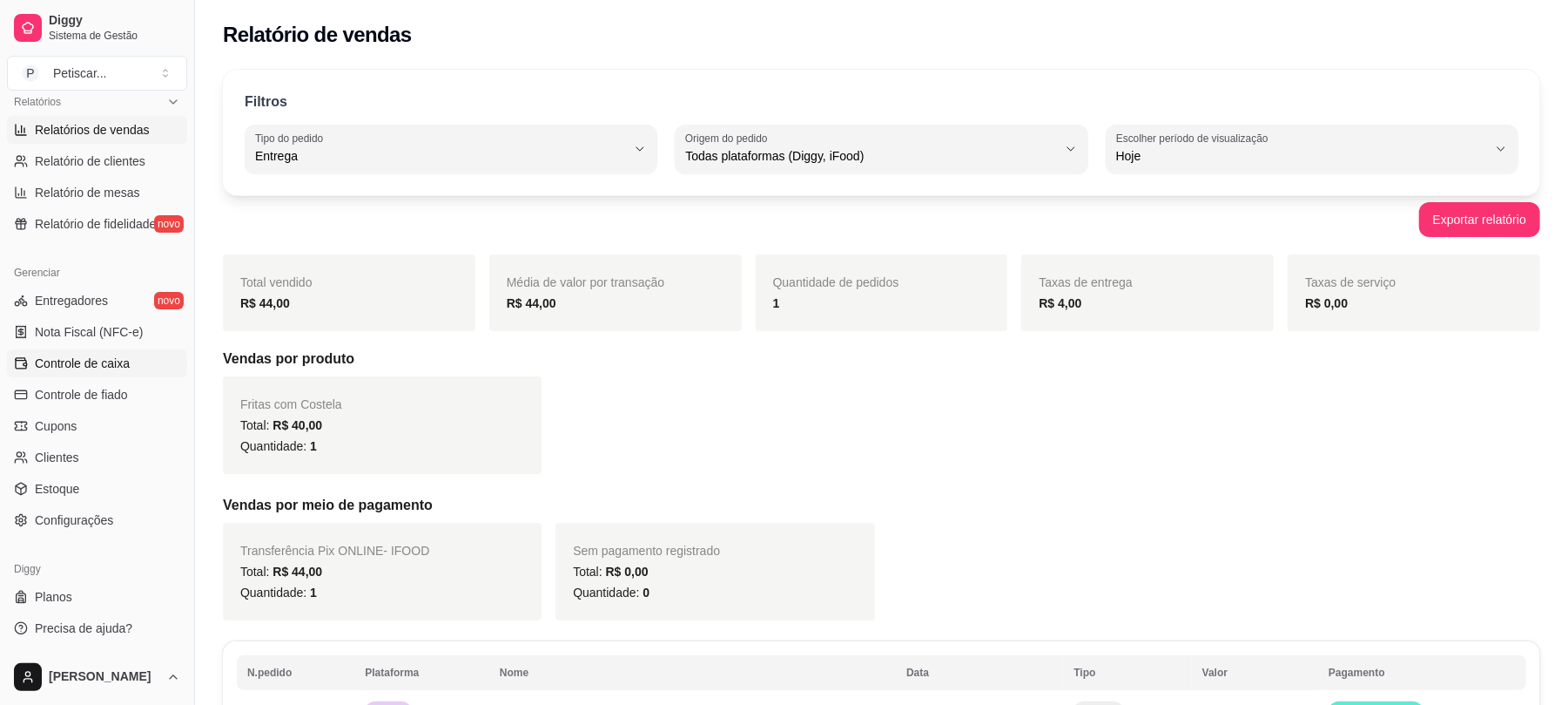
click at [98, 355] on span "Controle de caixa" at bounding box center [83, 363] width 95 height 18
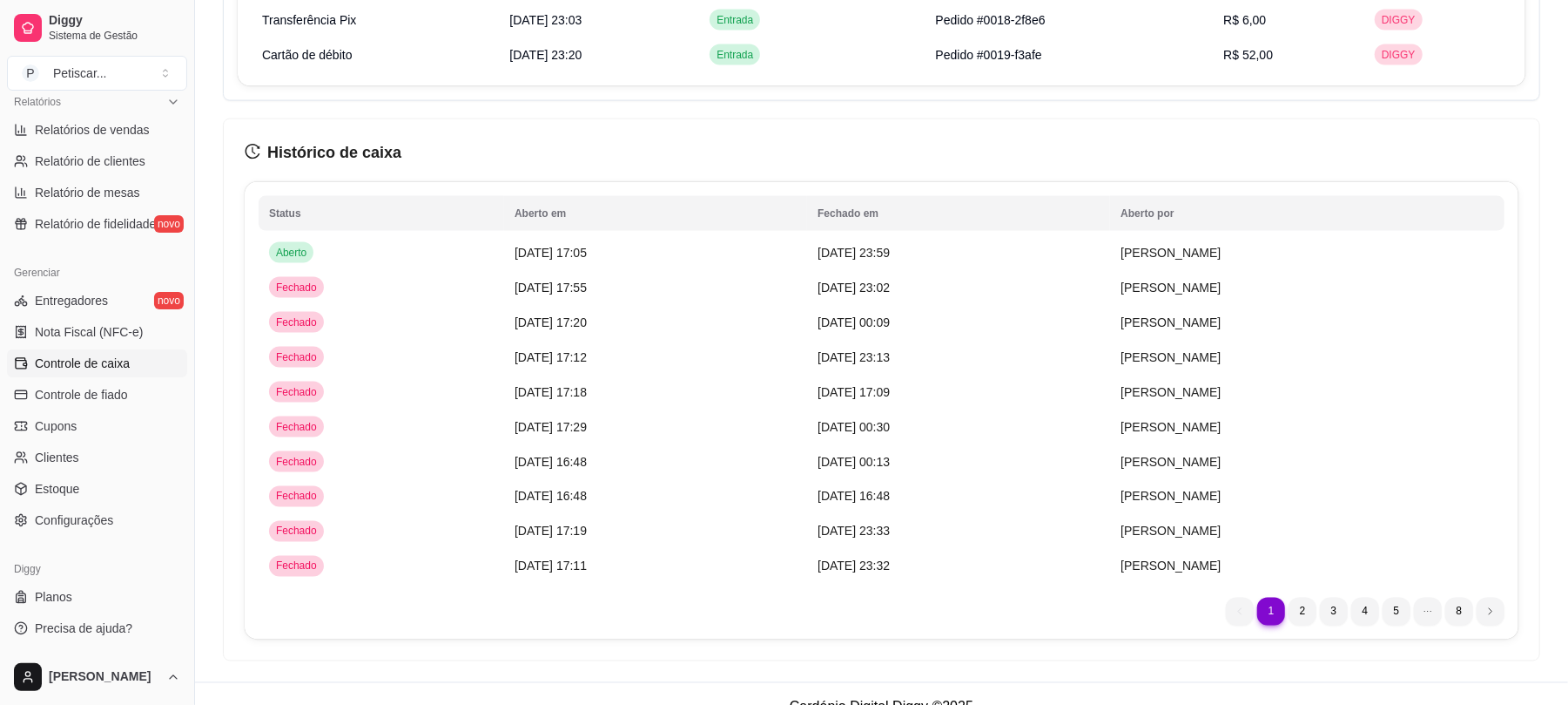
scroll to position [1895, 0]
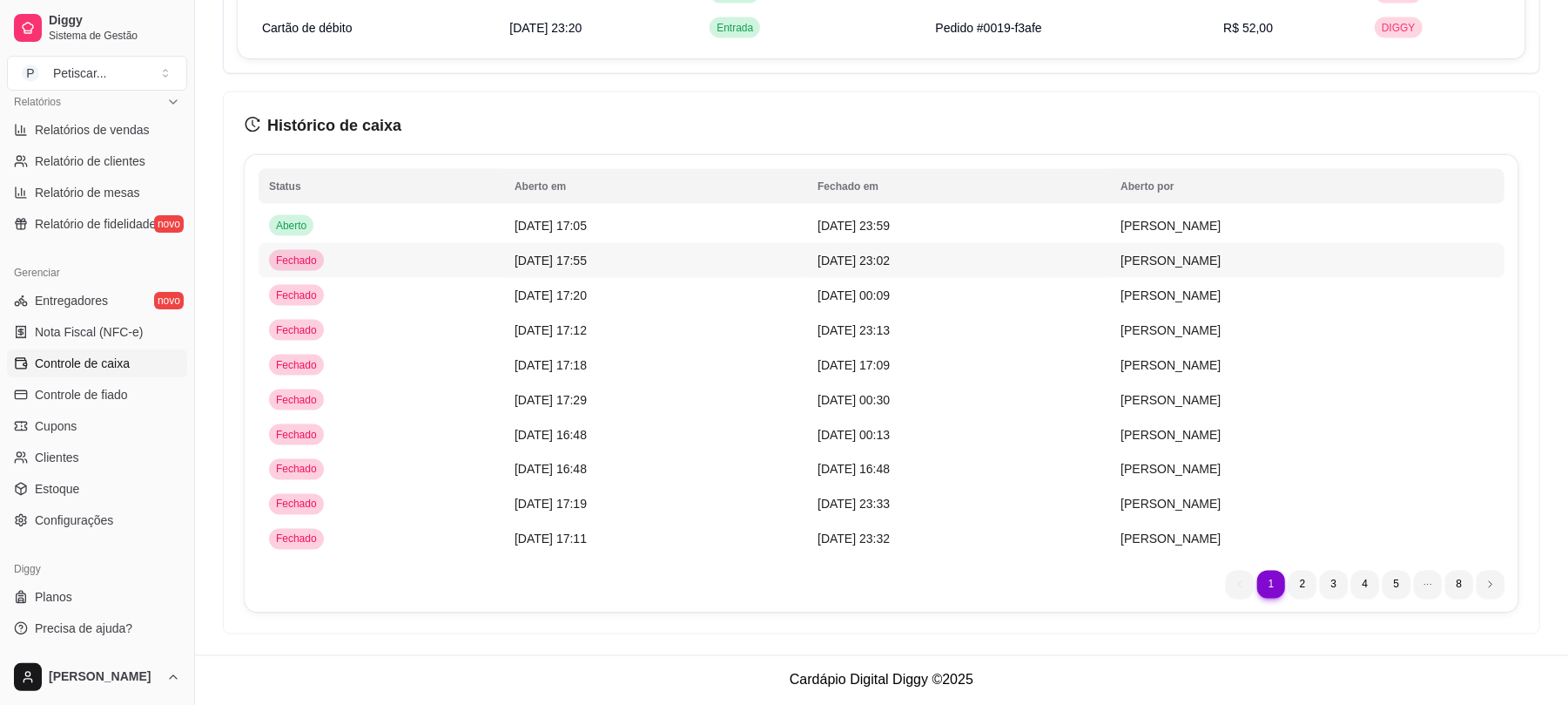
click at [398, 267] on td "Fechado" at bounding box center [381, 261] width 245 height 35
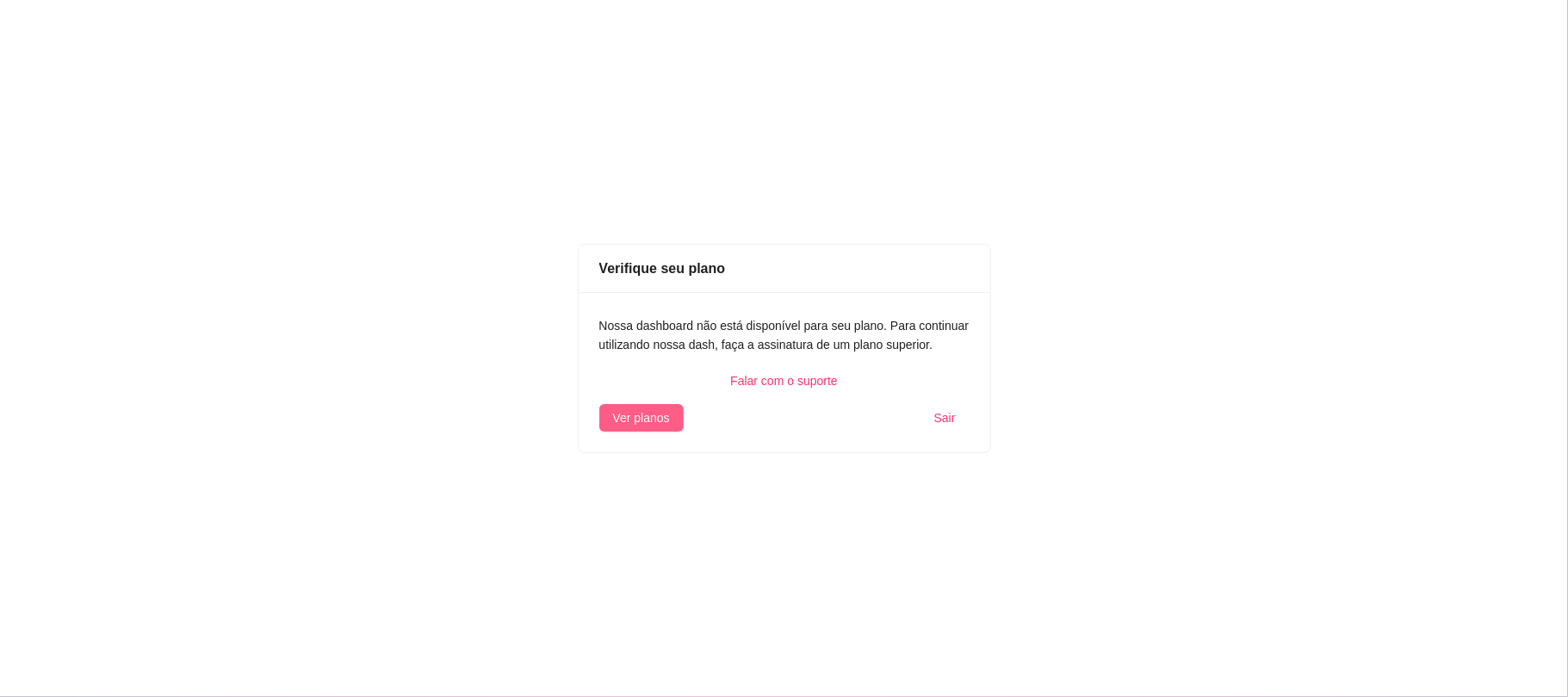
click at [652, 414] on span "Ver planos" at bounding box center [642, 417] width 57 height 19
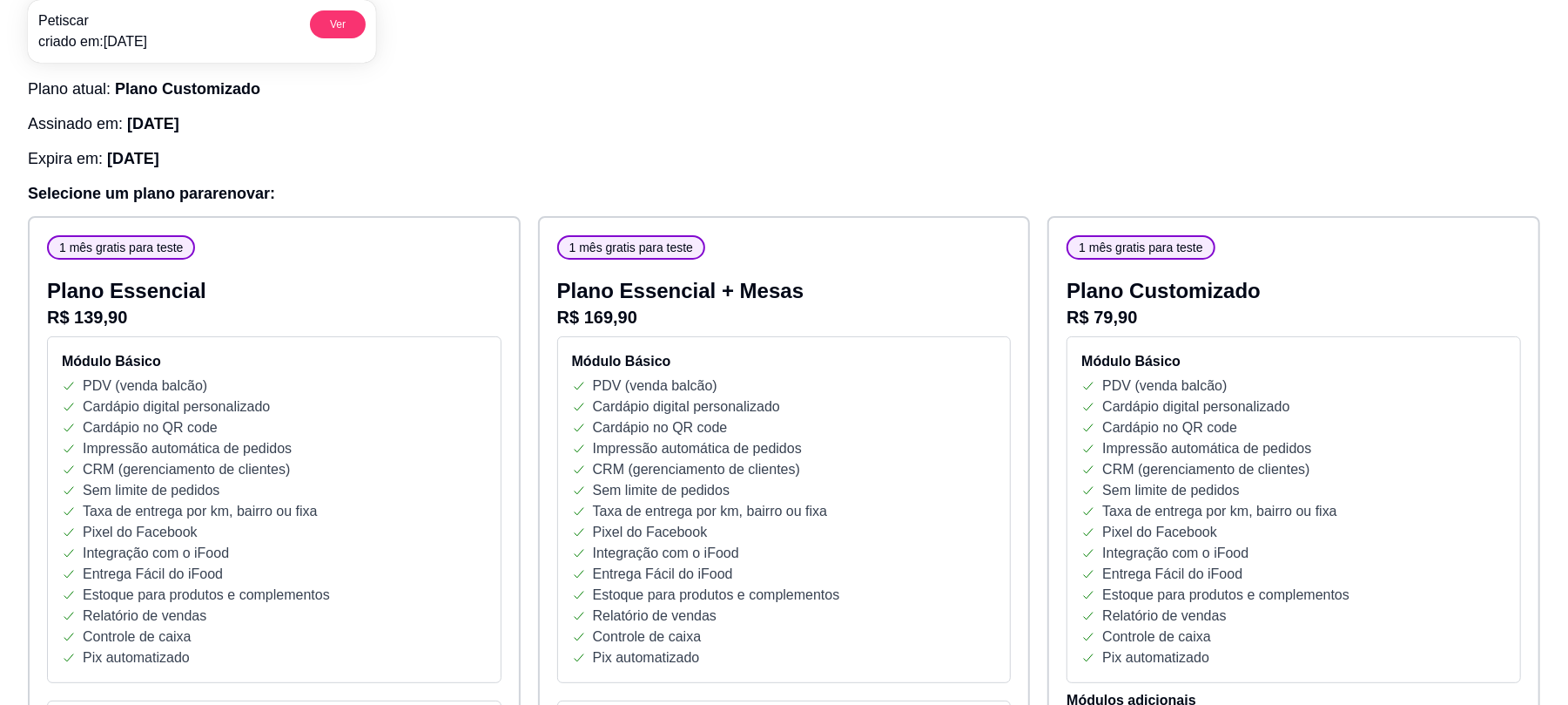
scroll to position [182, 0]
